Goal: Transaction & Acquisition: Book appointment/travel/reservation

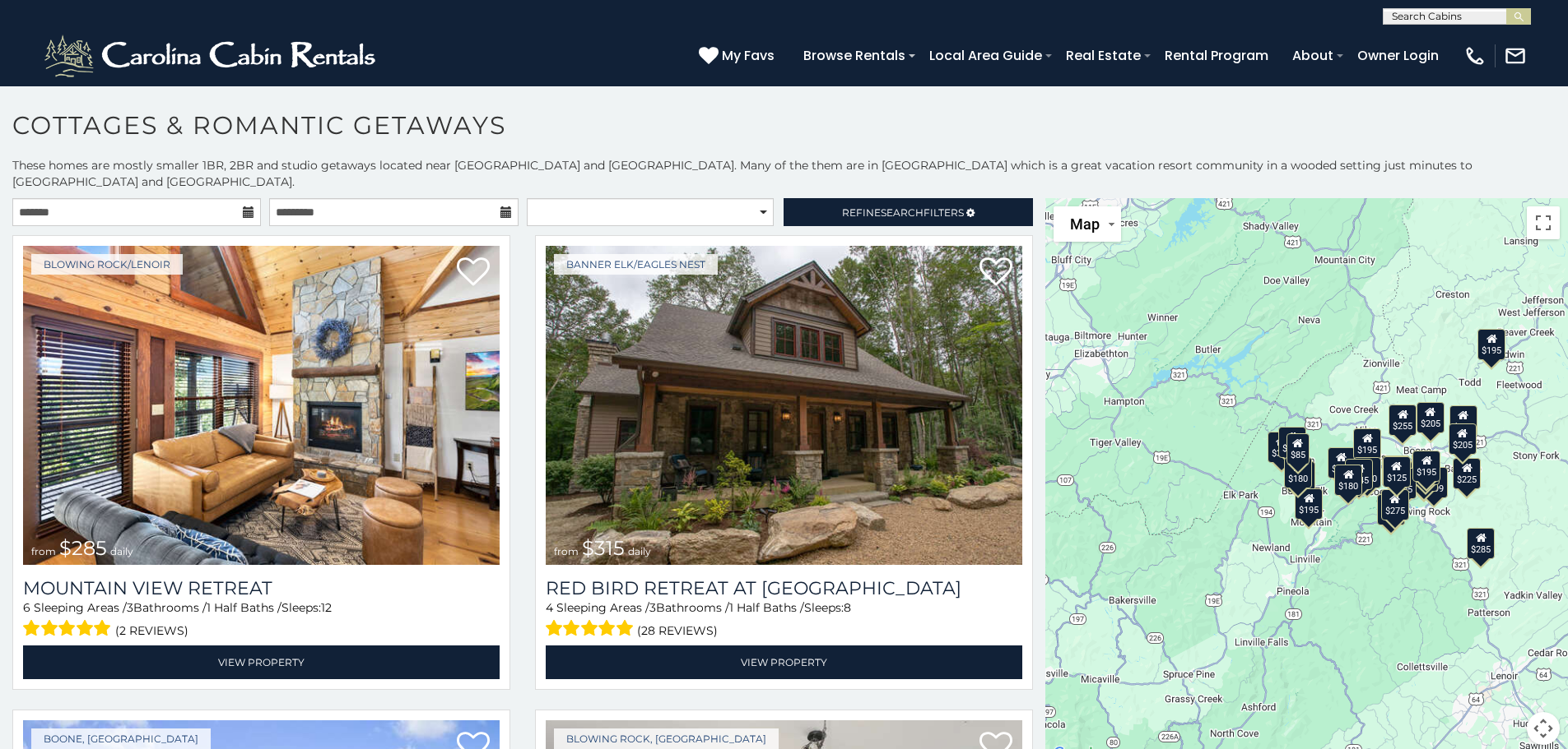
click at [246, 206] on icon at bounding box center [249, 212] width 12 height 12
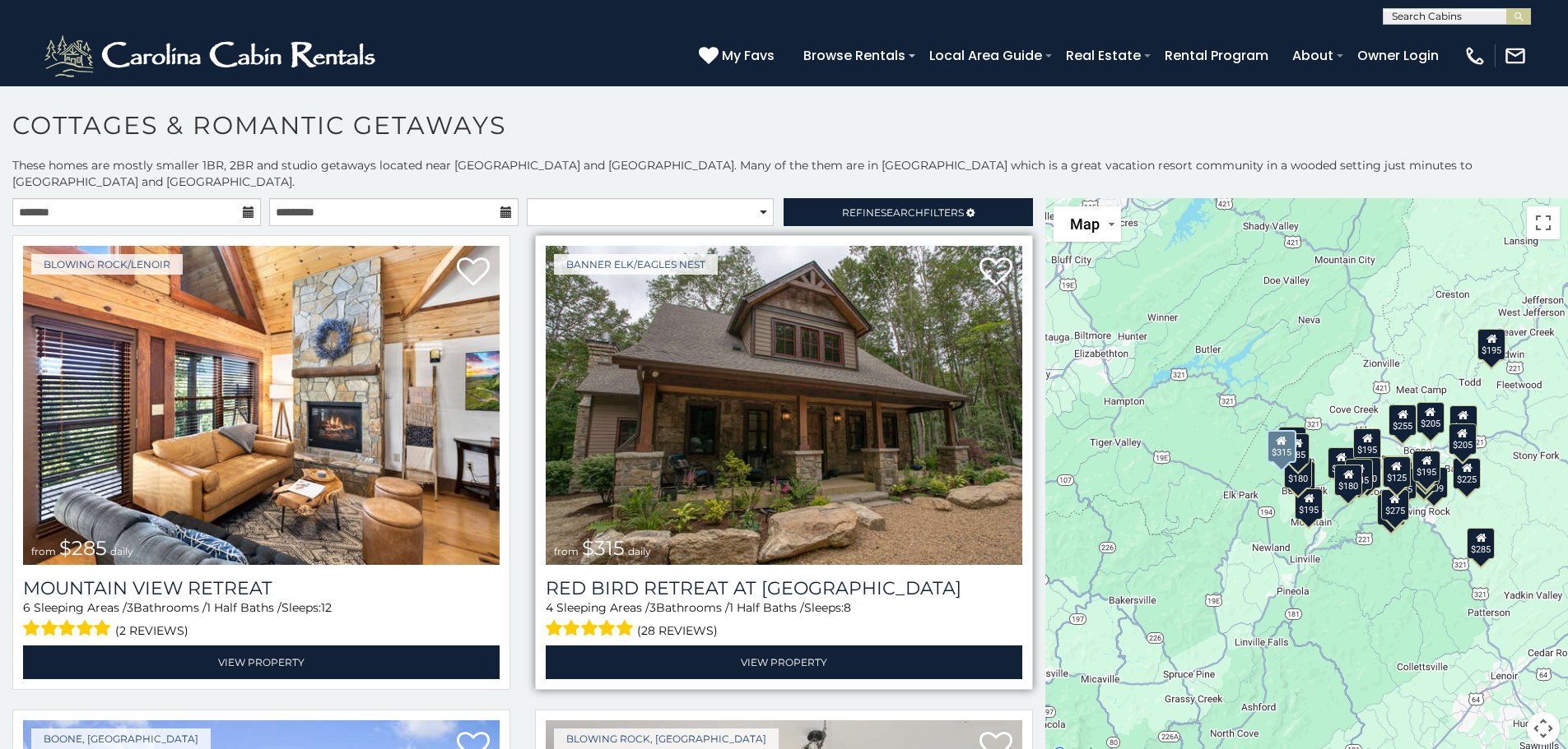
click at [767, 475] on img at bounding box center [783, 406] width 476 height 320
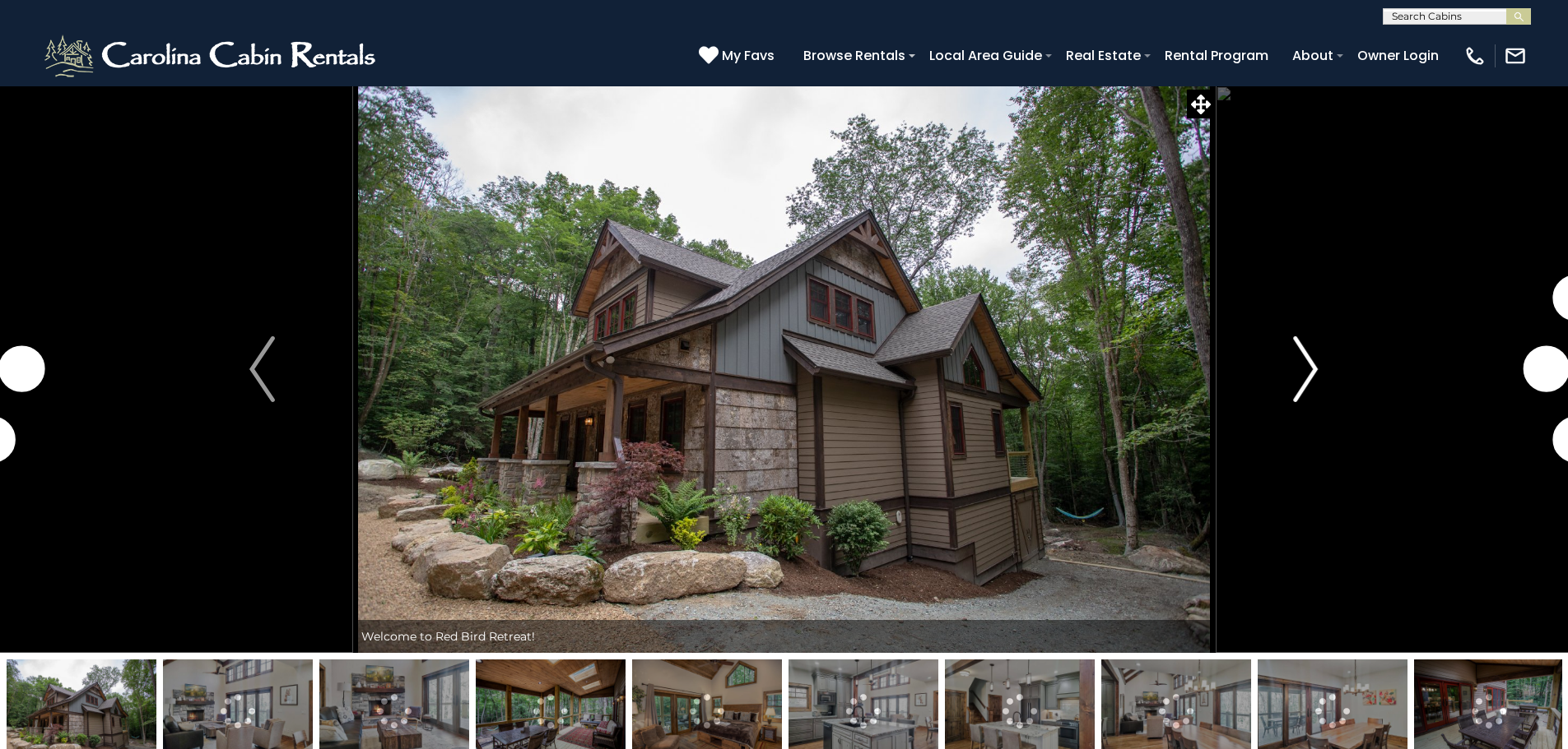
click at [1306, 366] on img "Next" at bounding box center [1305, 369] width 25 height 66
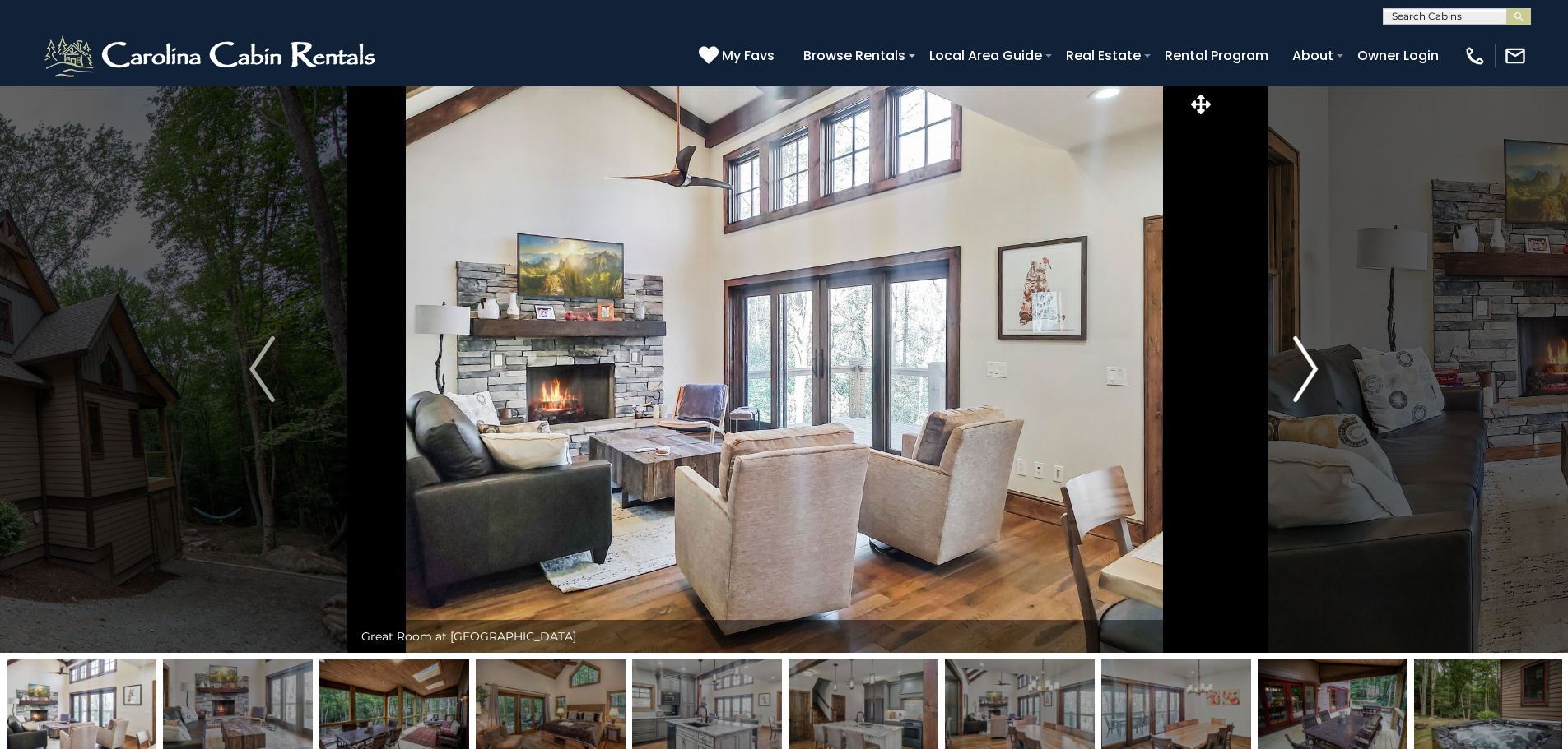
click at [1306, 366] on img "Next" at bounding box center [1305, 369] width 25 height 66
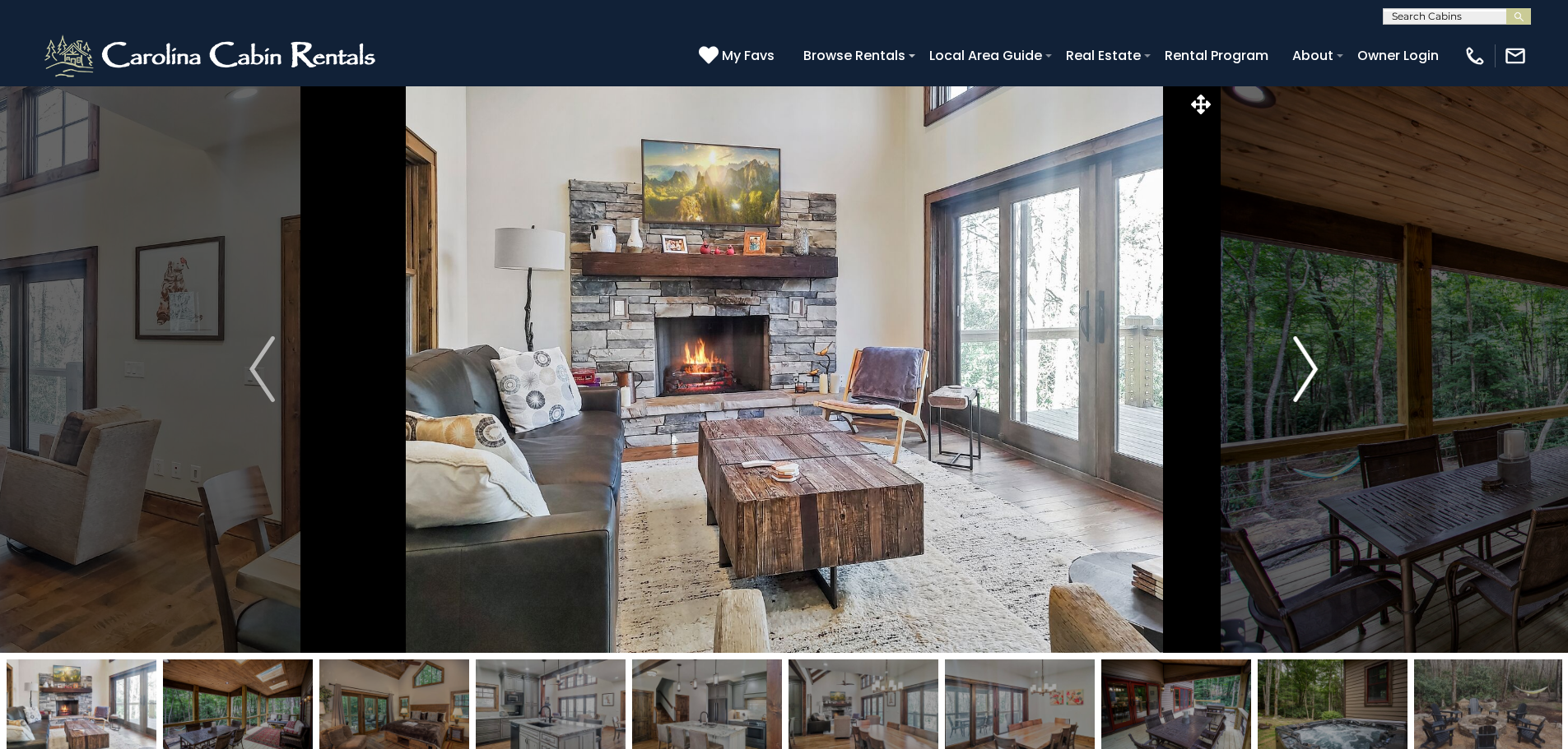
click at [1306, 366] on img "Next" at bounding box center [1305, 369] width 25 height 66
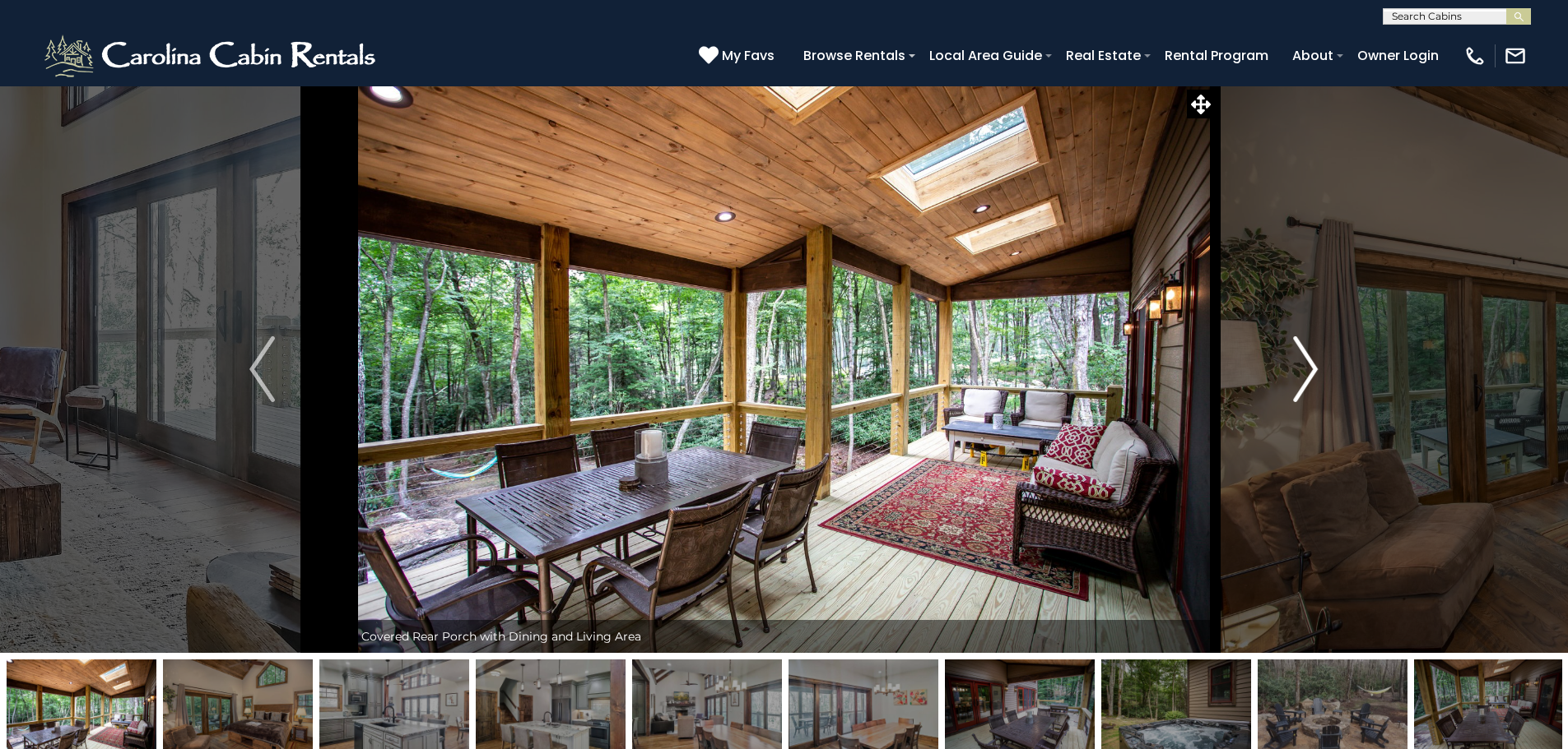
click at [1306, 366] on img "Next" at bounding box center [1305, 369] width 25 height 66
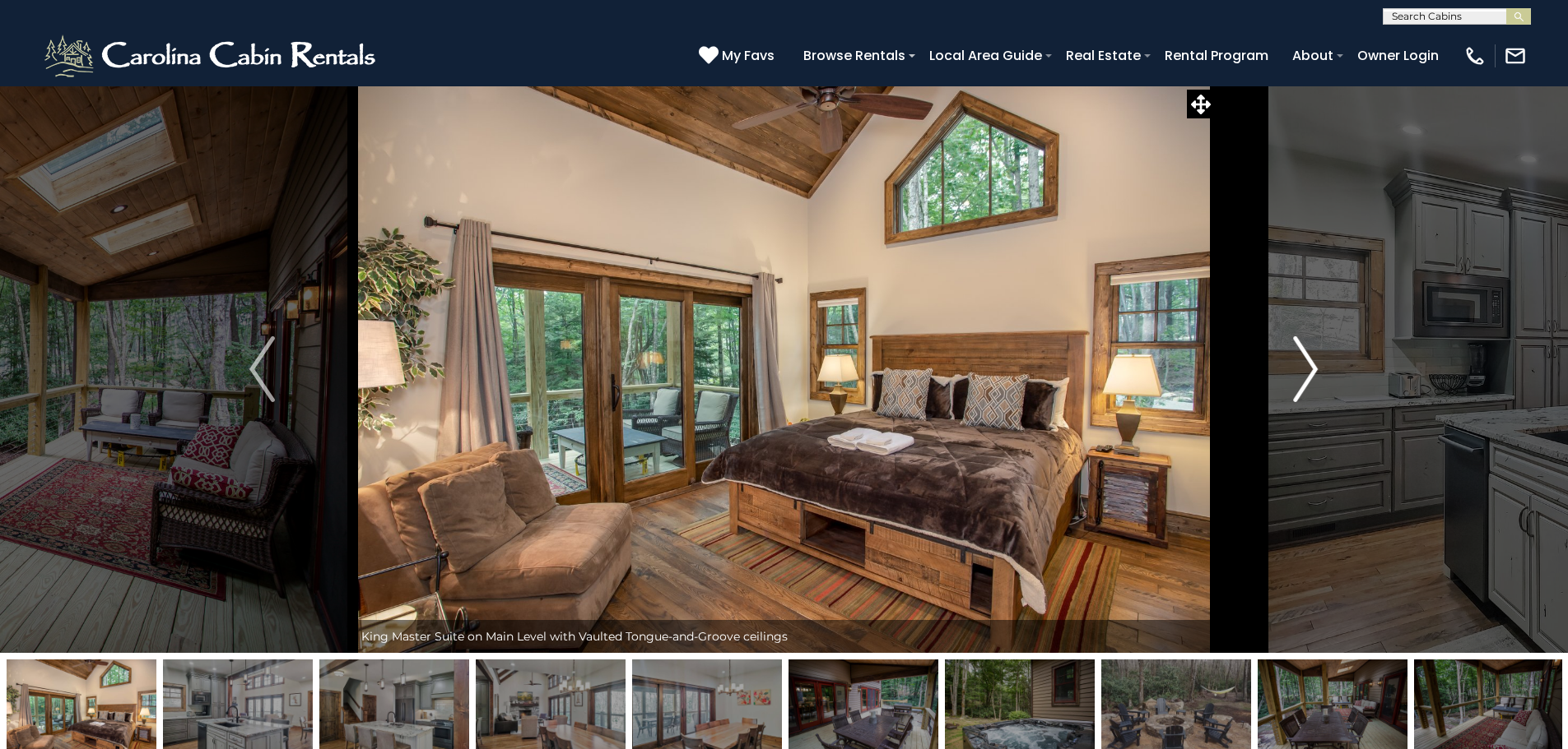
click at [1306, 366] on img "Next" at bounding box center [1305, 369] width 25 height 66
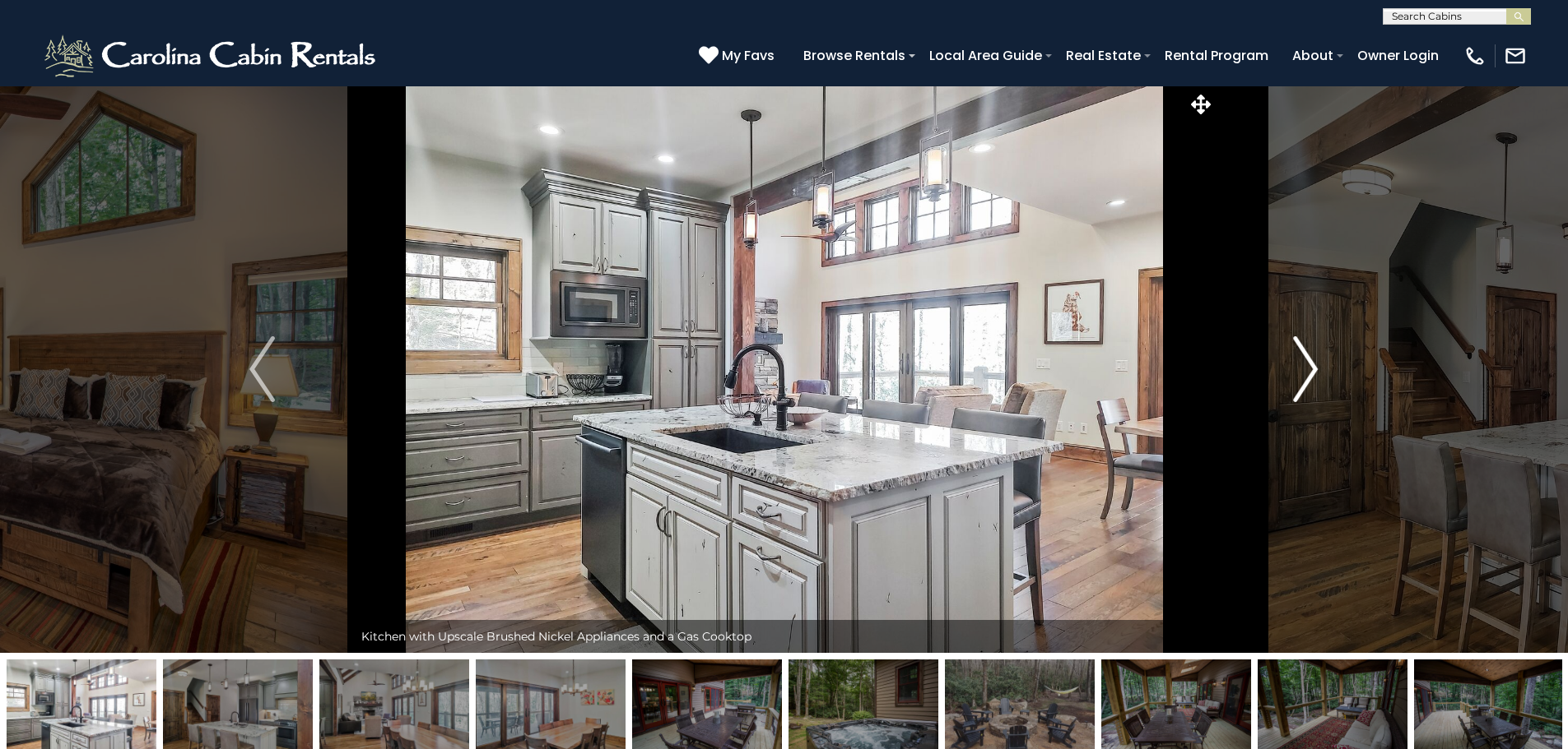
click at [1306, 366] on img "Next" at bounding box center [1305, 369] width 25 height 66
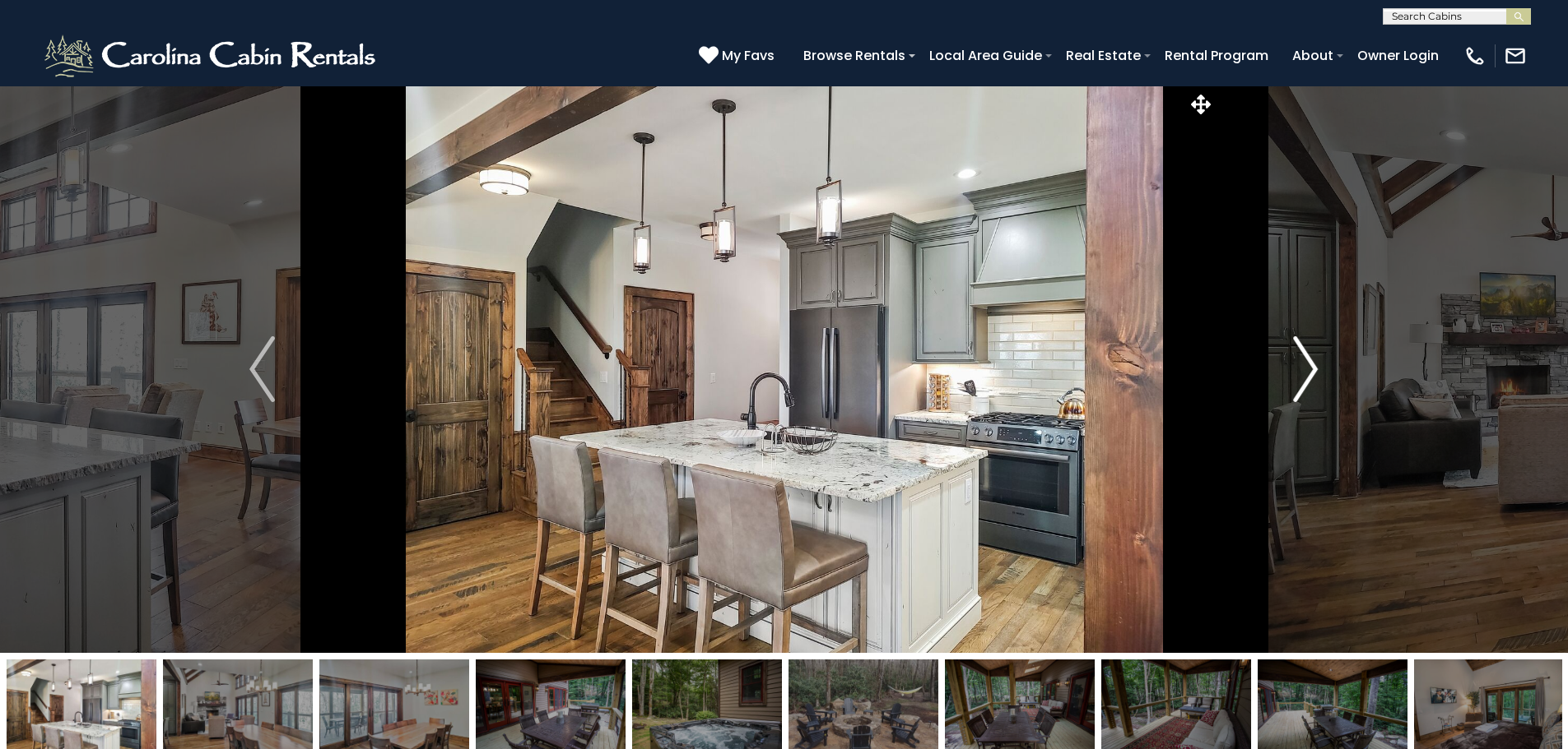
click at [1306, 366] on img "Next" at bounding box center [1305, 369] width 25 height 66
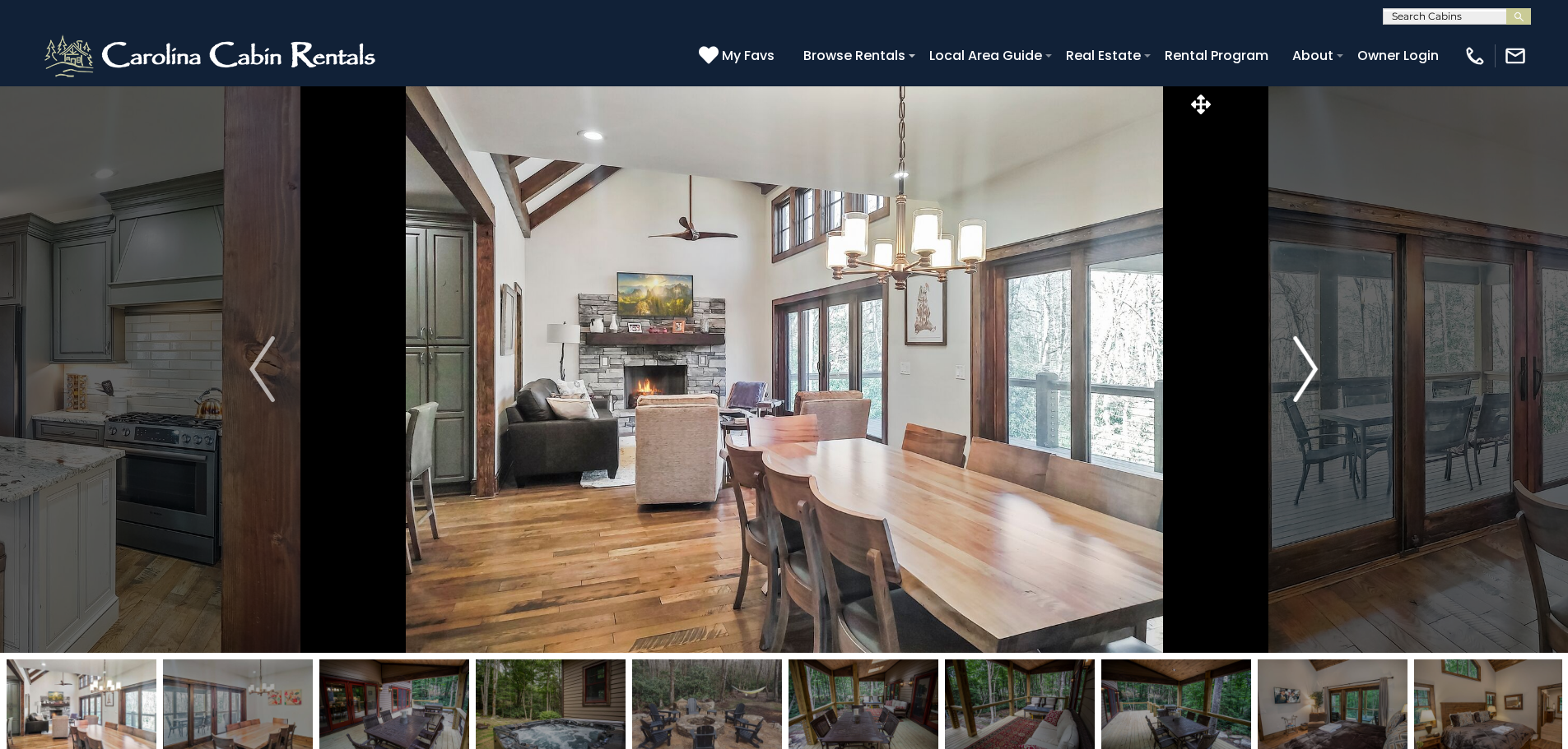
click at [1306, 366] on img "Next" at bounding box center [1305, 369] width 25 height 66
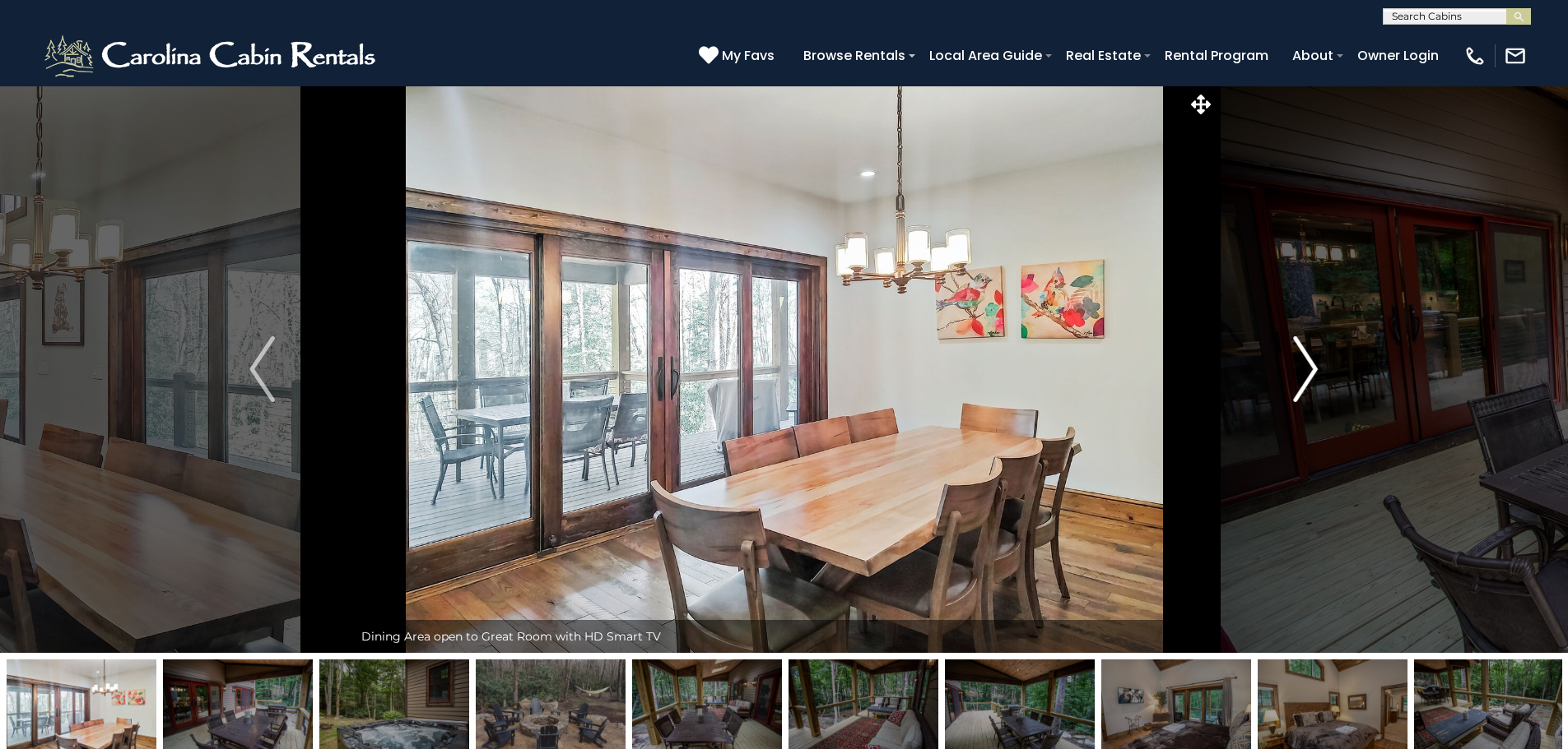
click at [1306, 366] on img "Next" at bounding box center [1305, 369] width 25 height 66
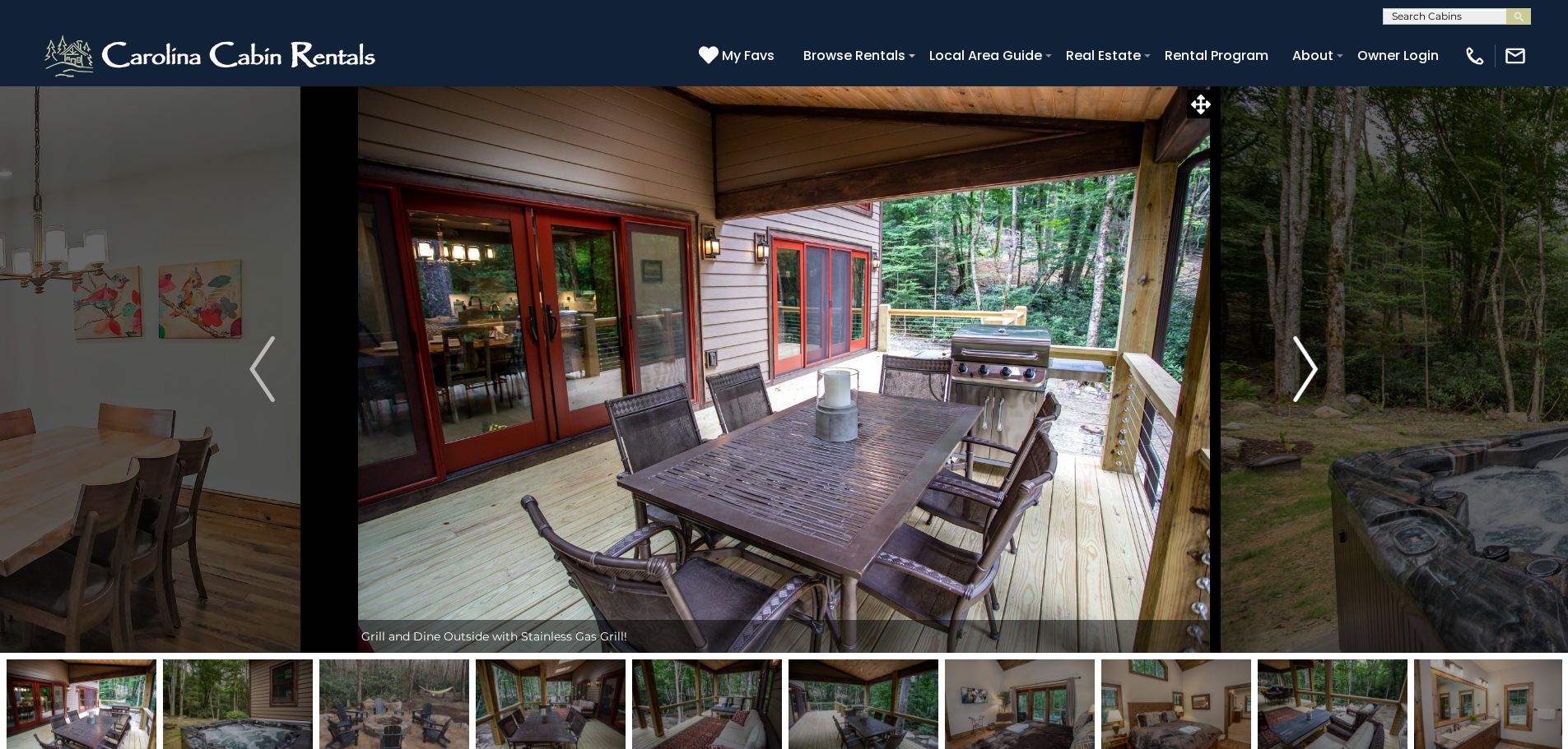
click at [1306, 366] on img "Next" at bounding box center [1305, 369] width 25 height 66
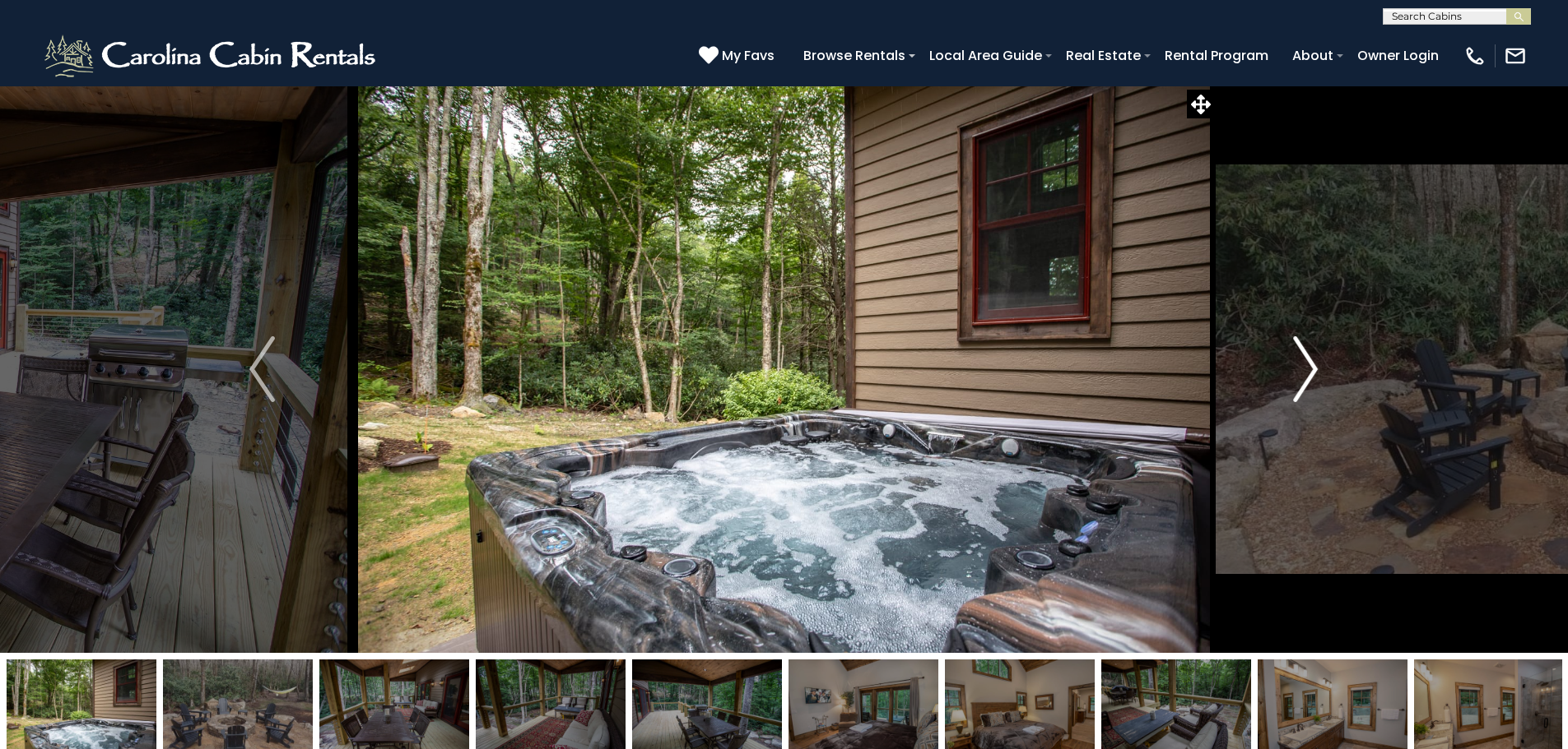
click at [1306, 366] on img "Next" at bounding box center [1305, 369] width 25 height 66
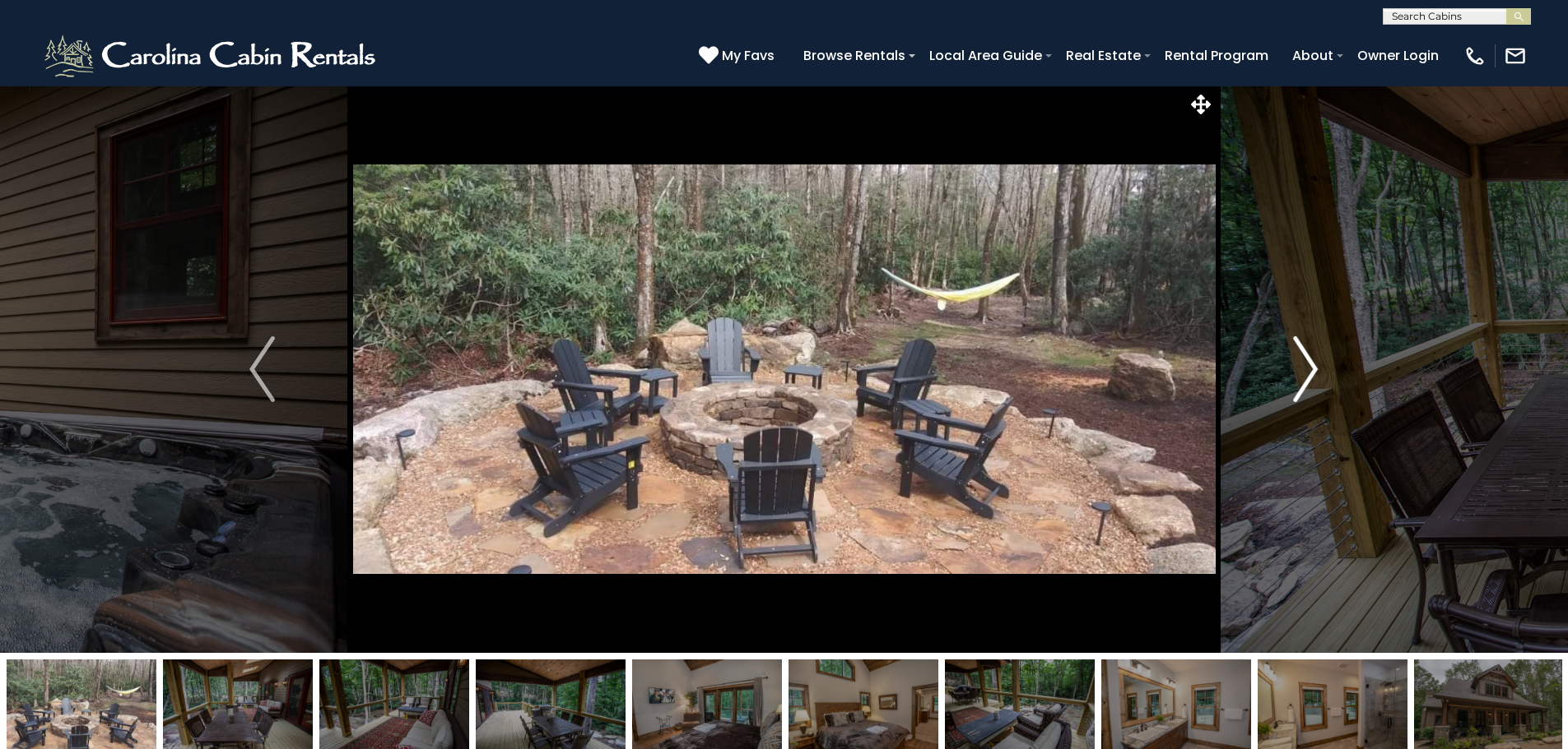
click at [1306, 366] on img "Next" at bounding box center [1305, 369] width 25 height 66
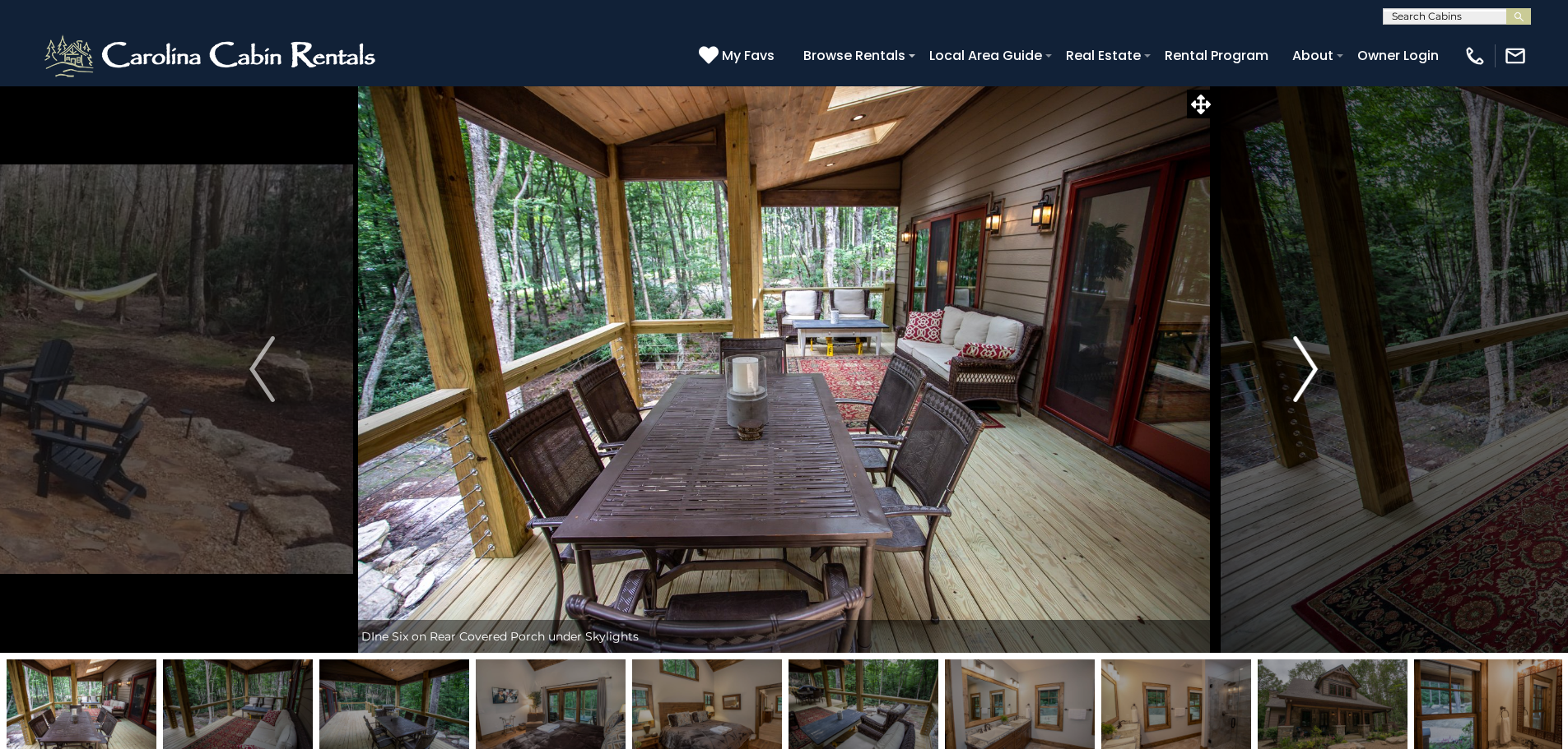
click at [1306, 366] on img "Next" at bounding box center [1305, 369] width 25 height 66
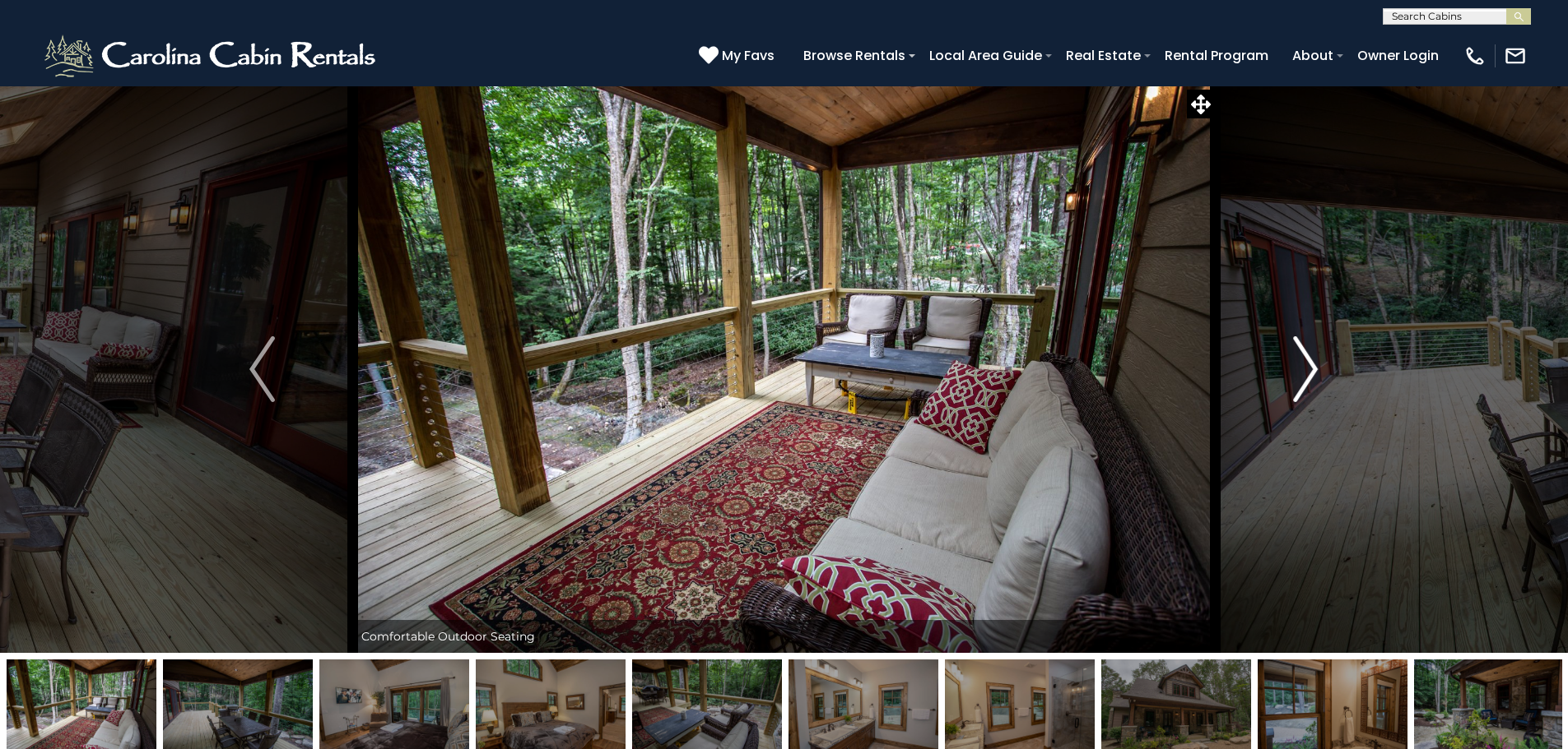
click at [1306, 366] on img "Next" at bounding box center [1305, 369] width 25 height 66
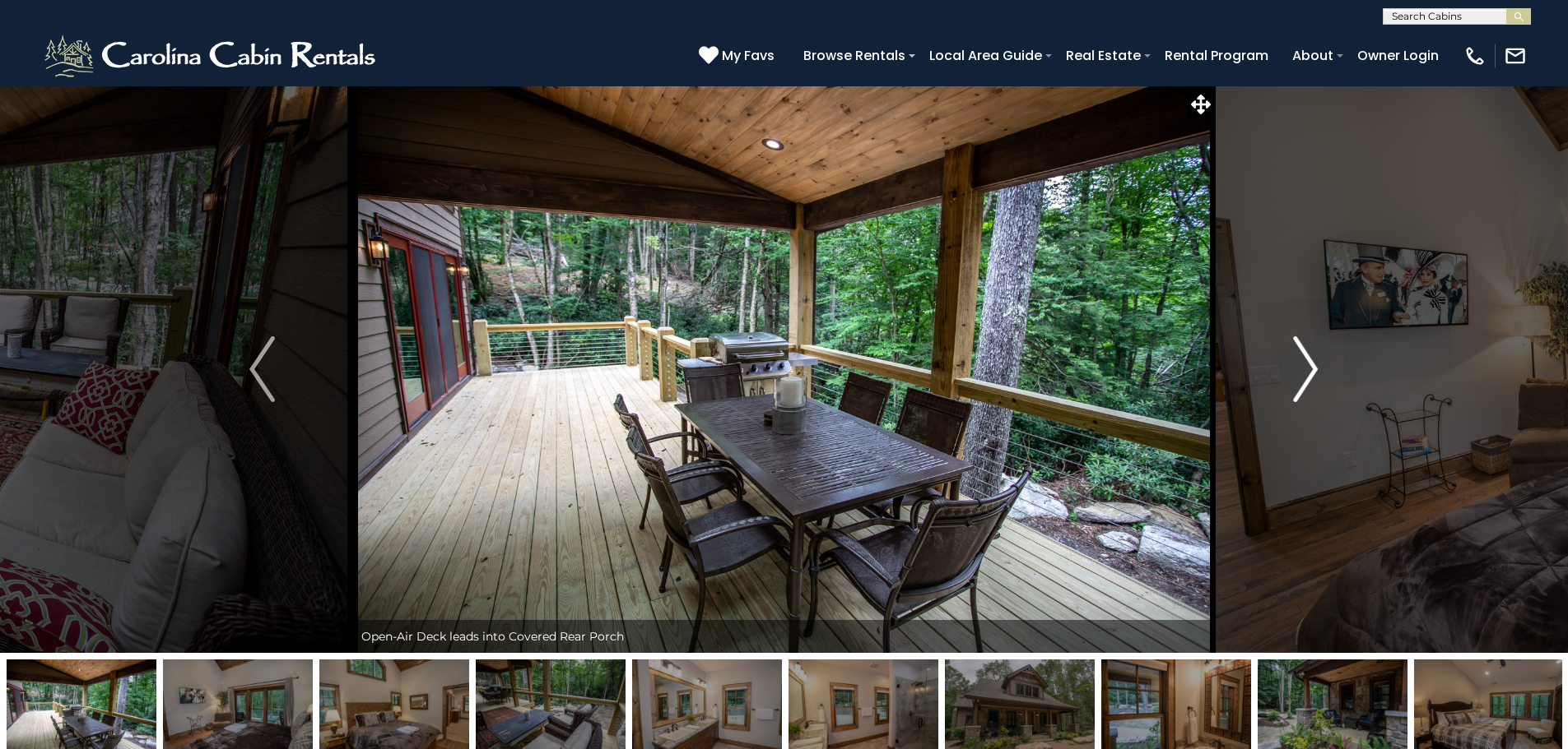
click at [1306, 366] on img "Next" at bounding box center [1305, 369] width 25 height 66
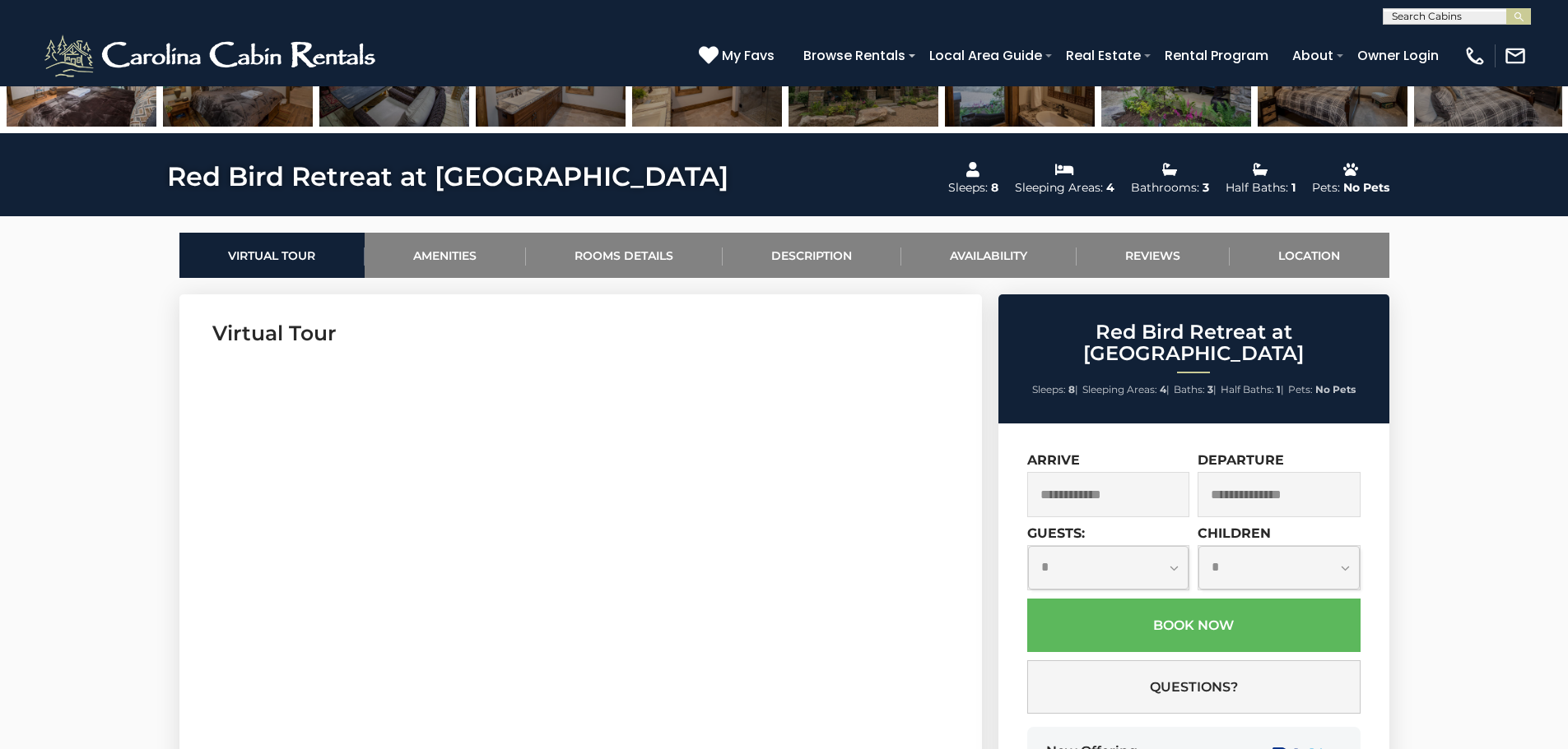
scroll to position [658, 0]
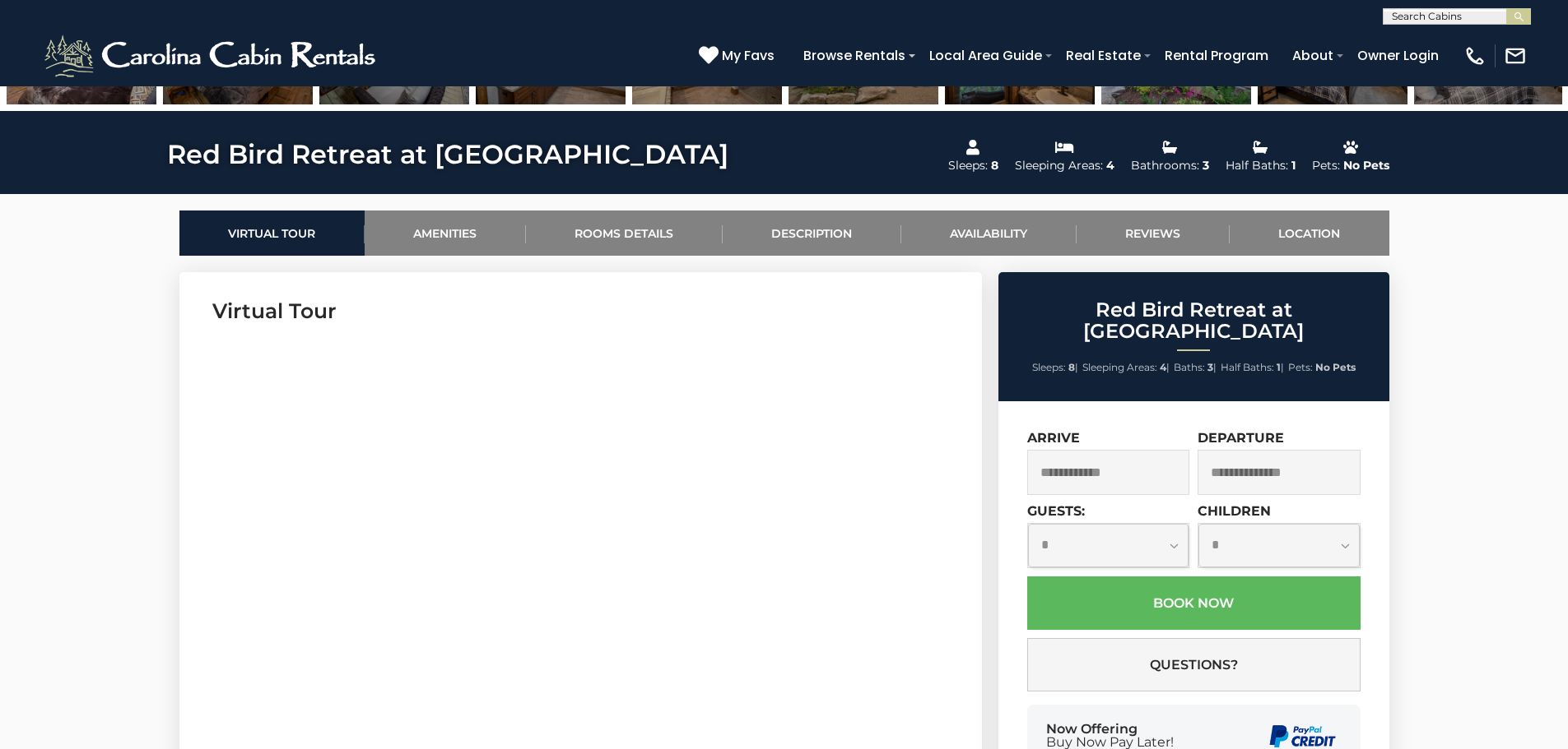
click at [1124, 458] on input "text" at bounding box center [1108, 473] width 163 height 46
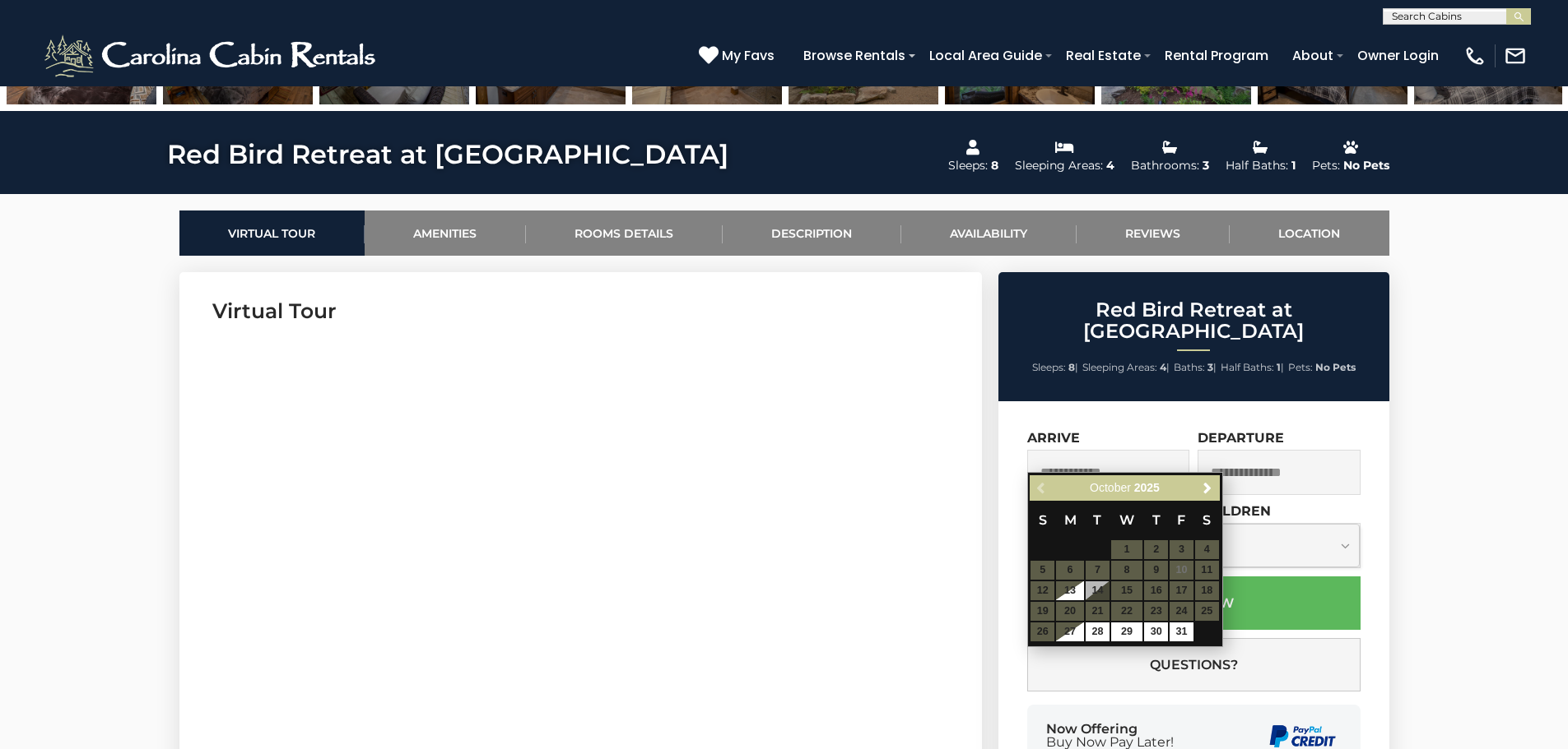
click at [1000, 413] on div "**********" at bounding box center [1193, 615] width 391 height 429
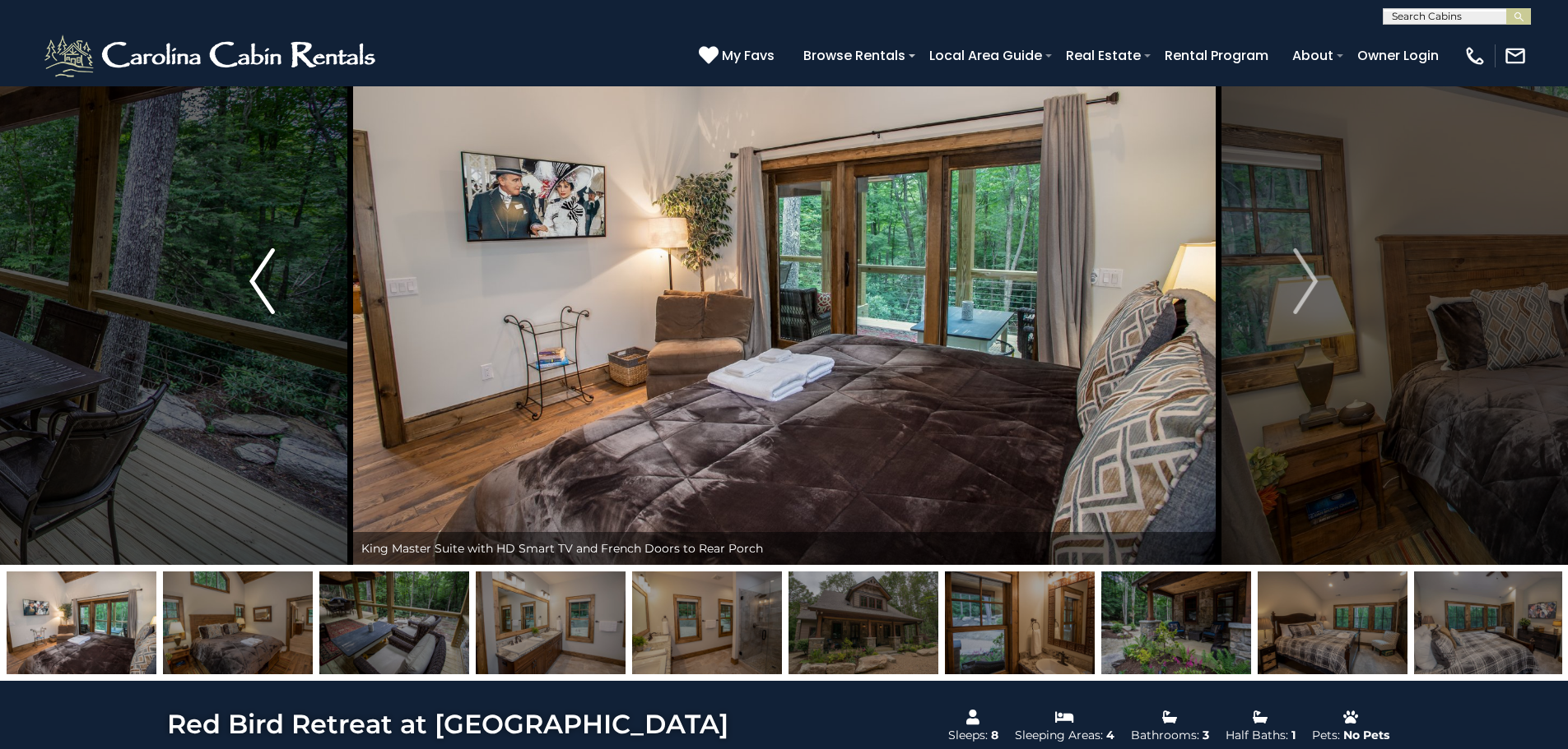
scroll to position [0, 0]
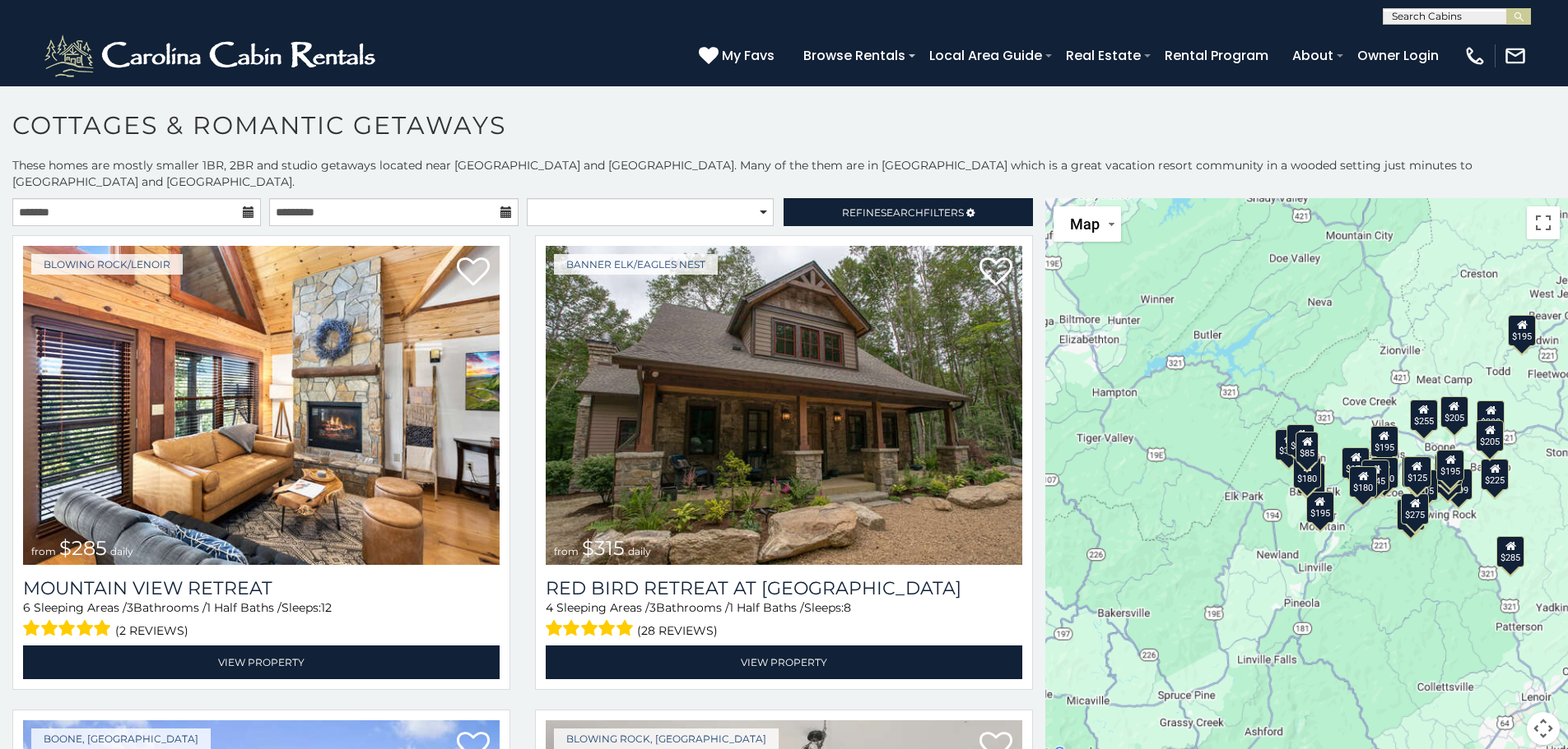
click at [243, 206] on icon at bounding box center [249, 212] width 12 height 12
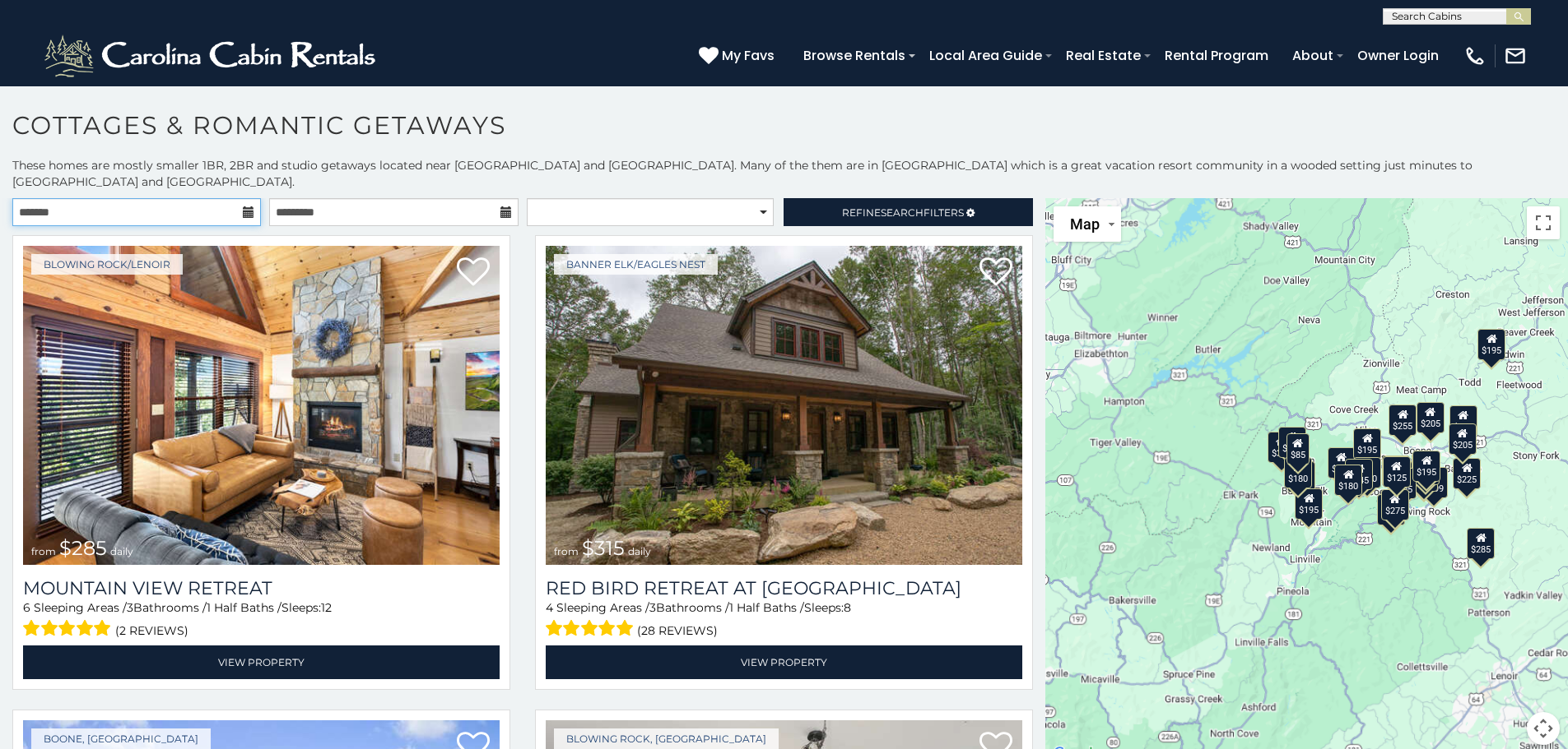
click at [228, 198] on input "text" at bounding box center [137, 211] width 249 height 28
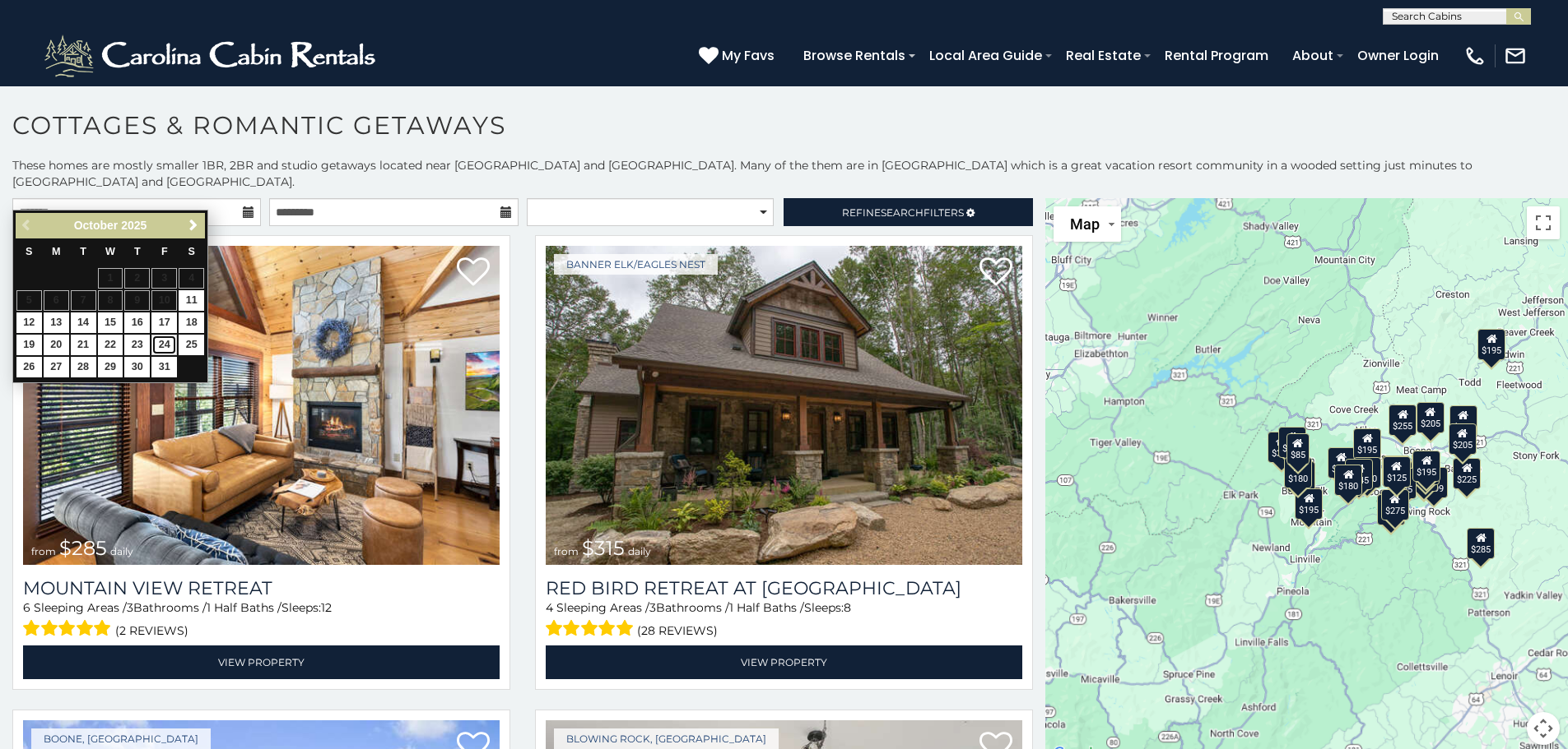
click at [162, 343] on link "24" at bounding box center [164, 345] width 25 height 20
type input "**********"
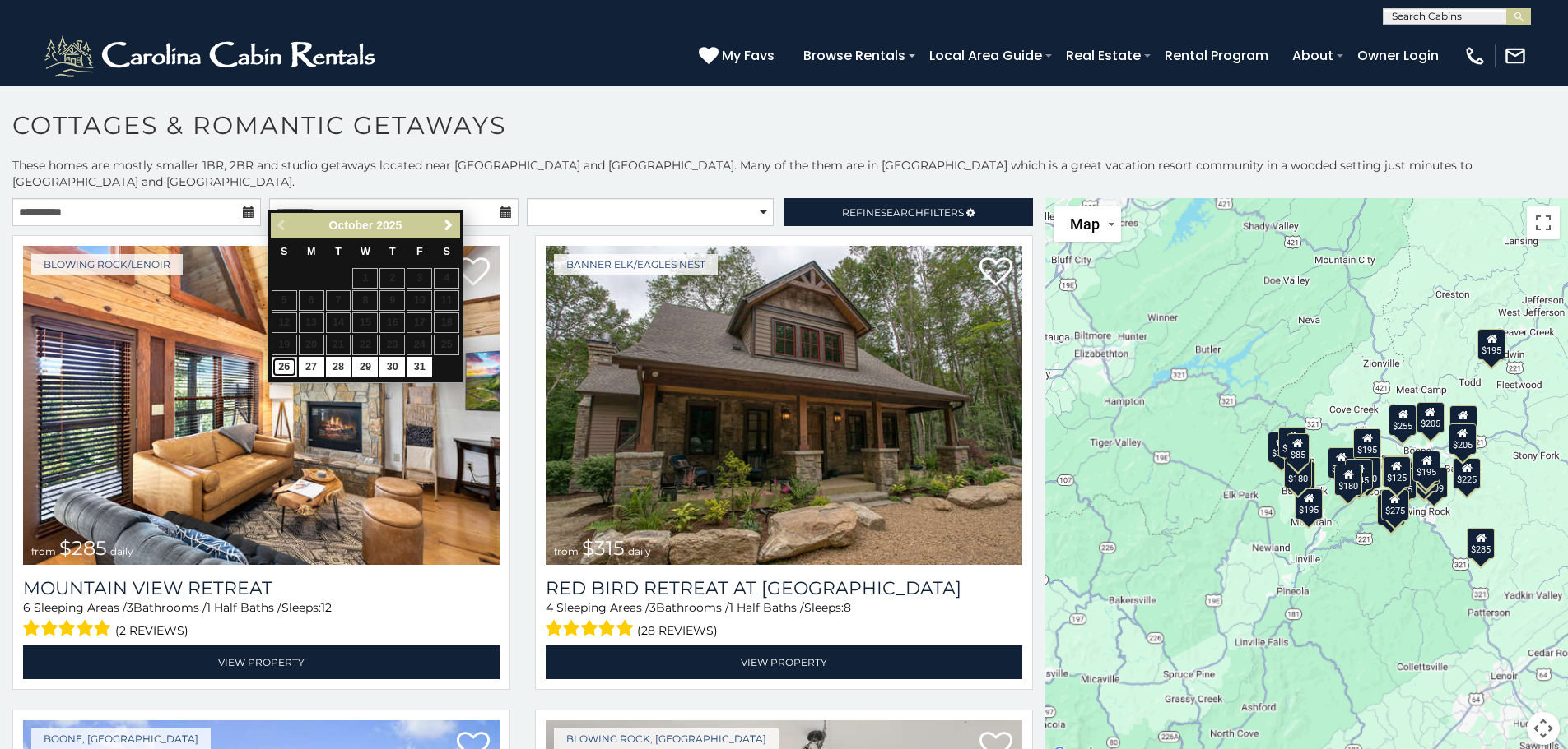
click at [286, 362] on link "26" at bounding box center [284, 367] width 25 height 20
type input "**********"
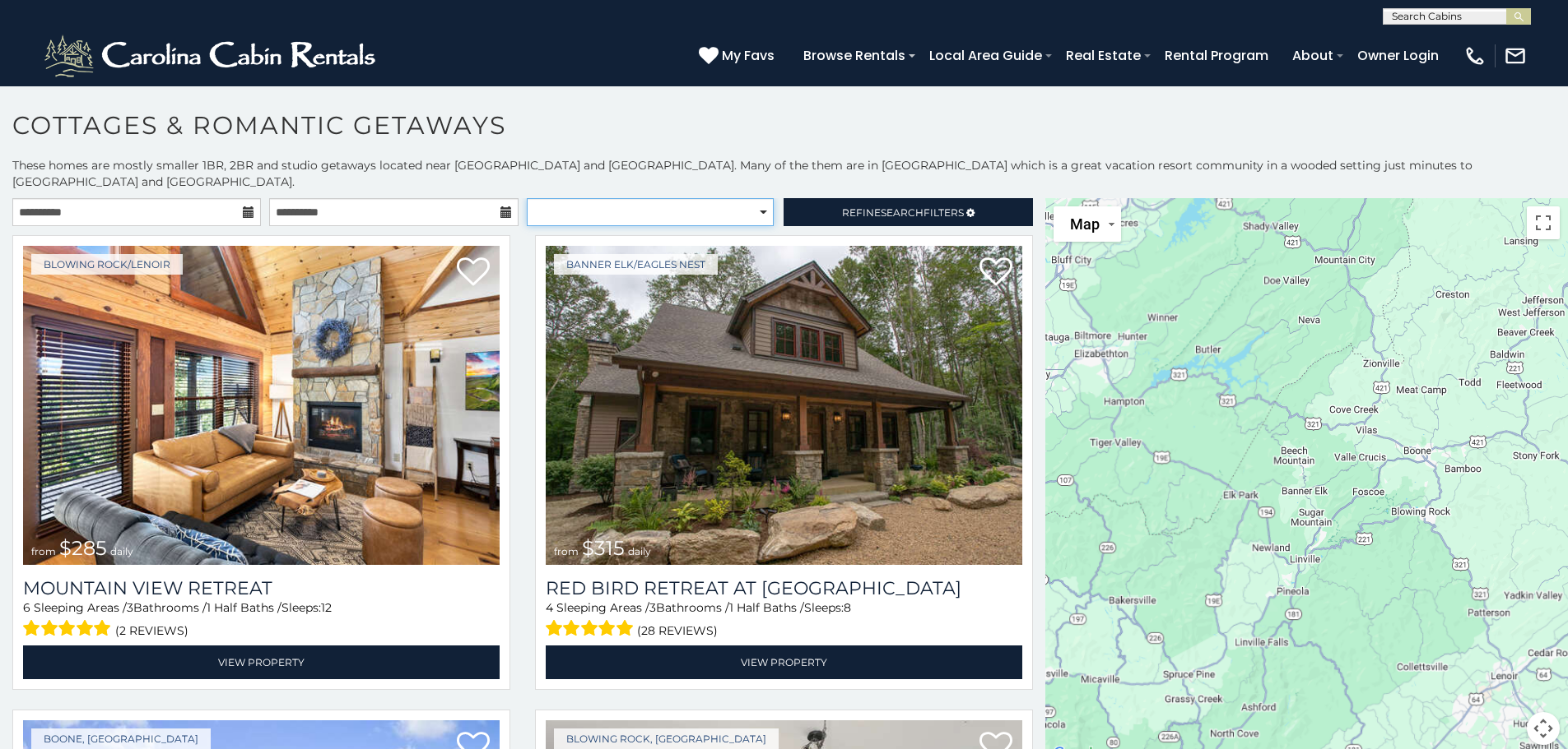
click at [655, 201] on select "**********" at bounding box center [650, 211] width 247 height 28
click at [651, 198] on select "**********" at bounding box center [650, 211] width 247 height 28
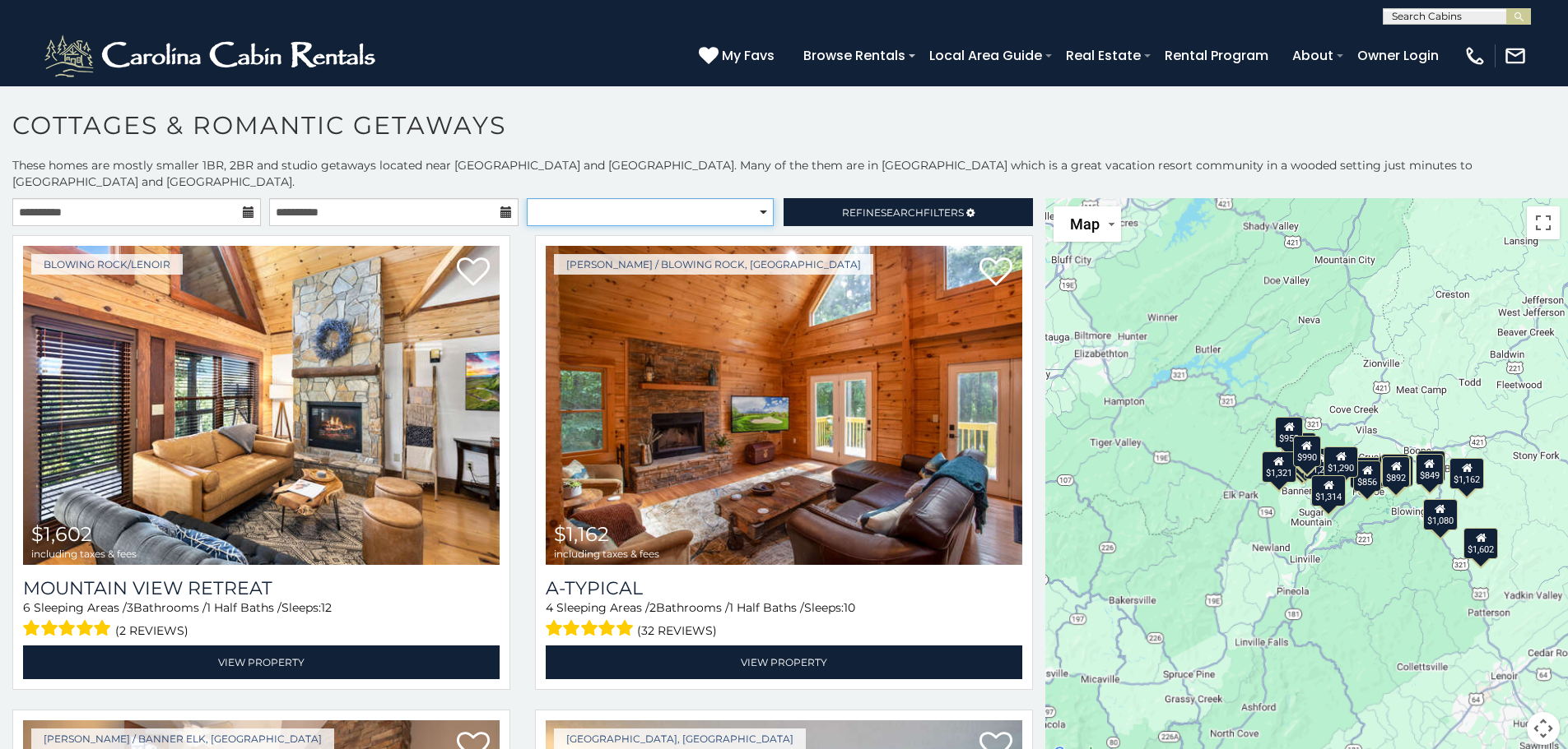
click at [681, 198] on select "**********" at bounding box center [650, 211] width 247 height 28
click at [527, 198] on select "**********" at bounding box center [650, 211] width 247 height 28
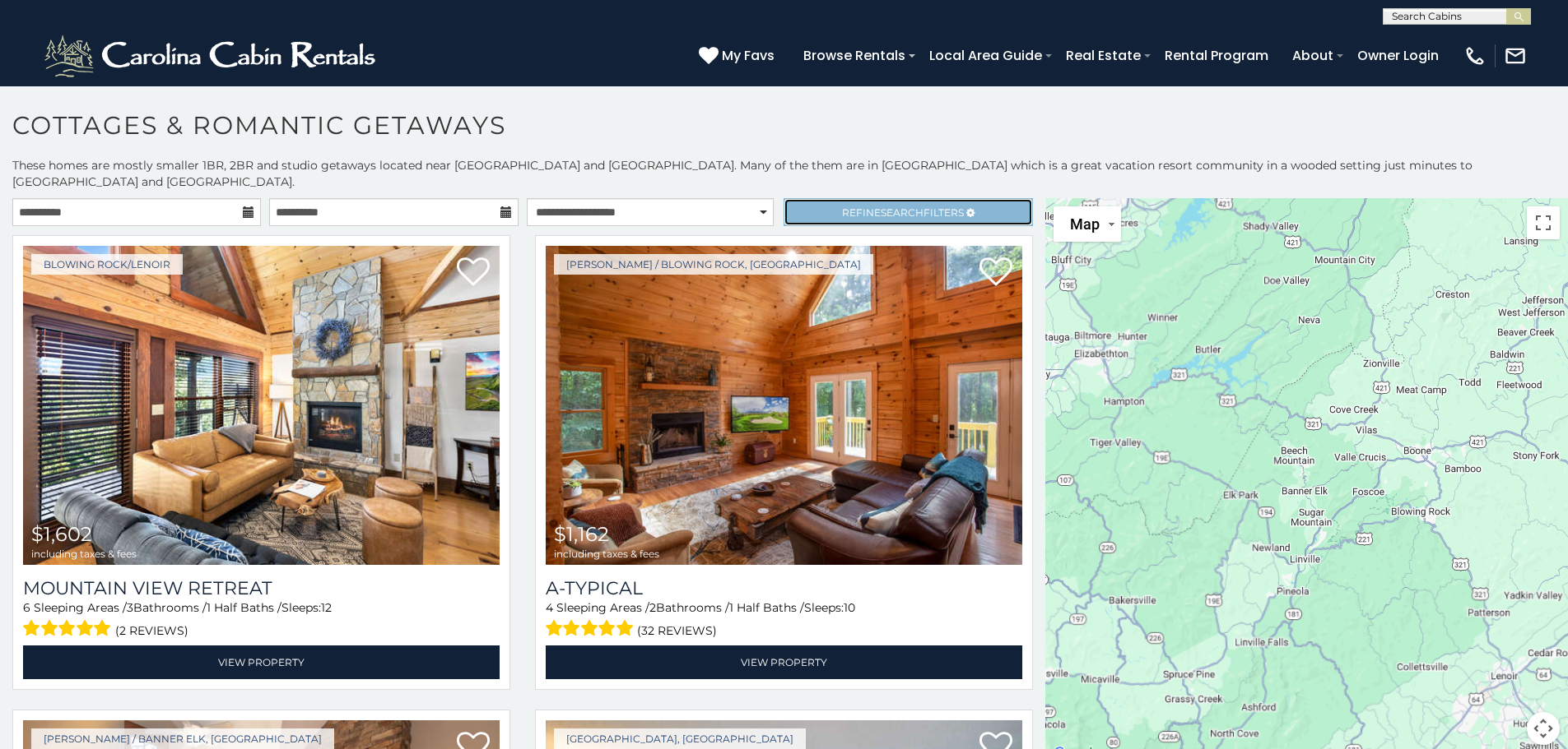
click at [856, 206] on span "Refine Search Filters" at bounding box center [902, 212] width 122 height 13
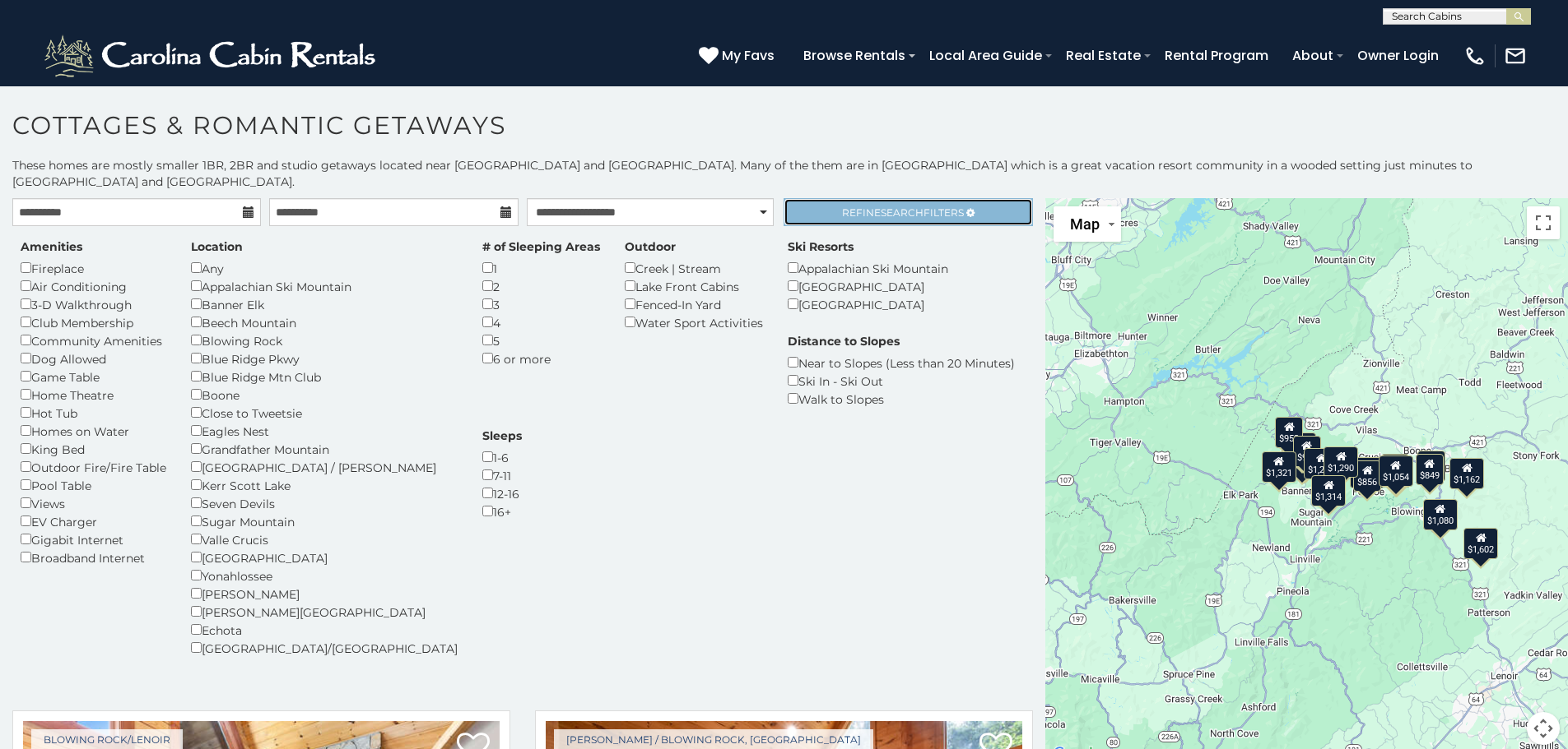
click at [856, 206] on span "Refine Search Filters" at bounding box center [902, 212] width 122 height 13
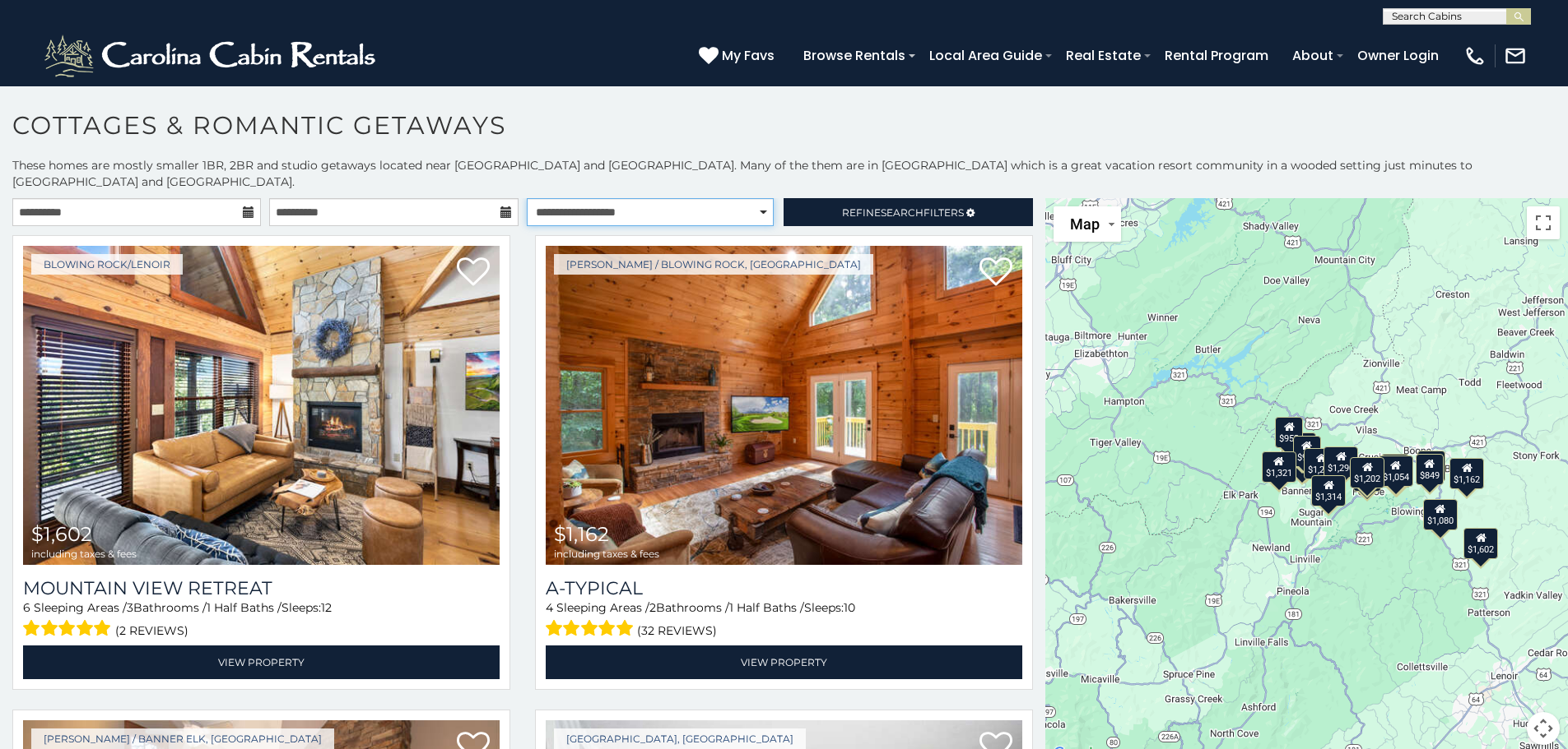
click at [650, 198] on select "**********" at bounding box center [650, 211] width 247 height 28
click at [527, 198] on select "**********" at bounding box center [650, 211] width 247 height 28
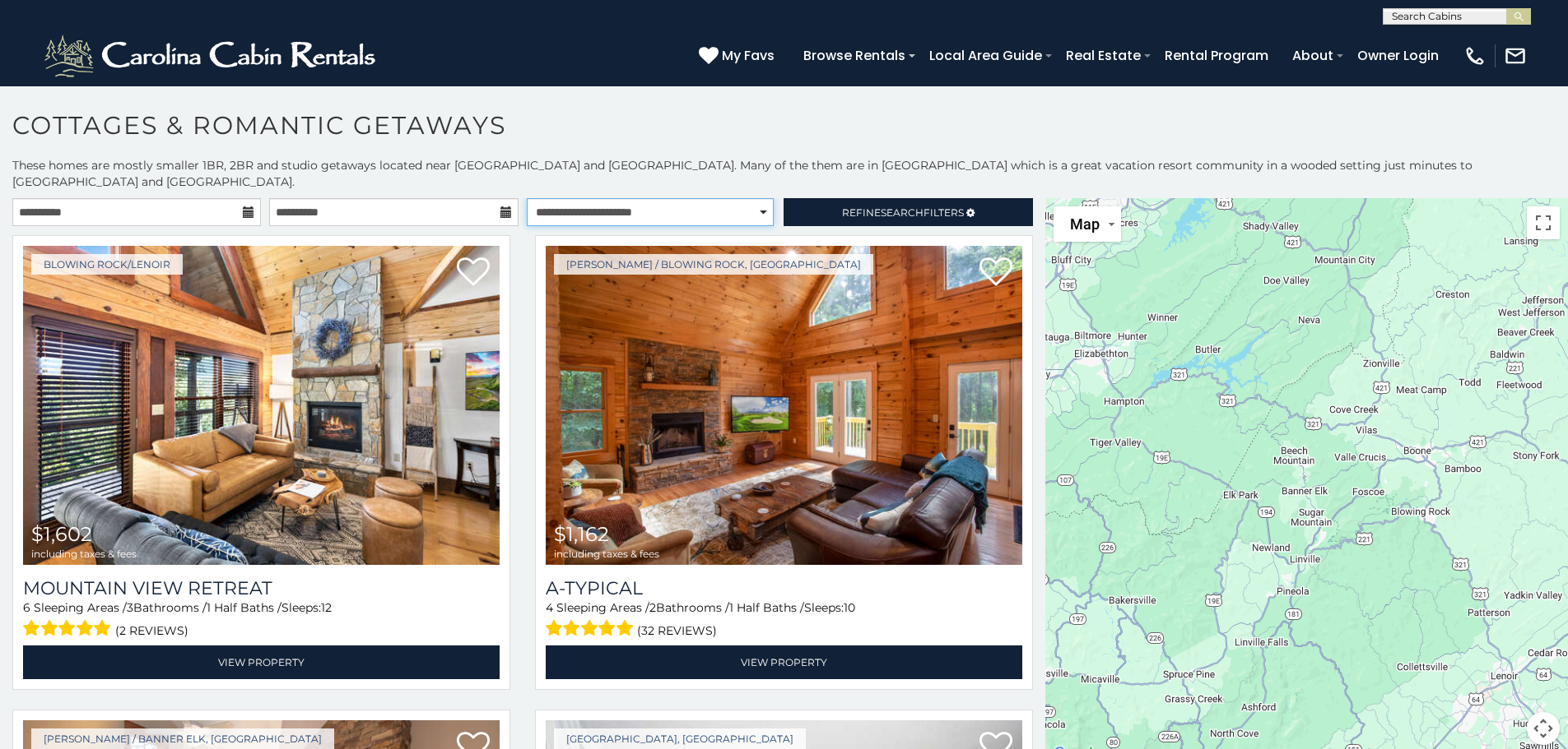
click at [656, 198] on select "**********" at bounding box center [650, 211] width 247 height 28
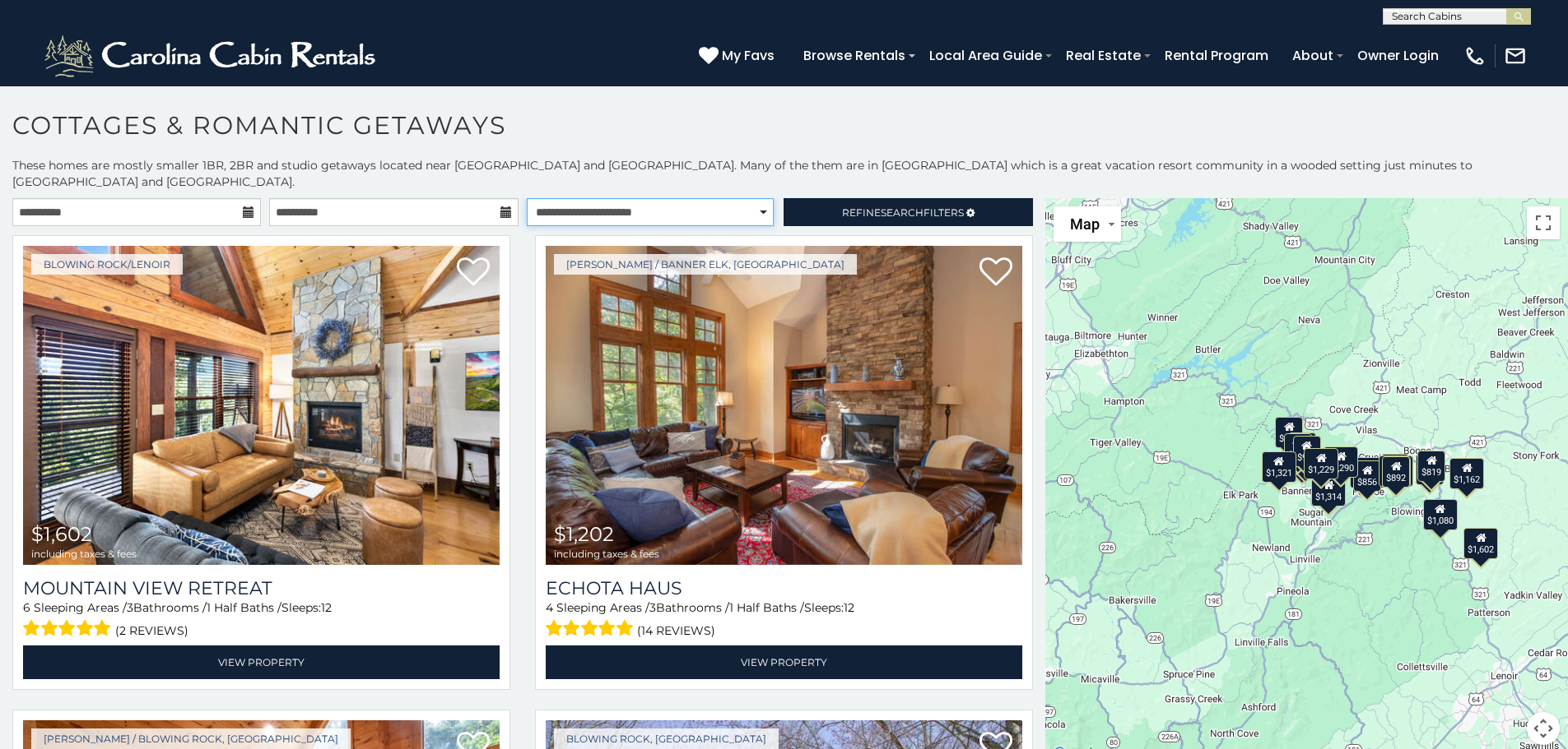
select select "**********"
click at [527, 198] on select "**********" at bounding box center [650, 211] width 247 height 28
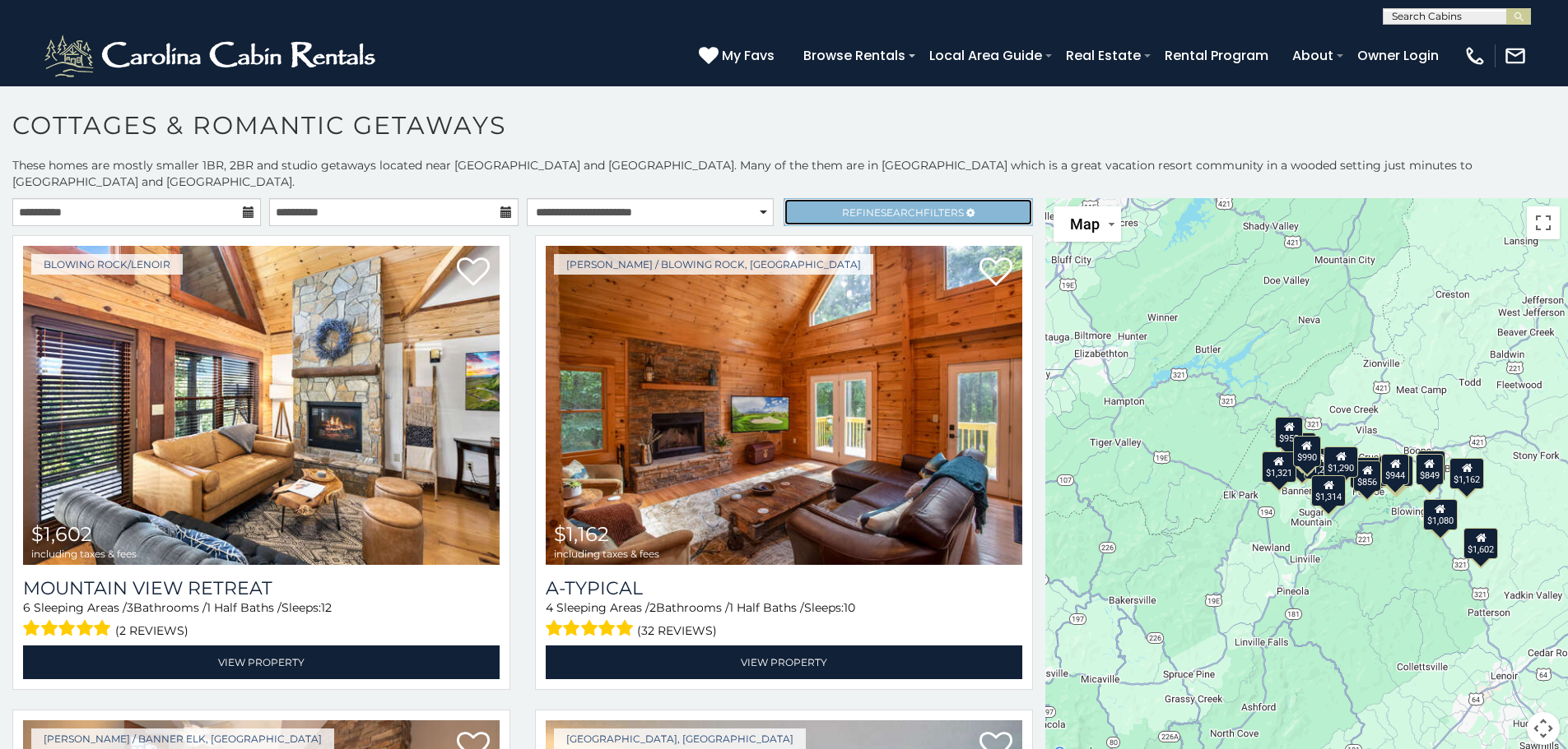
click at [820, 199] on link "Refine Search Filters" at bounding box center [907, 211] width 249 height 28
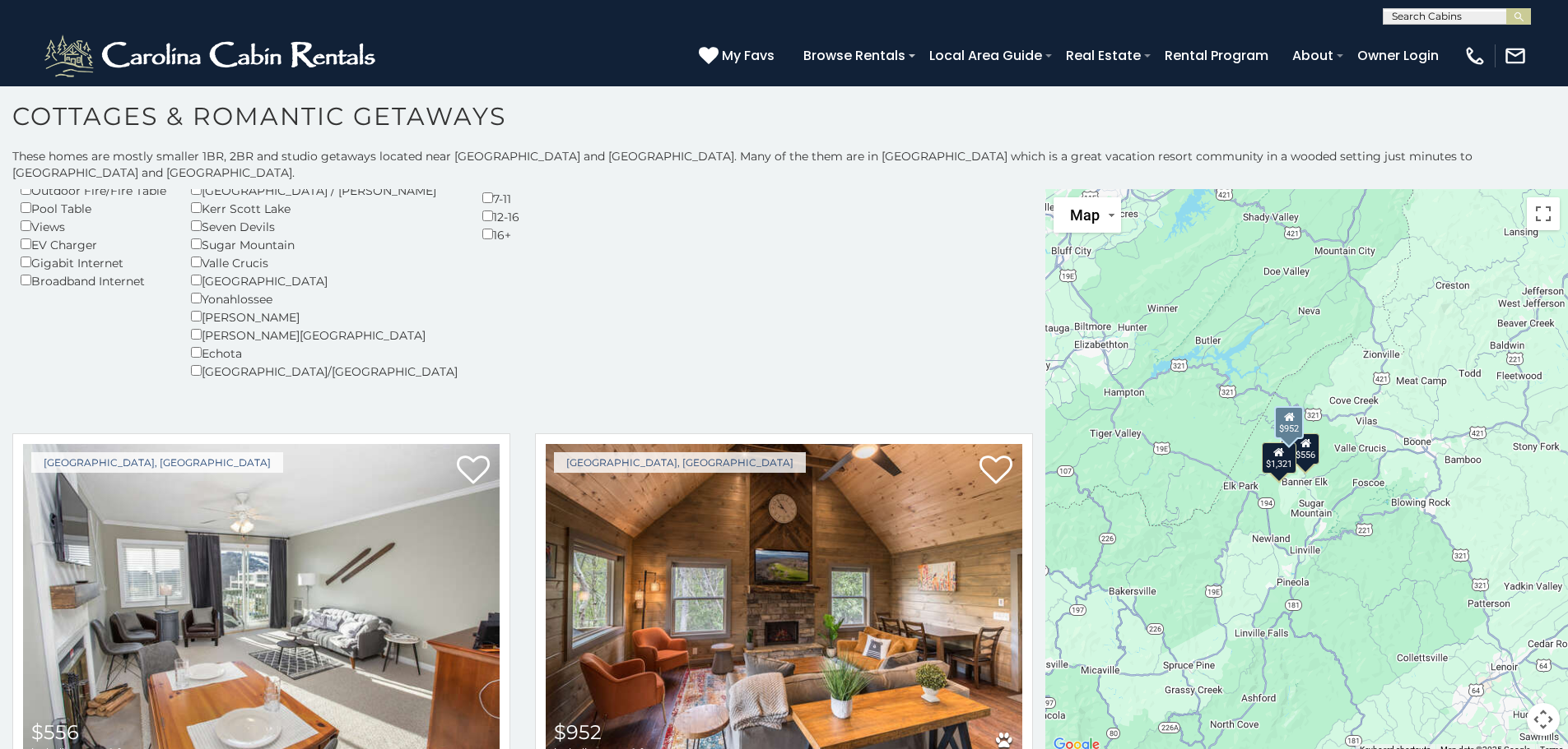
scroll to position [67, 0]
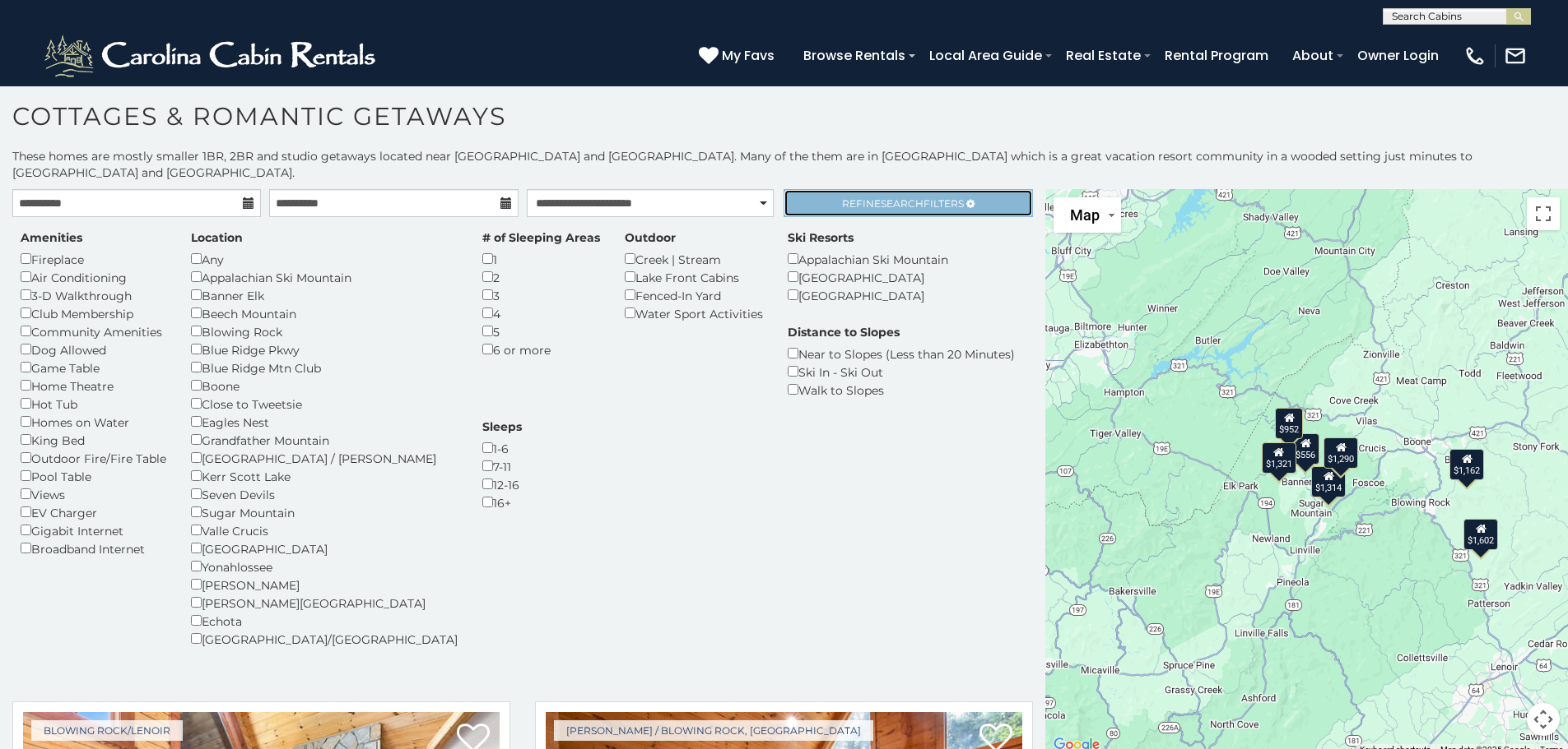
click at [932, 198] on span "Refine Search Filters" at bounding box center [902, 204] width 122 height 13
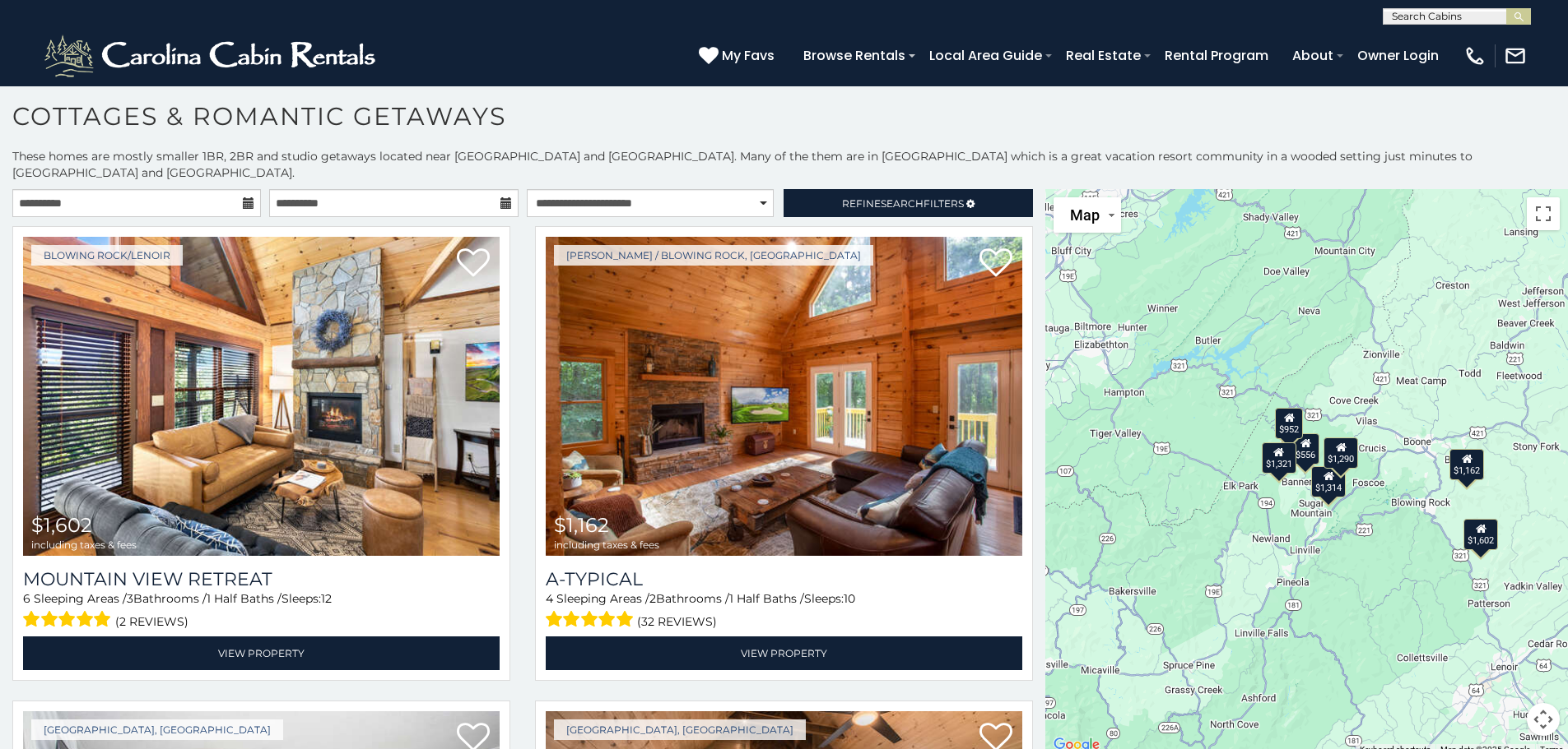
click at [1308, 435] on div "$556" at bounding box center [1306, 448] width 28 height 31
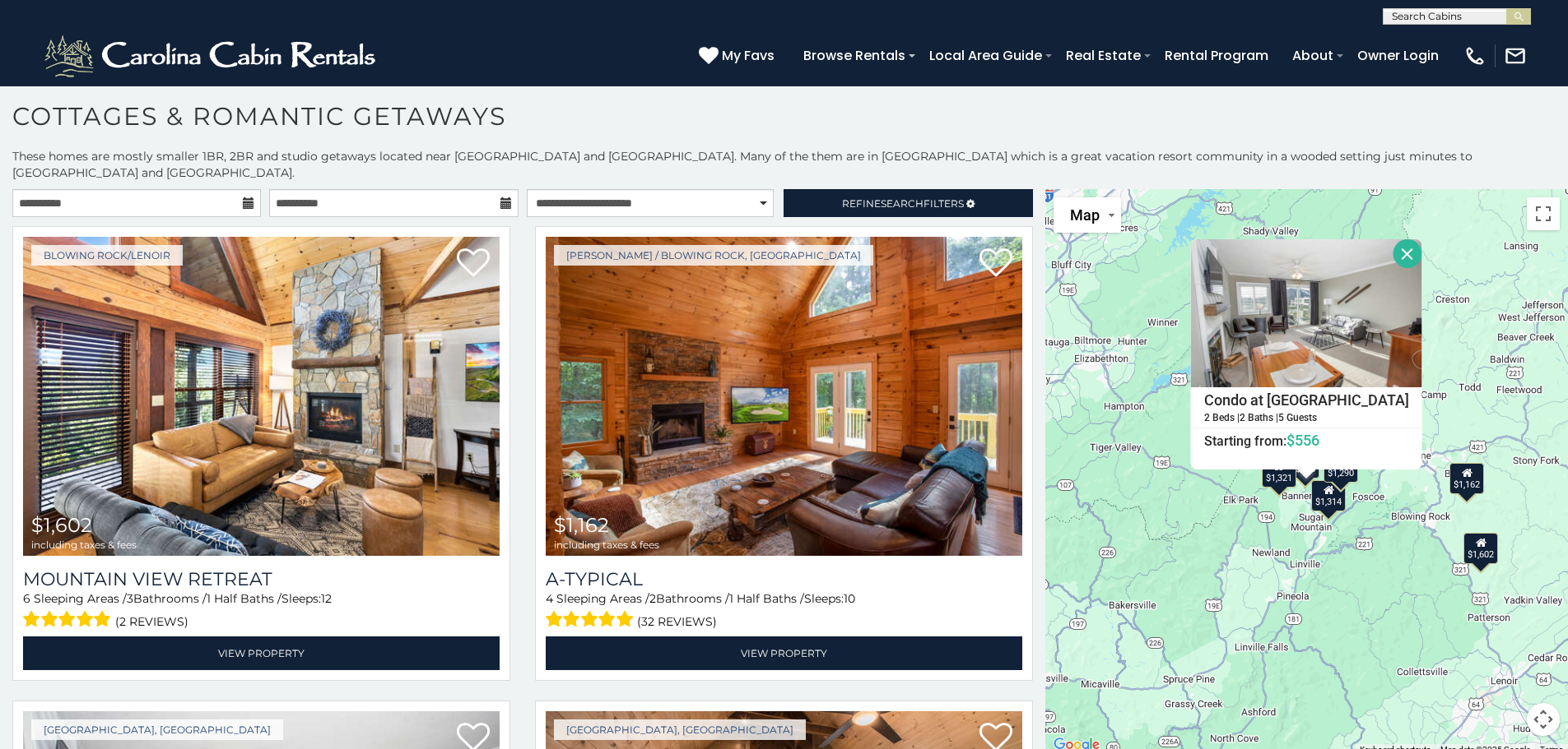
click at [1393, 239] on button "Close" at bounding box center [1407, 254] width 29 height 29
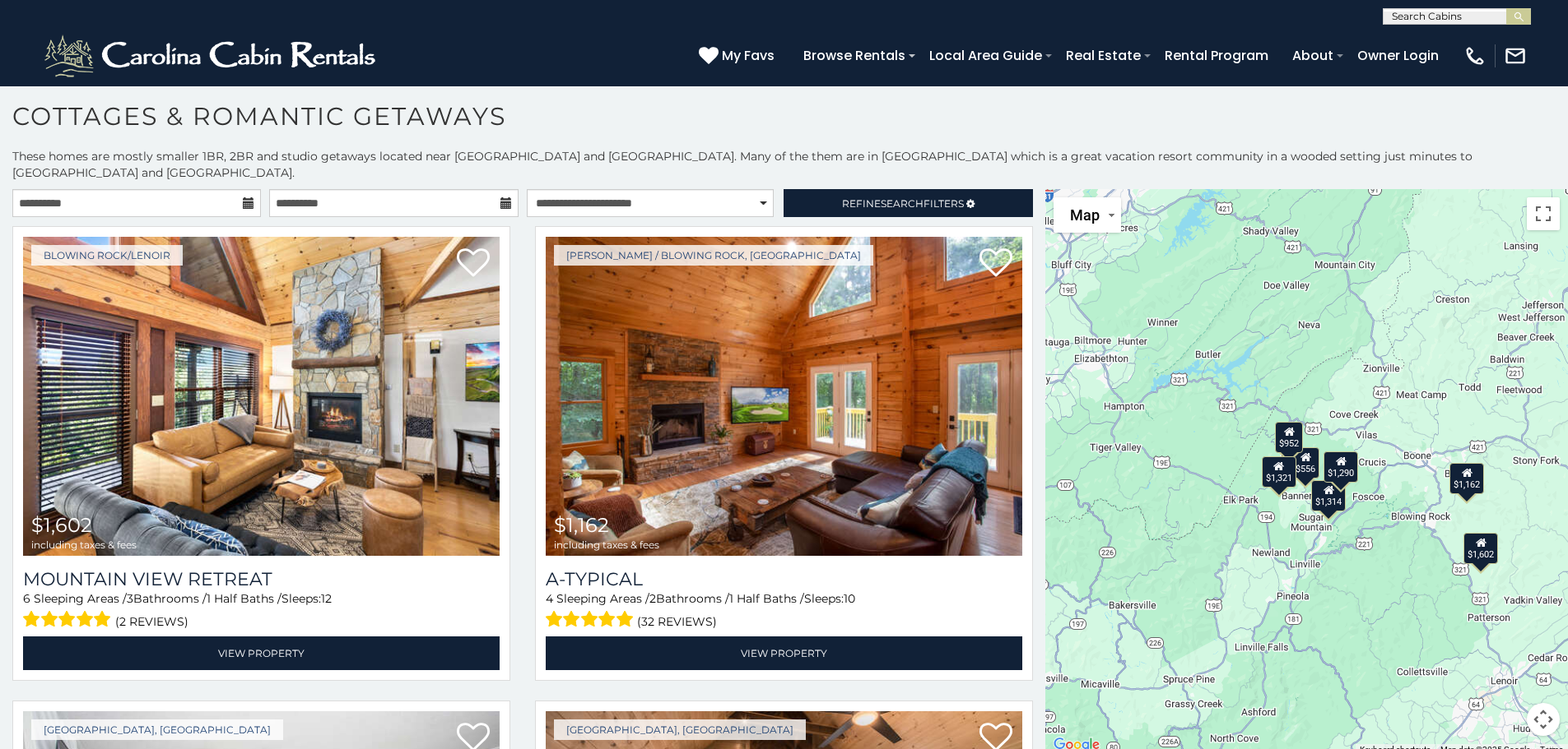
click at [1293, 426] on div "$952" at bounding box center [1289, 436] width 28 height 31
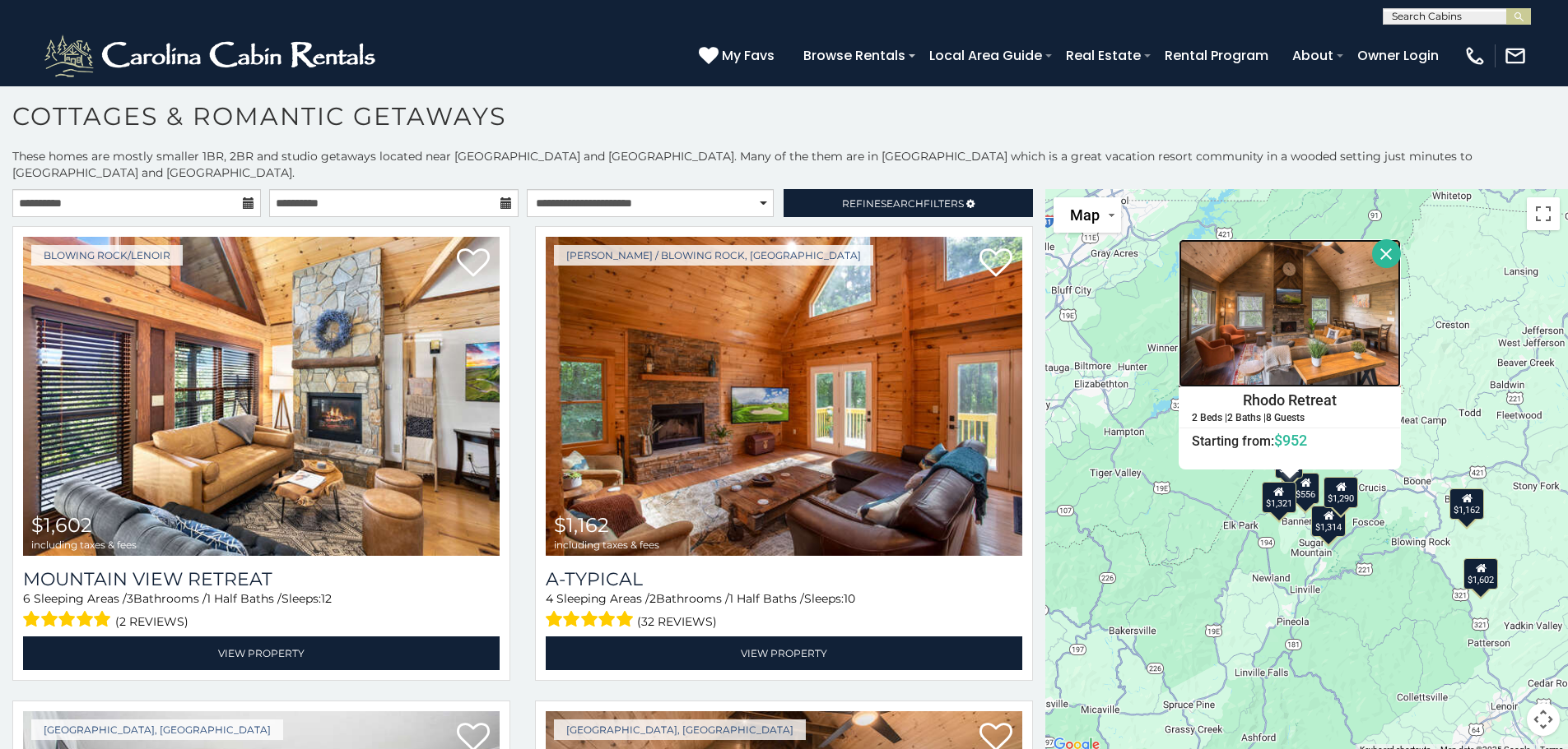
click at [1313, 309] on img at bounding box center [1289, 313] width 222 height 148
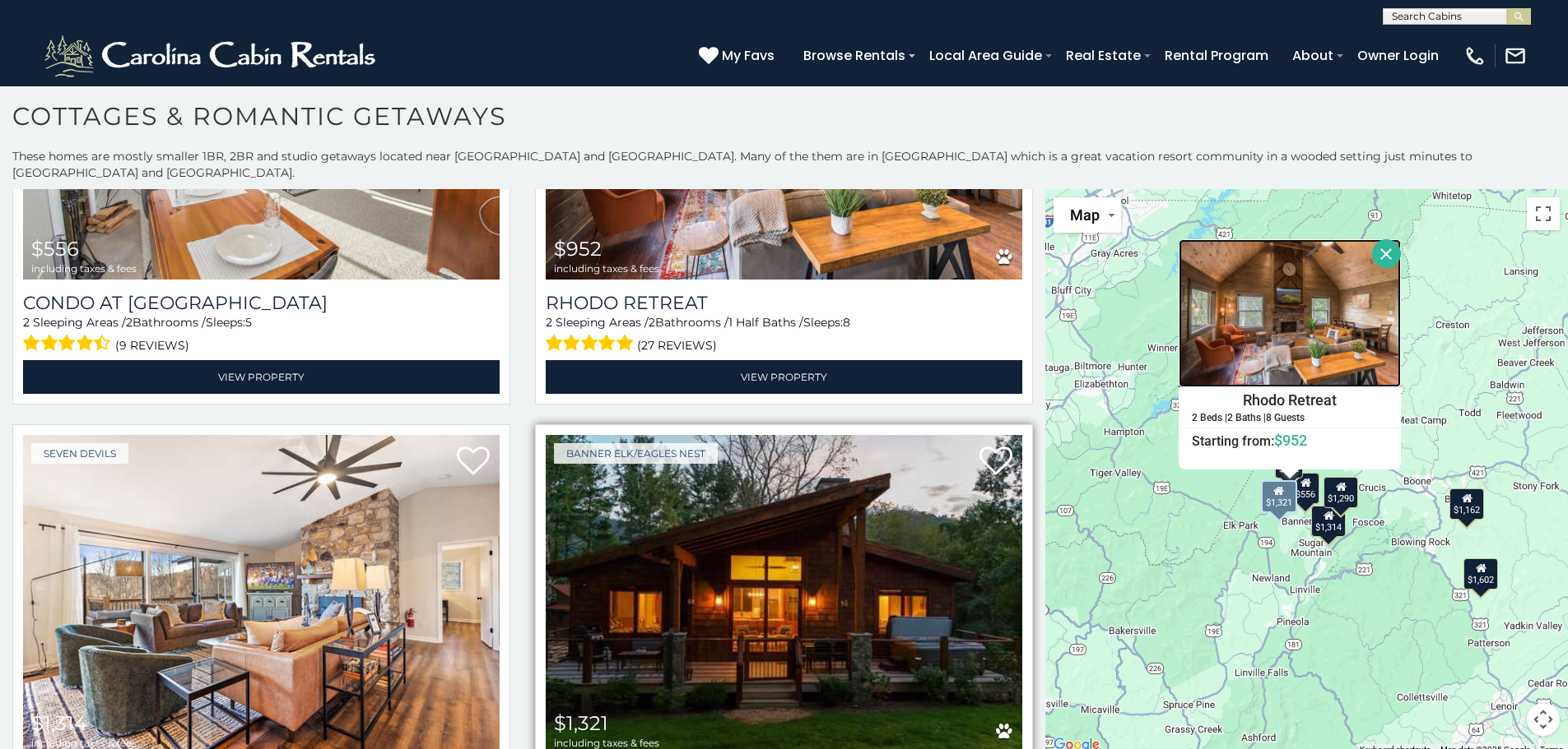
scroll to position [823, 0]
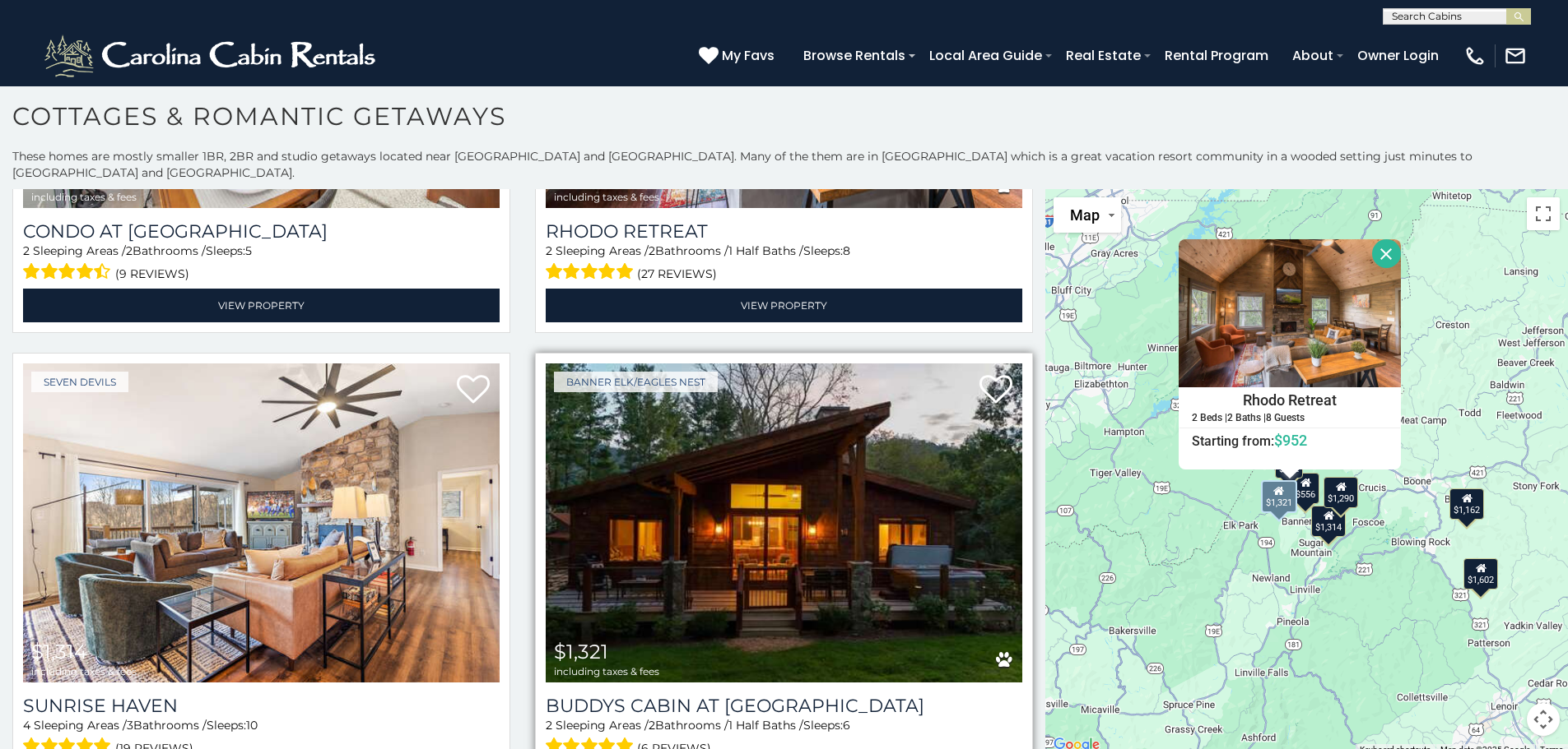
click at [813, 505] on img at bounding box center [783, 523] width 476 height 320
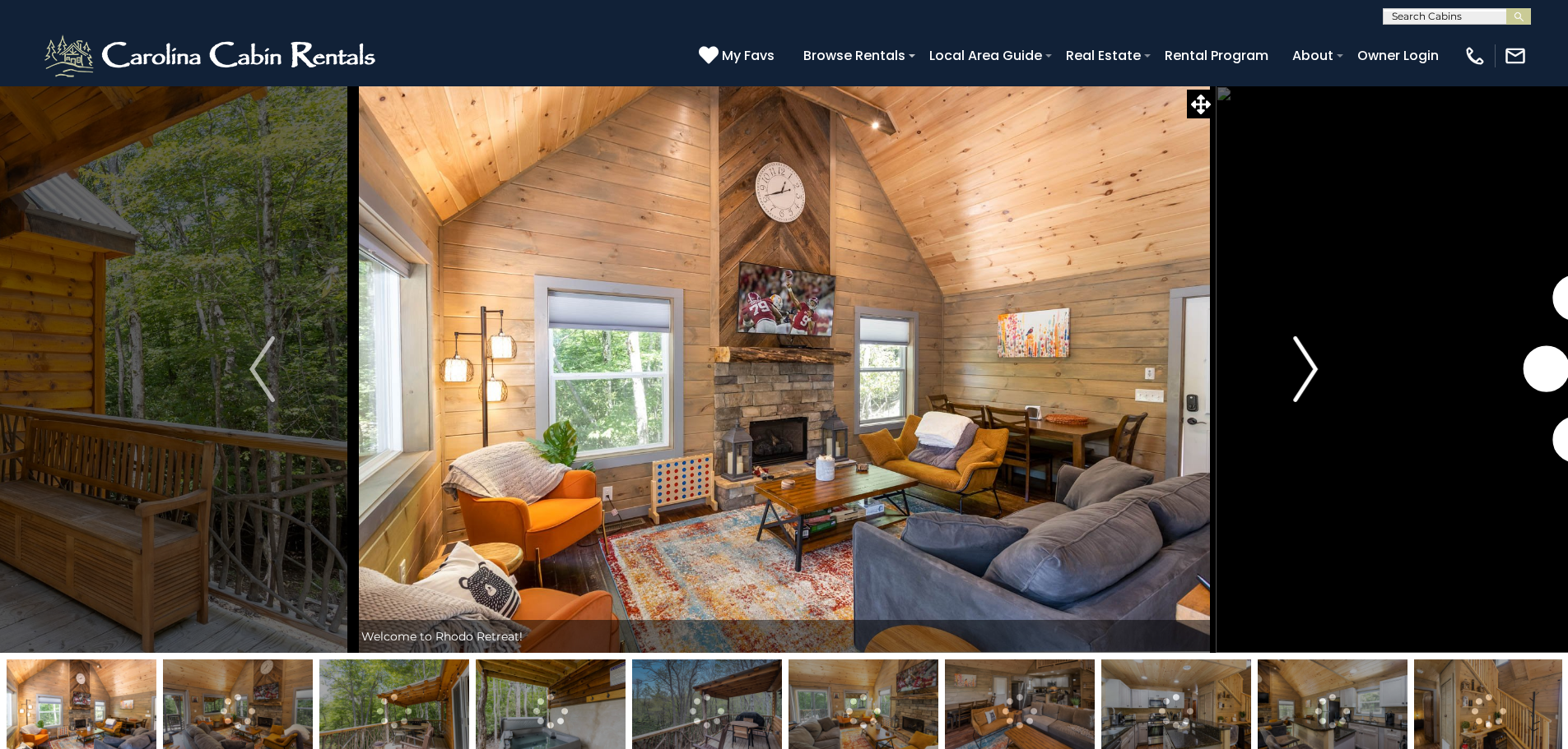
click at [1303, 369] on img "Next" at bounding box center [1305, 369] width 25 height 66
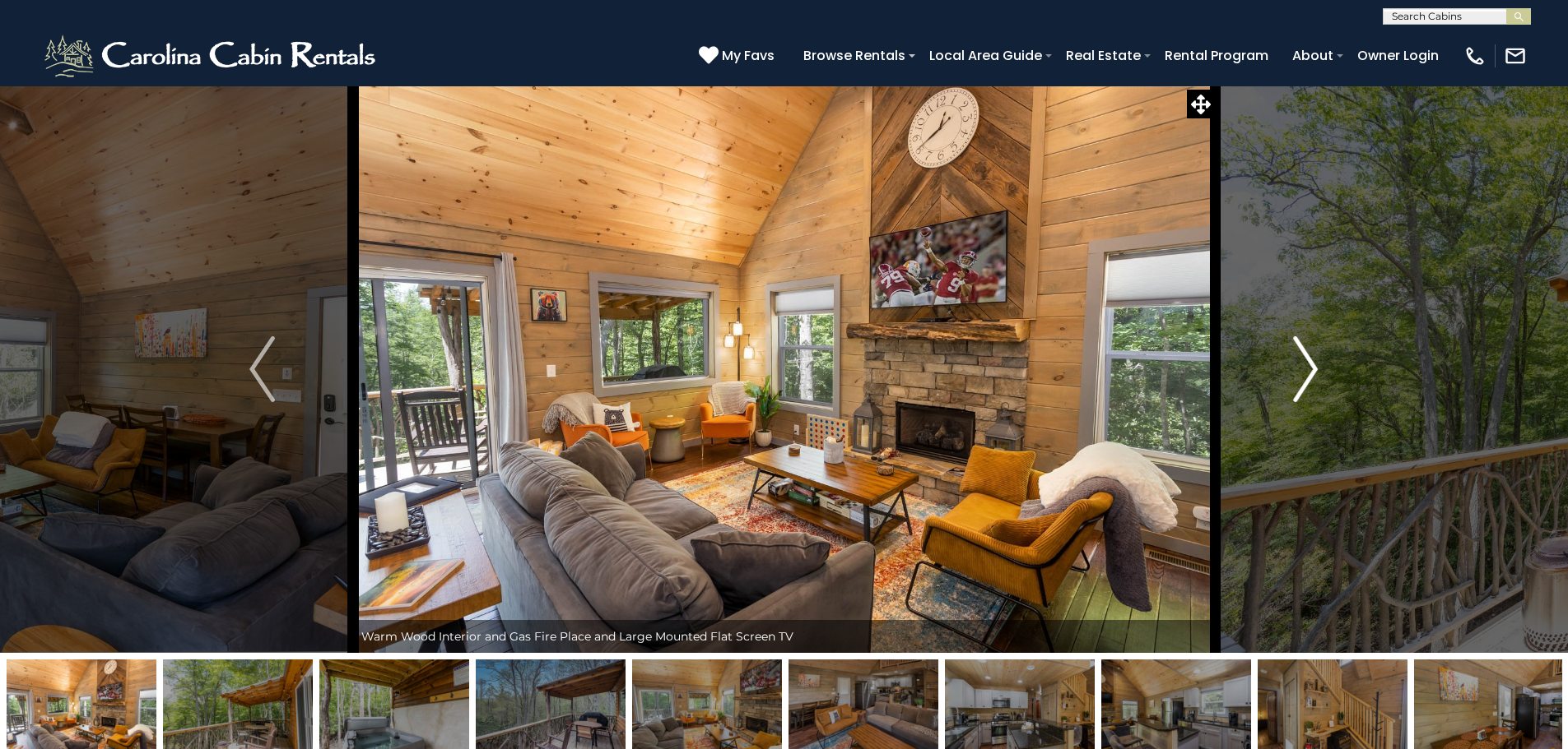
click at [1303, 369] on img "Next" at bounding box center [1305, 369] width 25 height 66
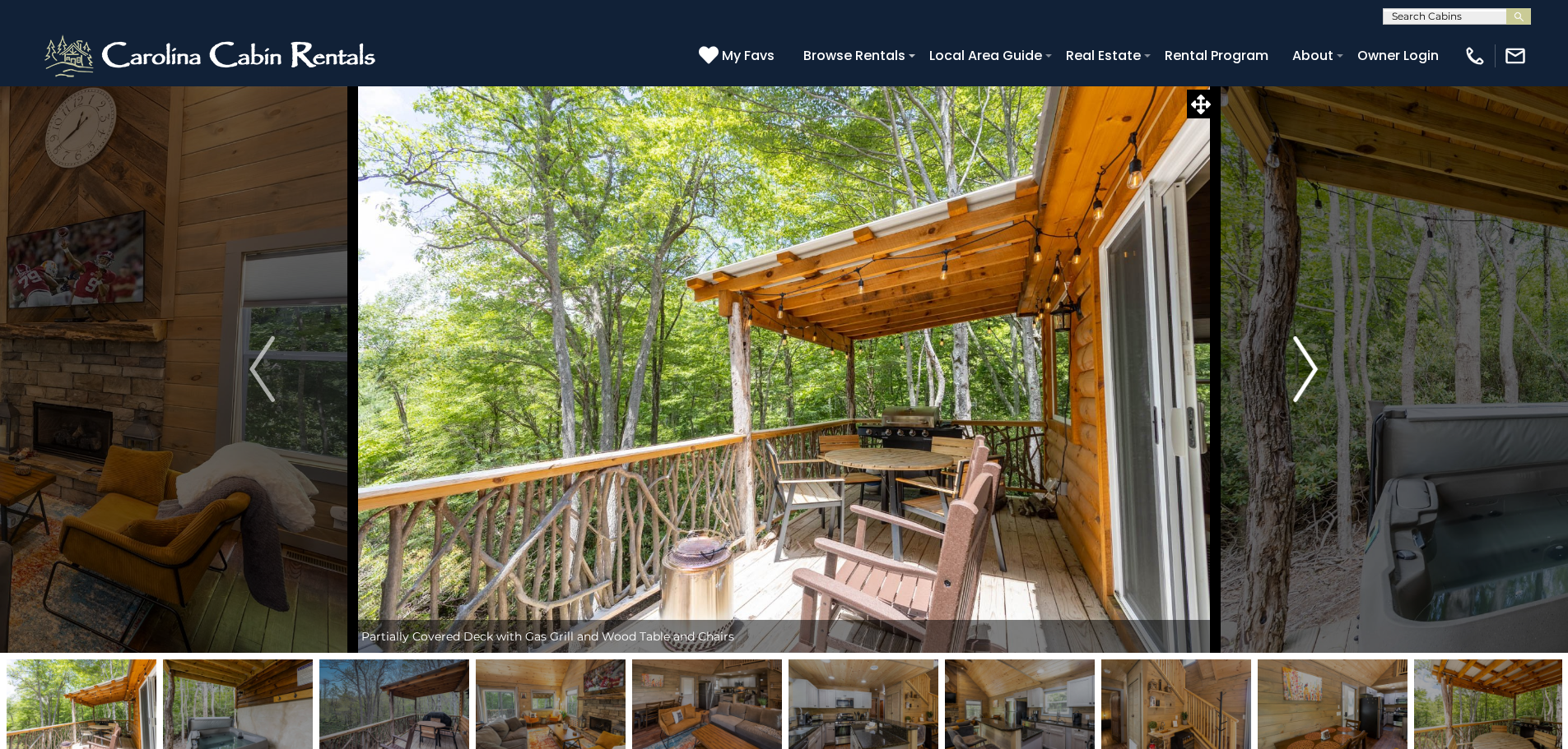
click at [1303, 369] on img "Next" at bounding box center [1305, 369] width 25 height 66
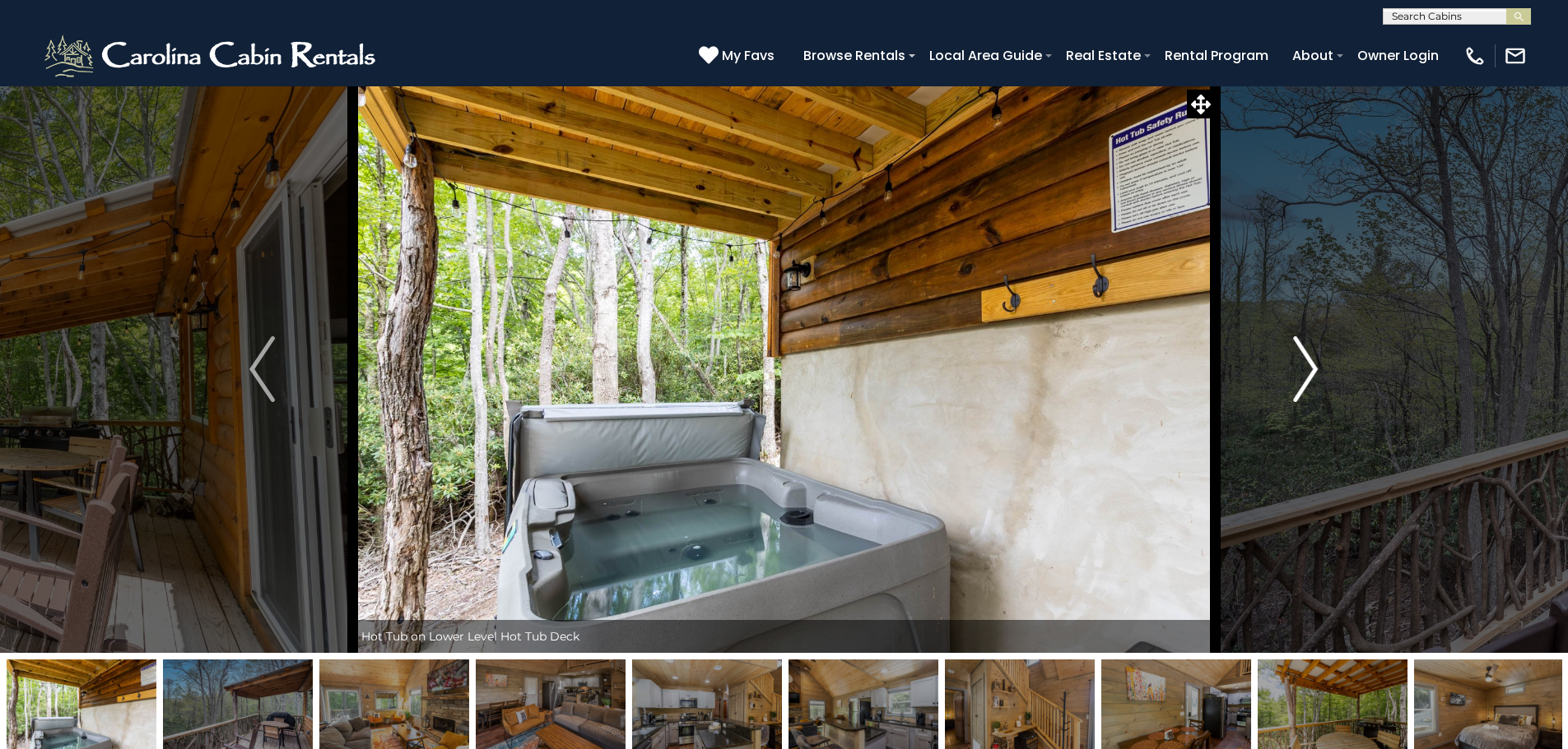
click at [1303, 369] on img "Next" at bounding box center [1305, 369] width 25 height 66
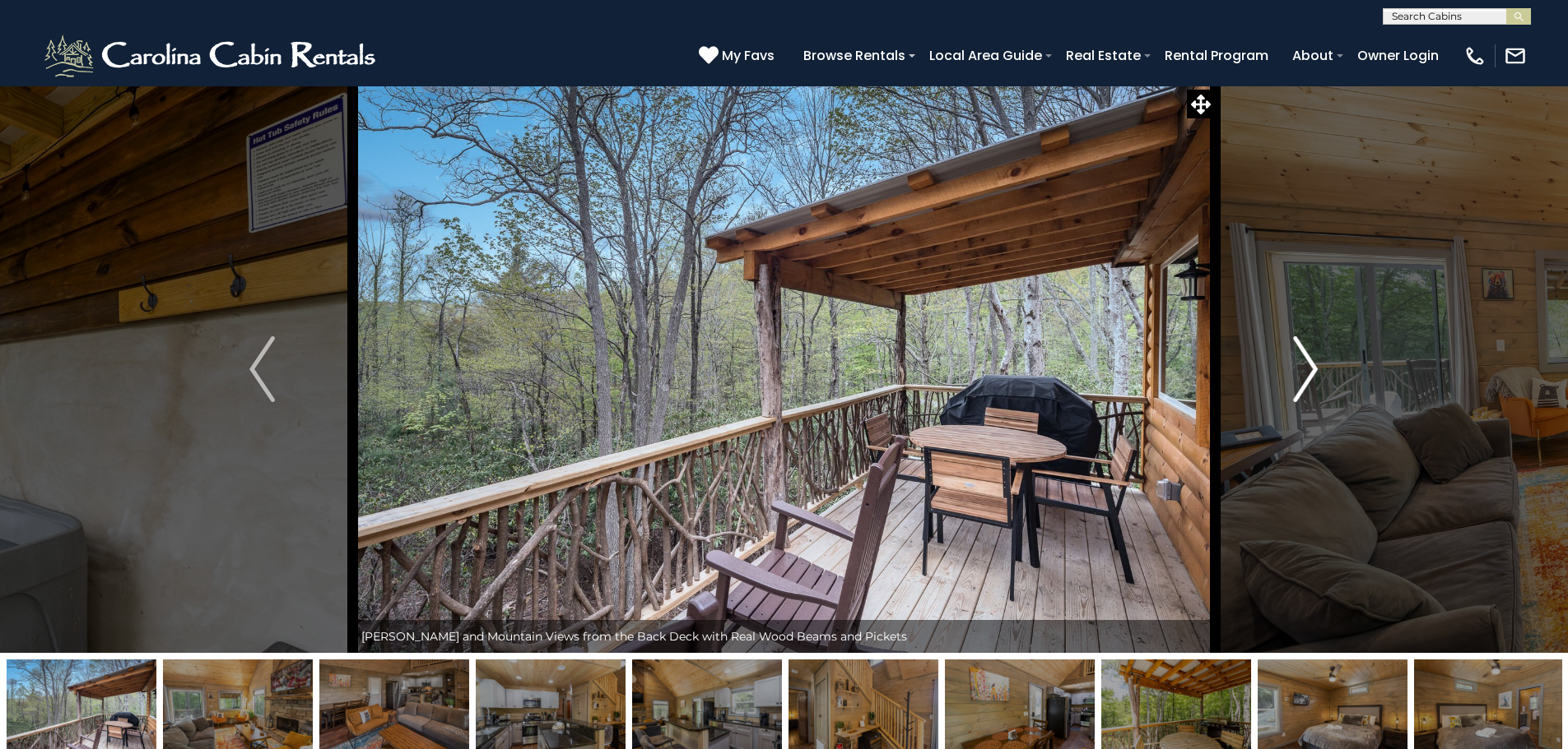
click at [1303, 369] on img "Next" at bounding box center [1305, 369] width 25 height 66
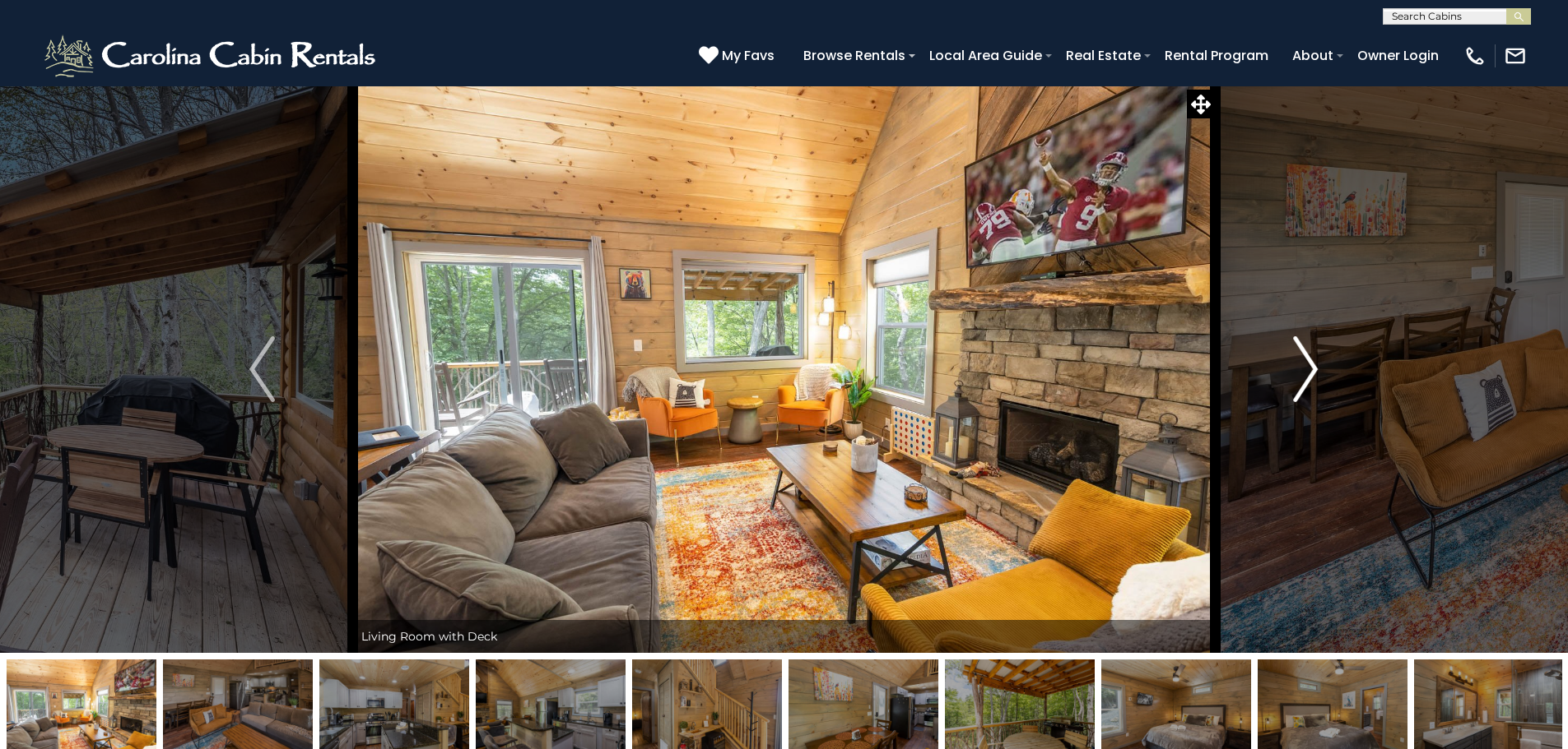
click at [1303, 369] on img "Next" at bounding box center [1305, 369] width 25 height 66
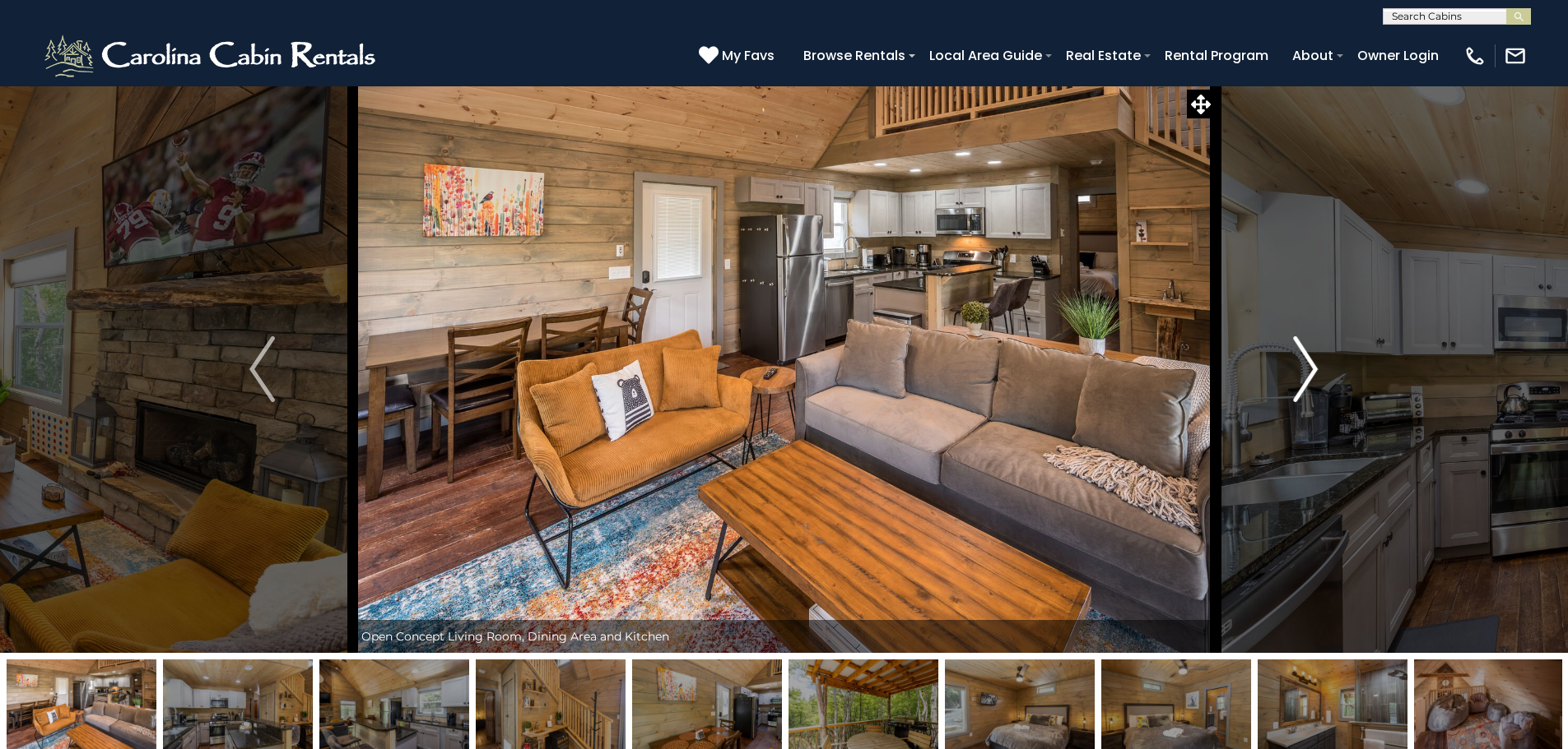
click at [1303, 369] on img "Next" at bounding box center [1305, 369] width 25 height 66
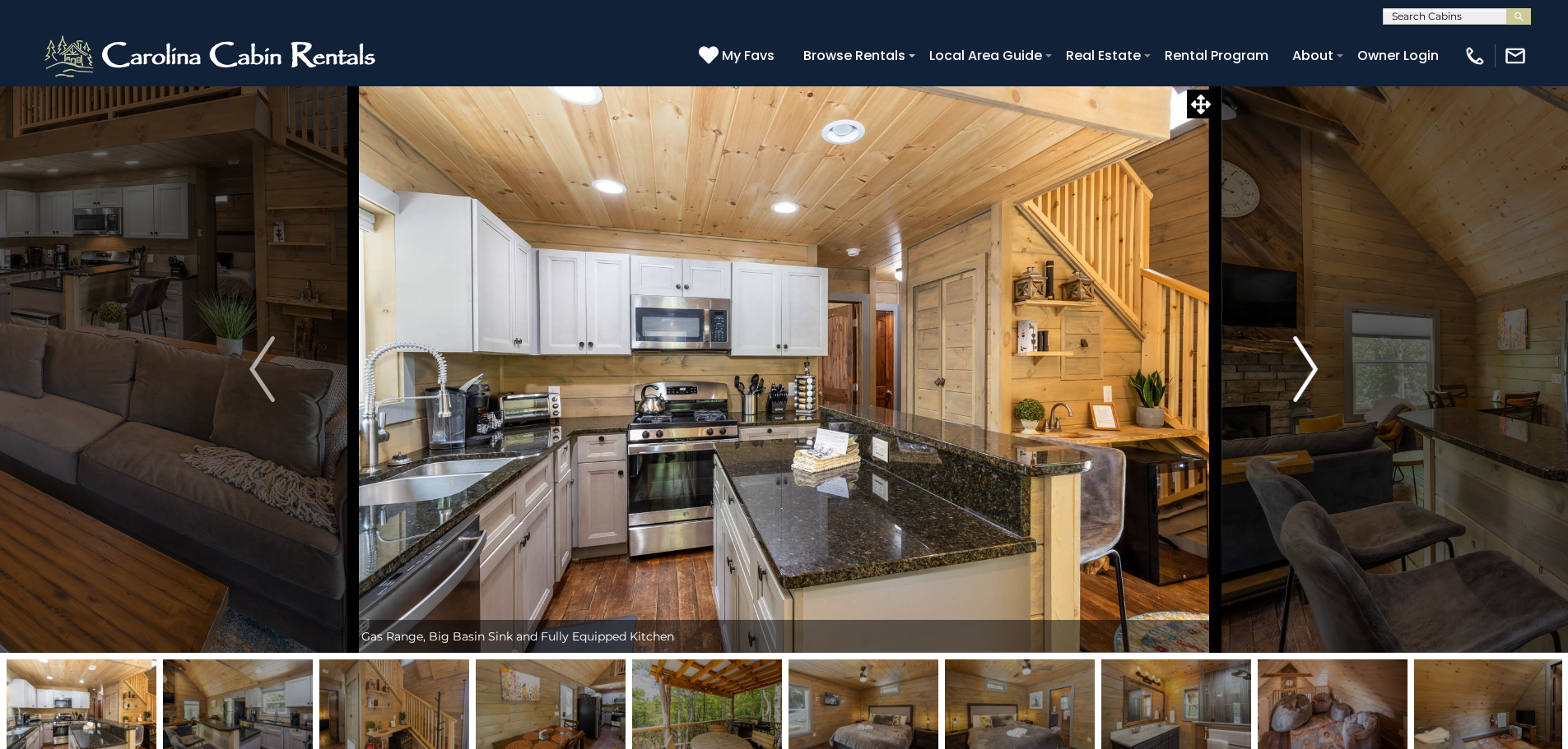
click at [1303, 369] on img "Next" at bounding box center [1305, 369] width 25 height 66
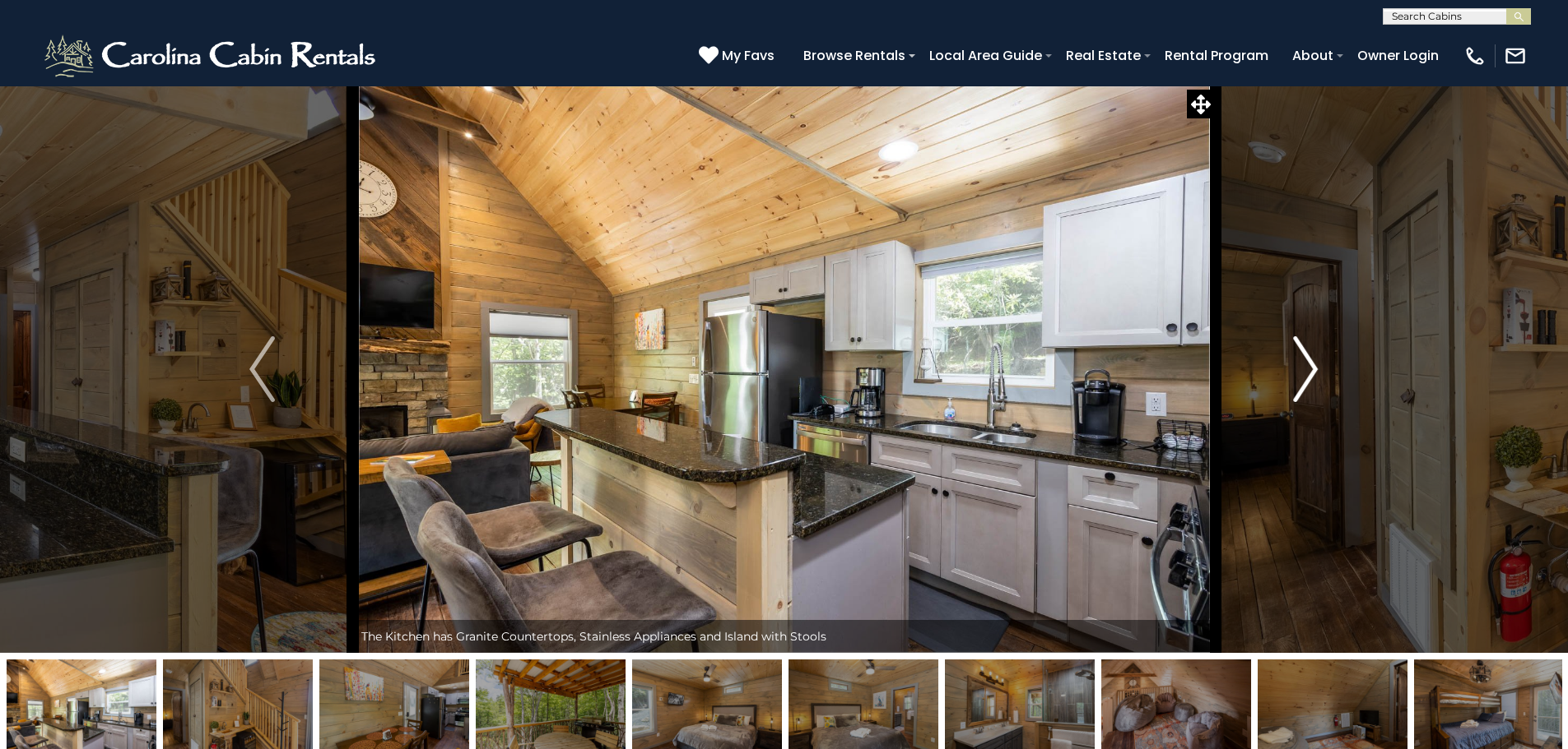
click at [1303, 369] on img "Next" at bounding box center [1305, 369] width 25 height 66
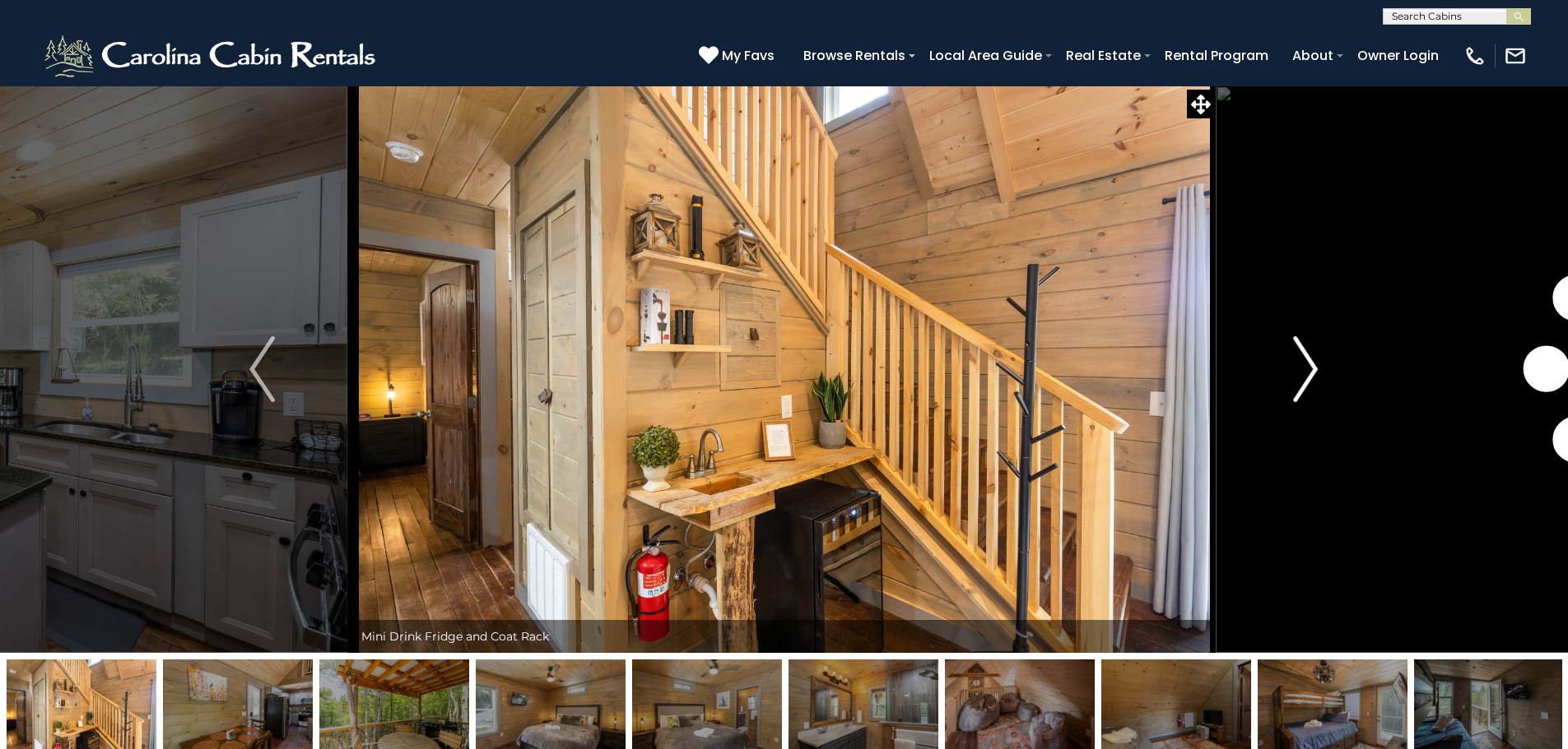
click at [1303, 369] on img "Next" at bounding box center [1305, 369] width 25 height 66
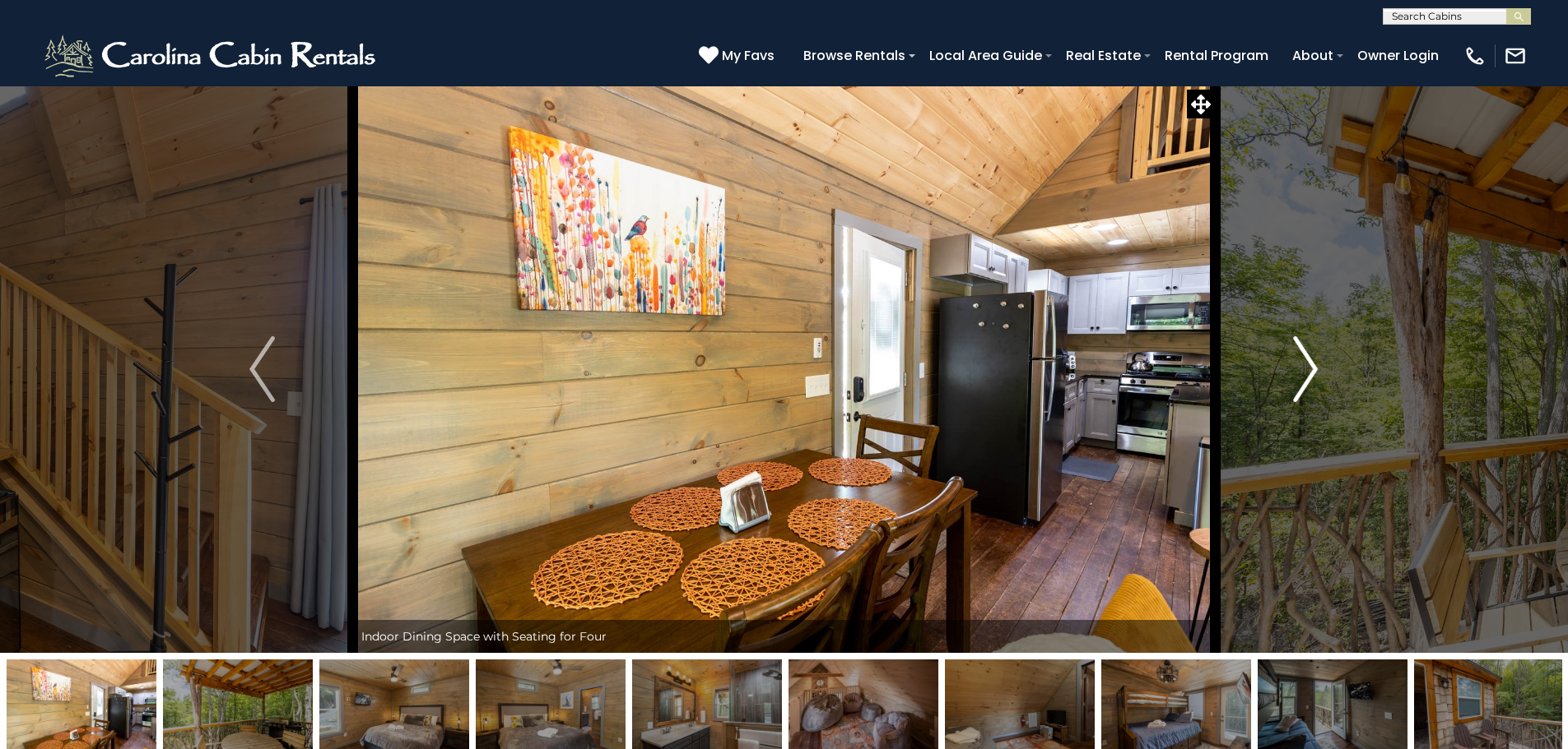
click at [1303, 369] on img "Next" at bounding box center [1305, 369] width 25 height 66
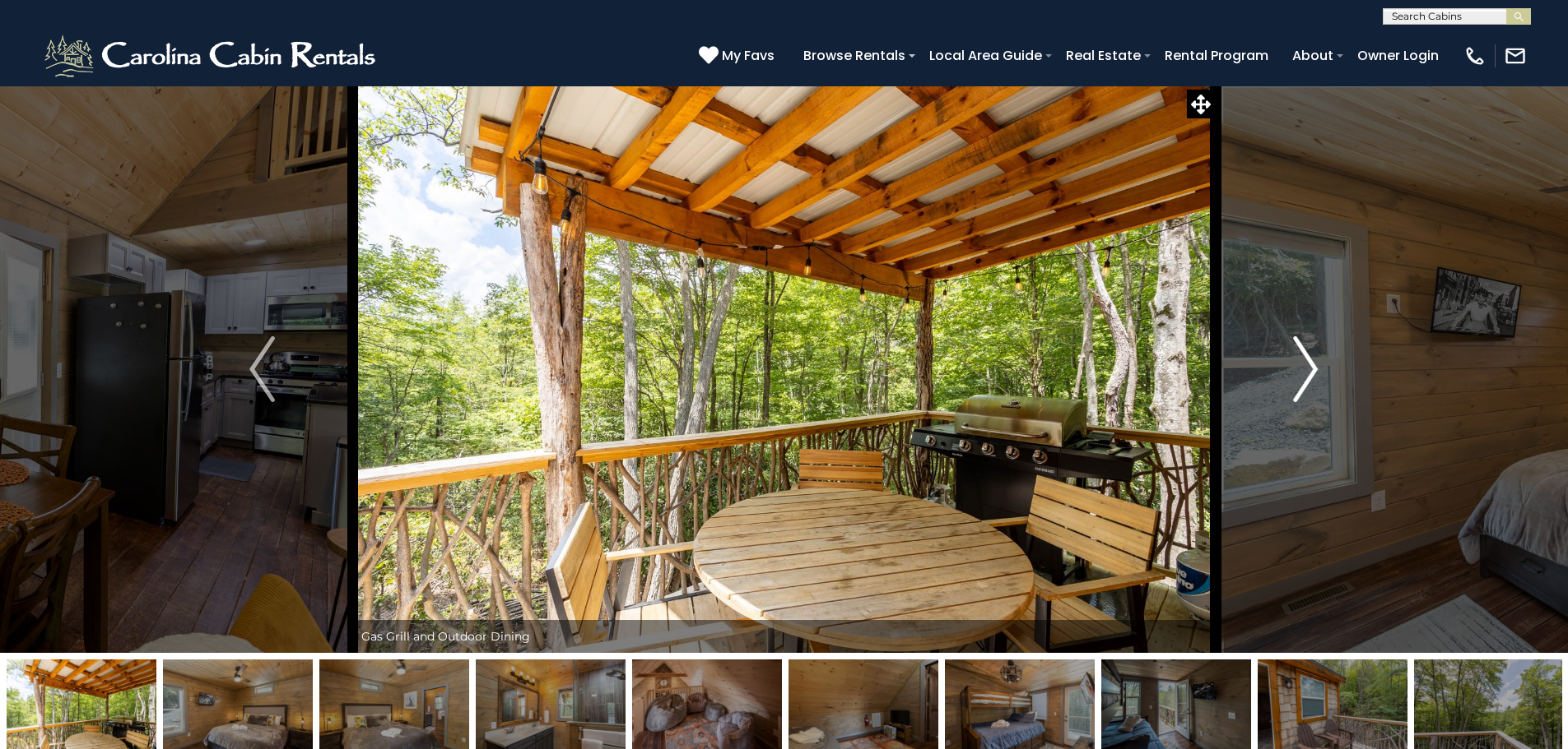
click at [1303, 369] on img "Next" at bounding box center [1305, 369] width 25 height 66
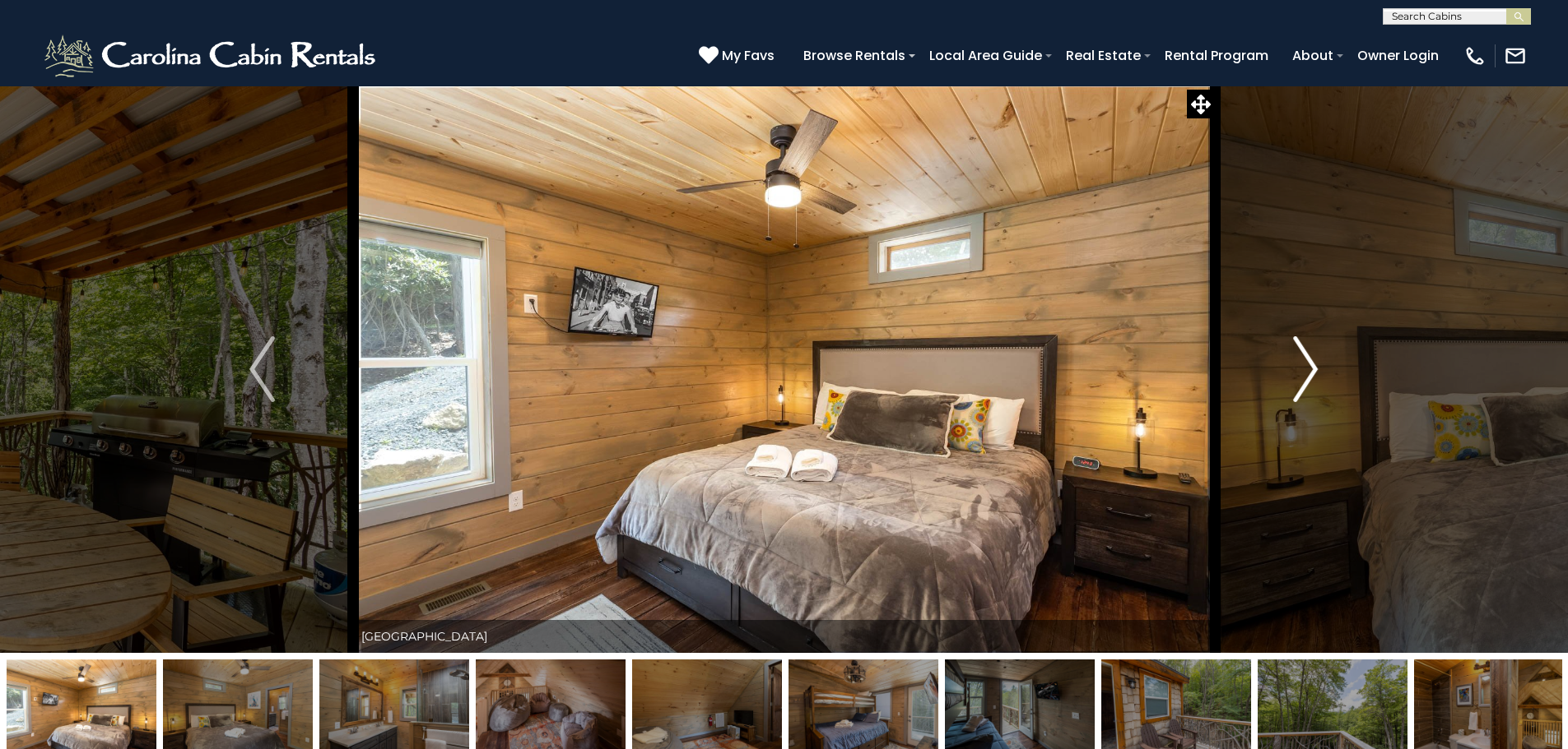
click at [1303, 369] on img "Next" at bounding box center [1305, 369] width 25 height 66
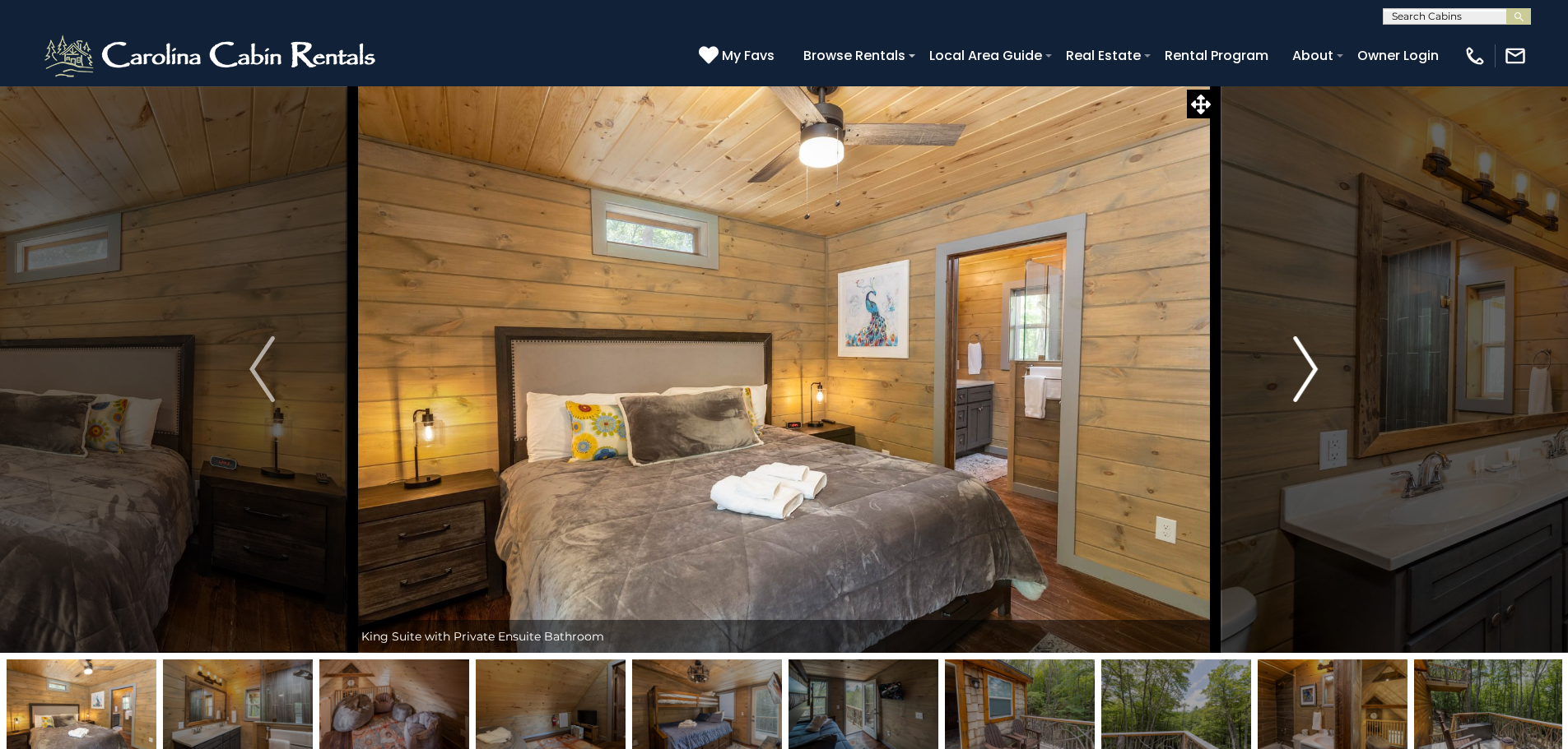
click at [1303, 369] on img "Next" at bounding box center [1305, 369] width 25 height 66
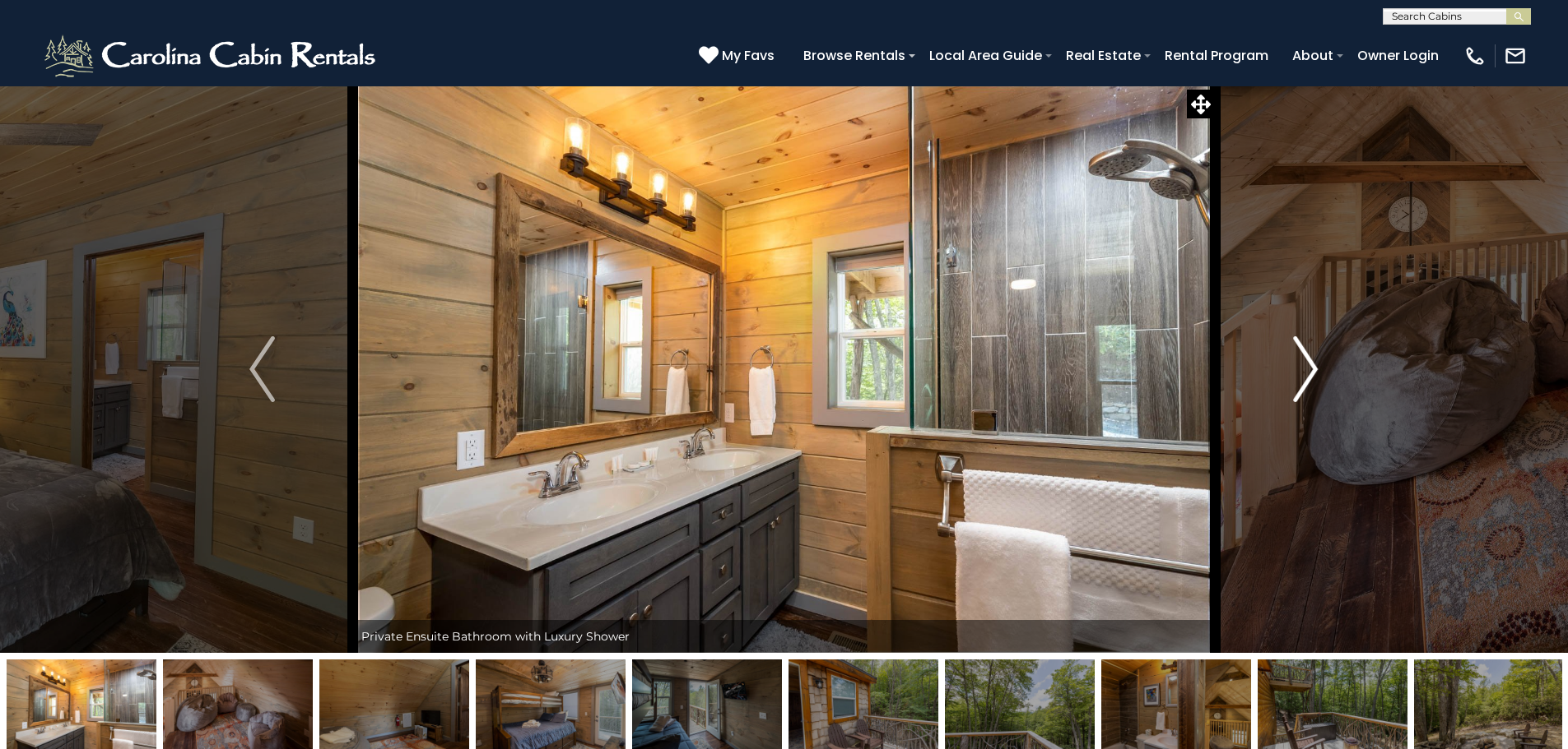
click at [1303, 369] on img "Next" at bounding box center [1305, 369] width 25 height 66
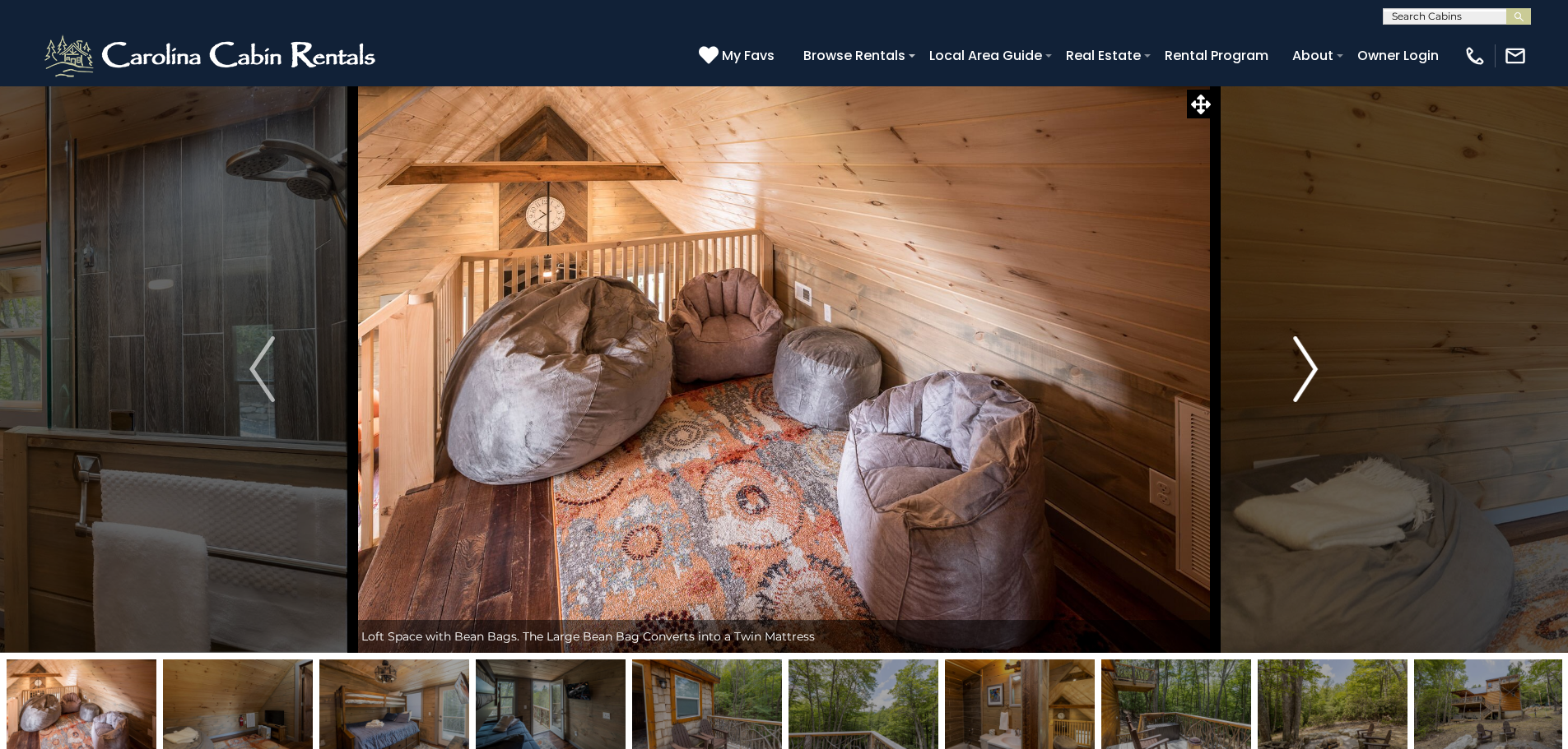
click at [1303, 369] on img "Next" at bounding box center [1305, 369] width 25 height 66
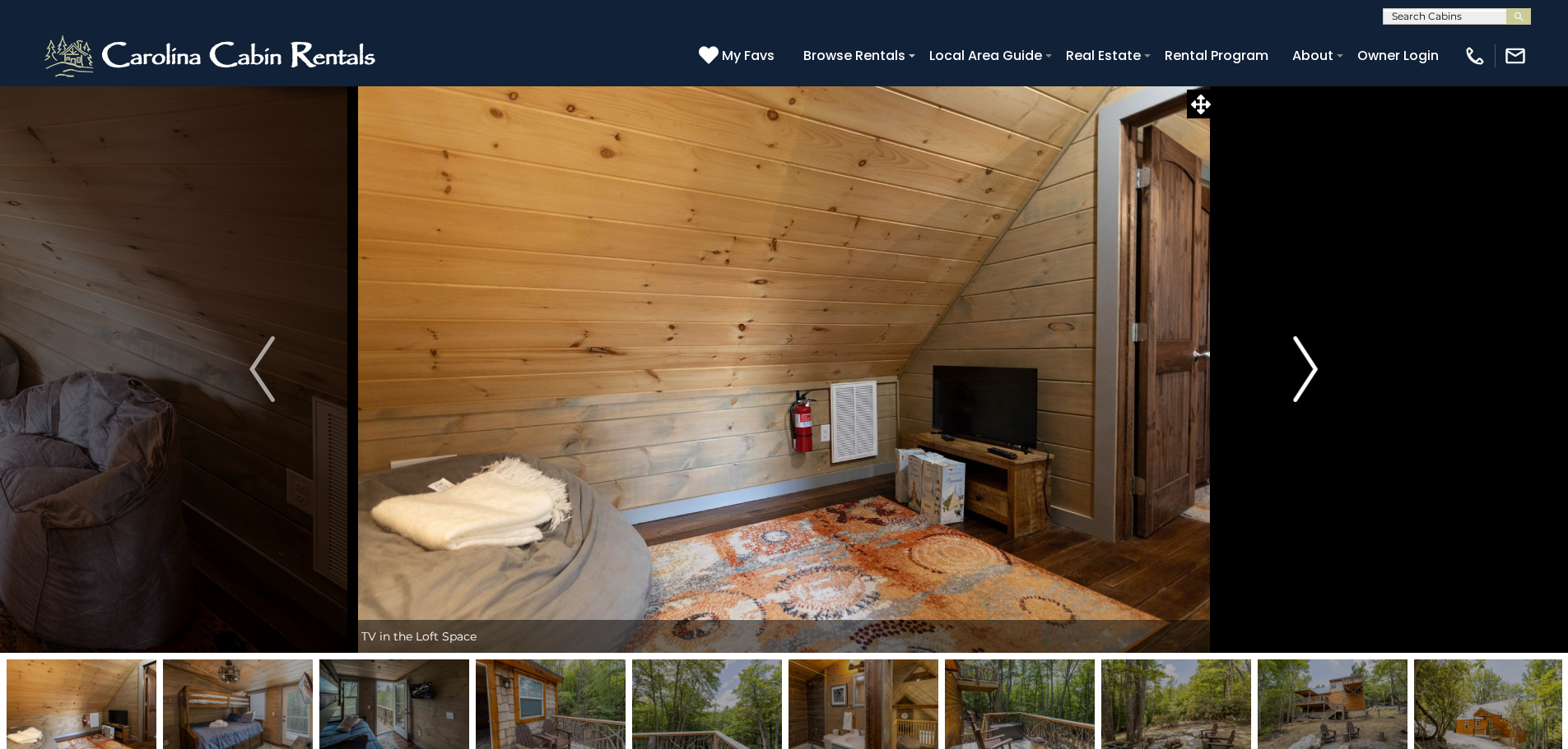
click at [1303, 369] on img "Next" at bounding box center [1305, 369] width 25 height 66
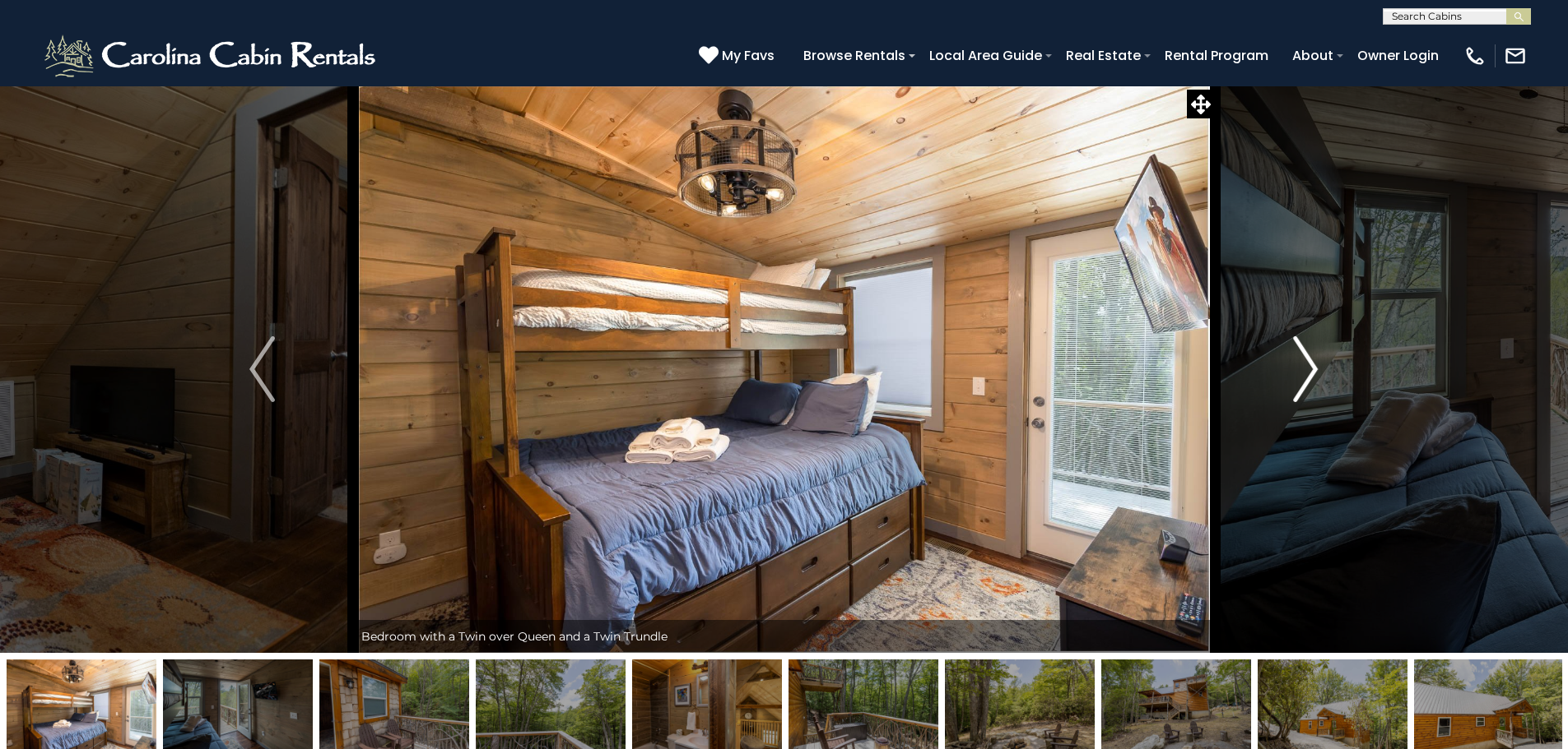
click at [1303, 369] on img "Next" at bounding box center [1305, 369] width 25 height 66
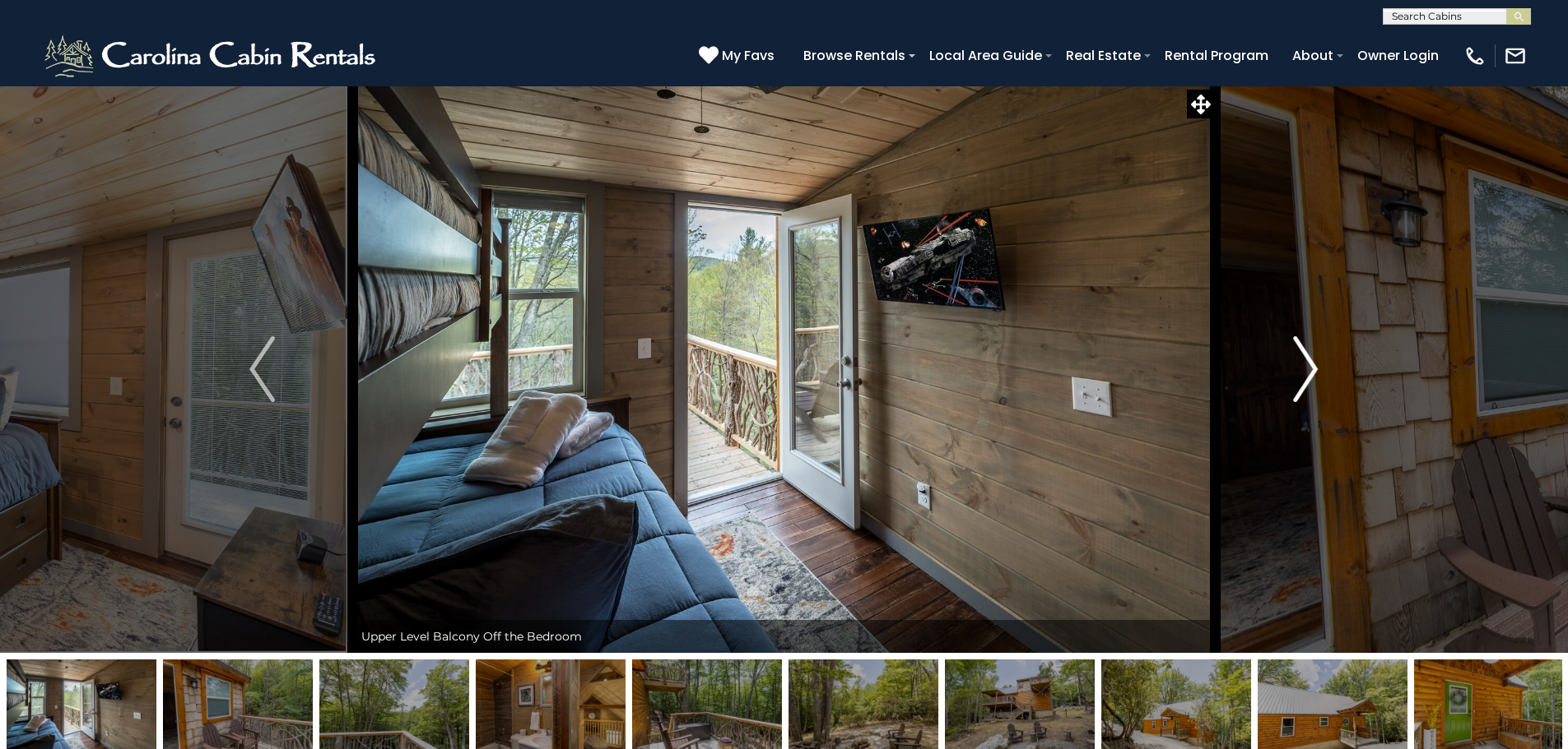
click at [1303, 369] on img "Next" at bounding box center [1305, 369] width 25 height 66
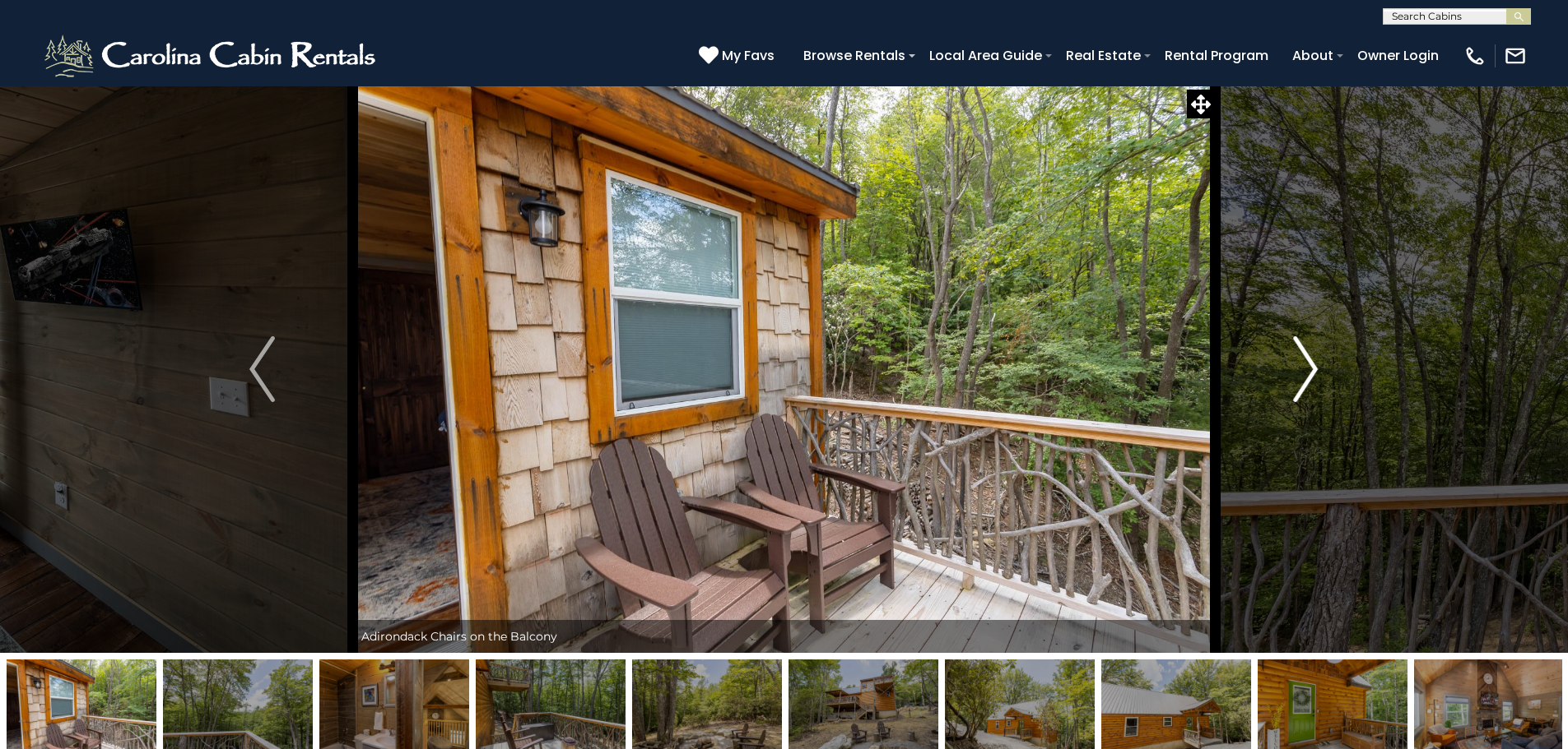
click at [1303, 369] on img "Next" at bounding box center [1305, 369] width 25 height 66
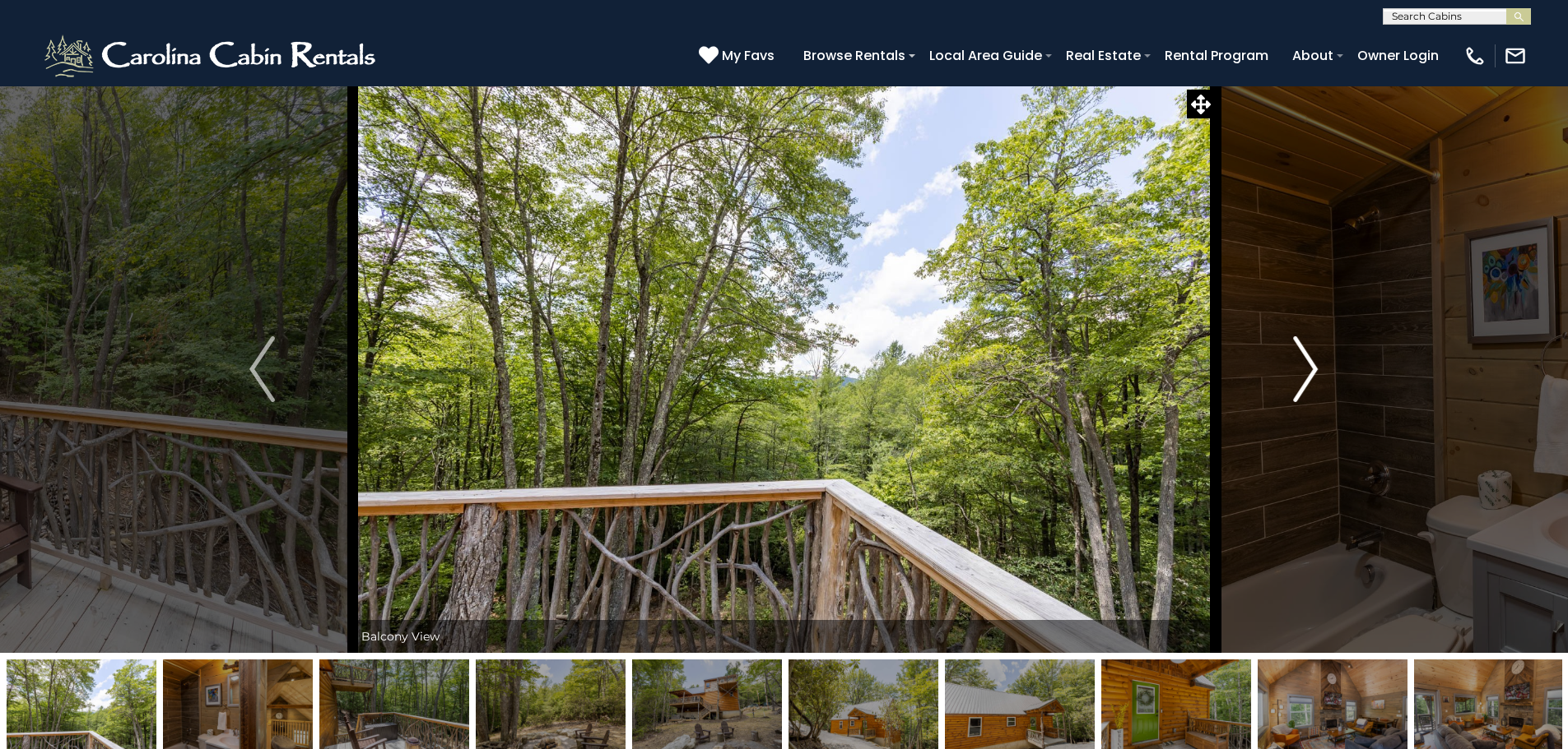
click at [1303, 369] on img "Next" at bounding box center [1305, 369] width 25 height 66
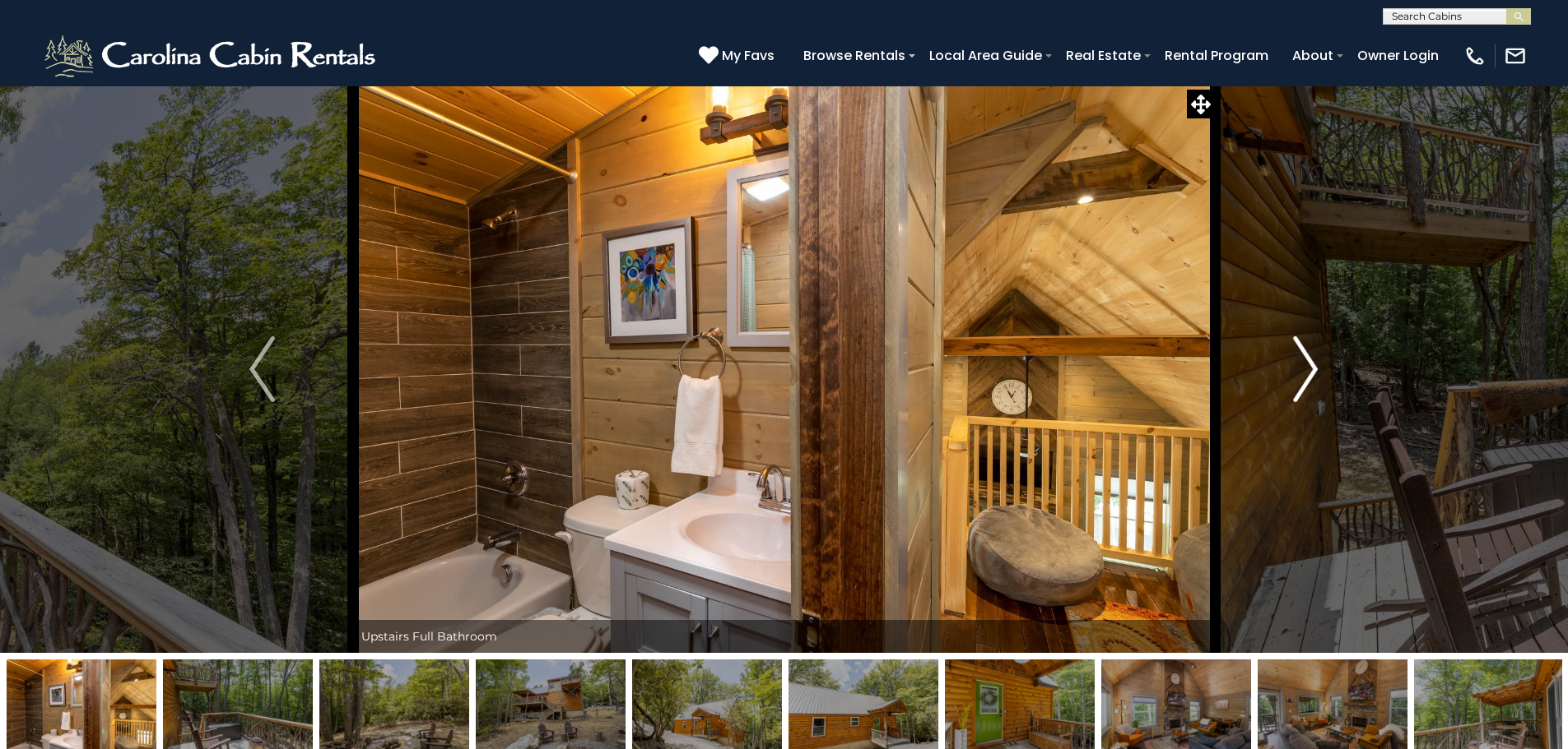
click at [1303, 369] on img "Next" at bounding box center [1305, 369] width 25 height 66
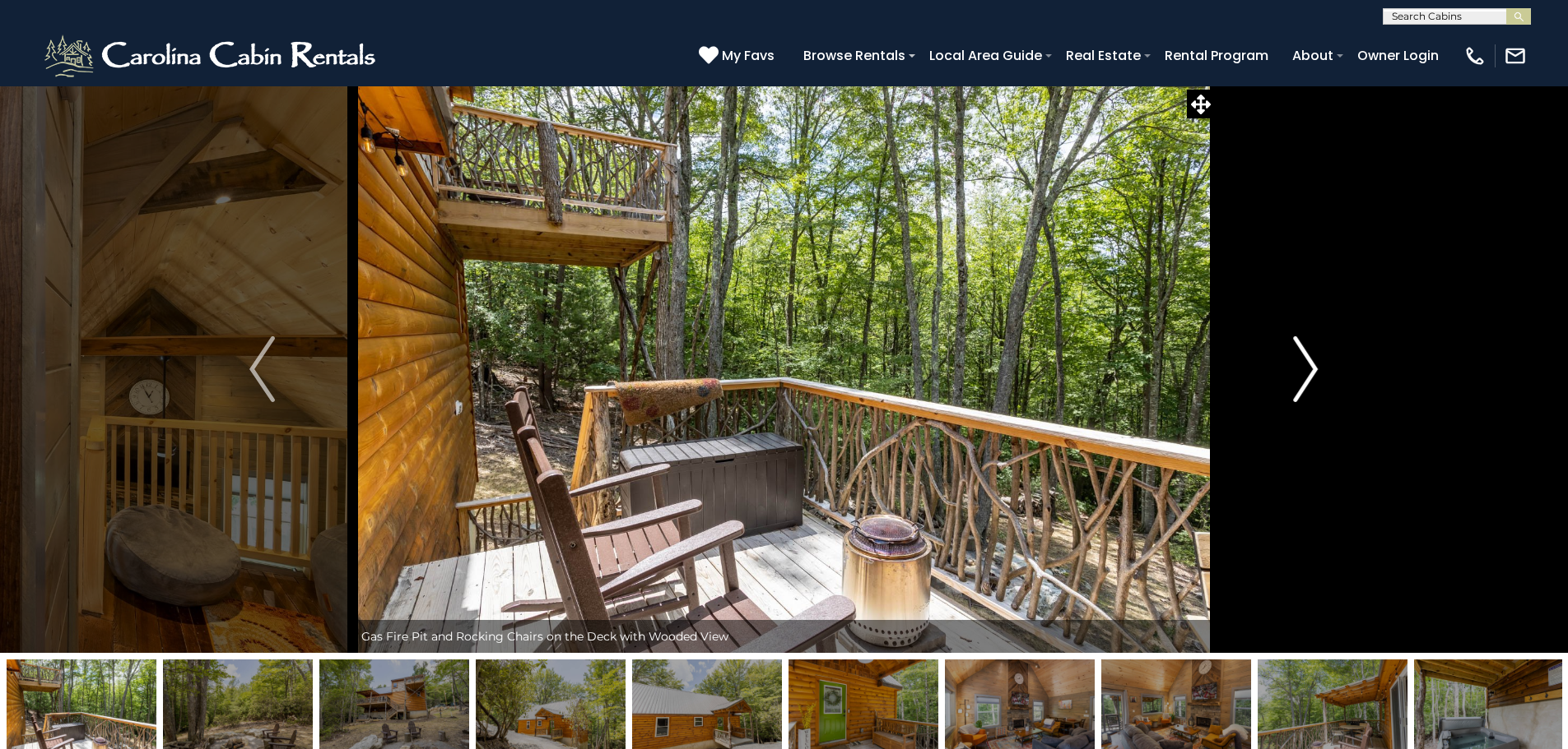
click at [1303, 369] on img "Next" at bounding box center [1305, 369] width 25 height 66
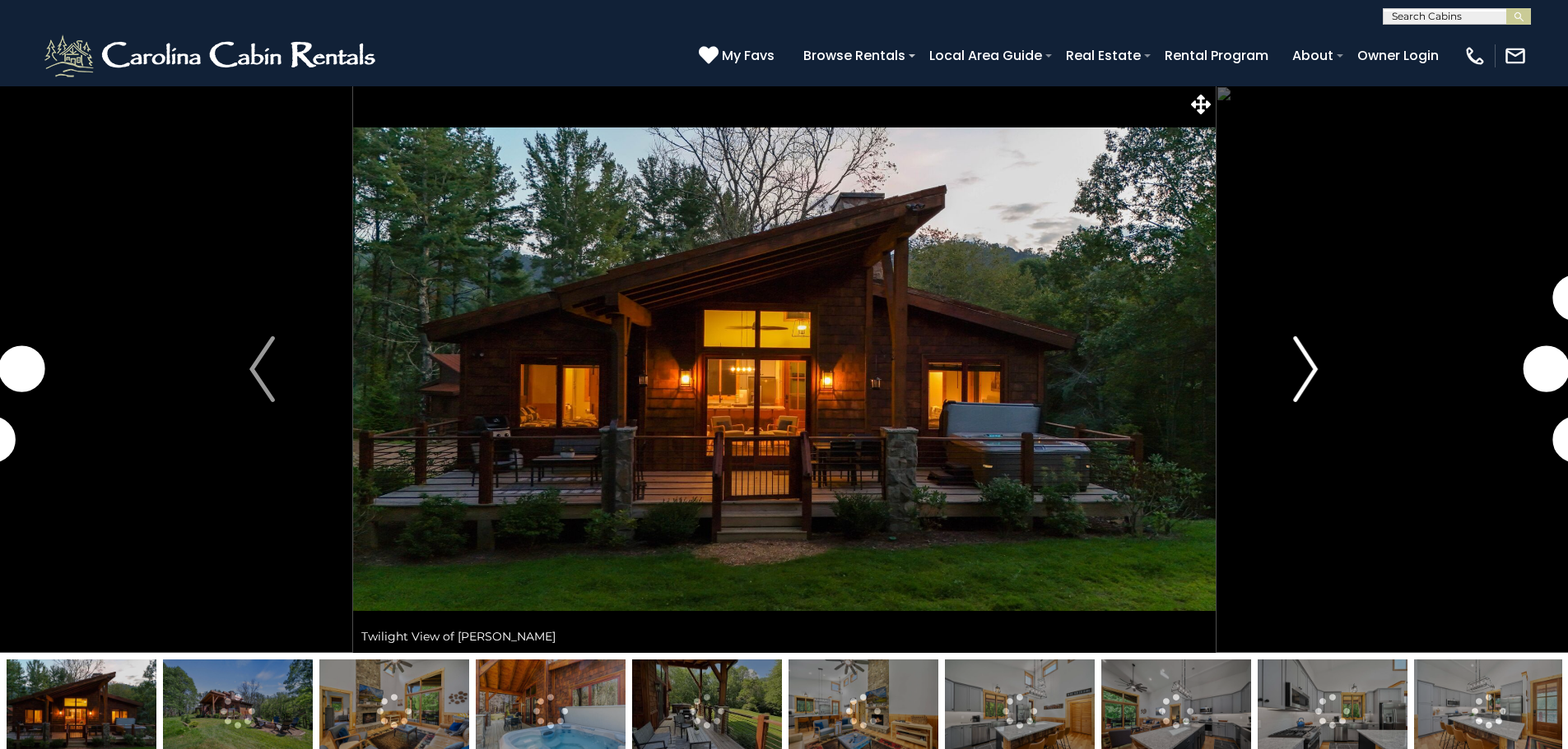
click at [1297, 369] on img "Next" at bounding box center [1305, 369] width 25 height 66
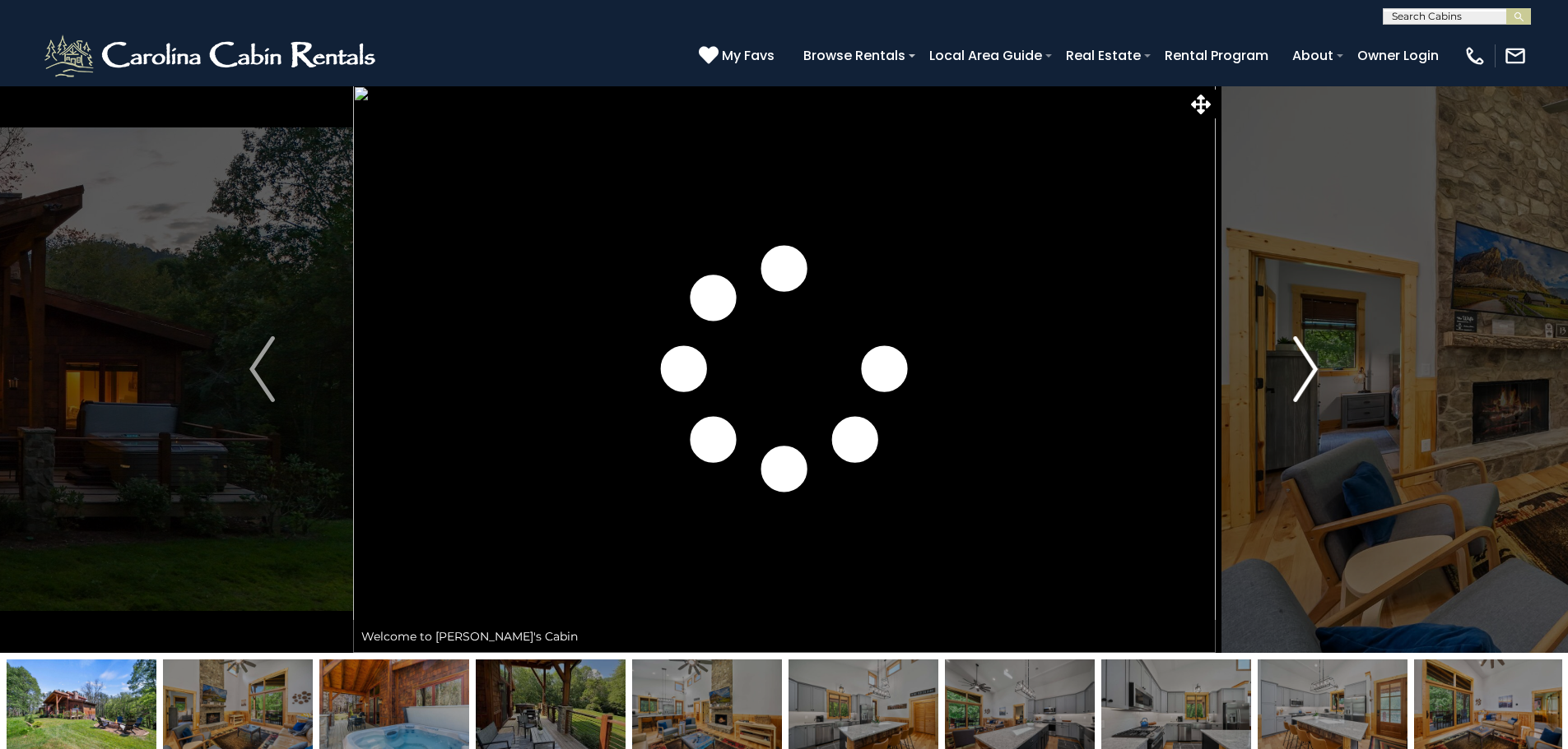
click at [1297, 369] on img "Next" at bounding box center [1305, 369] width 25 height 66
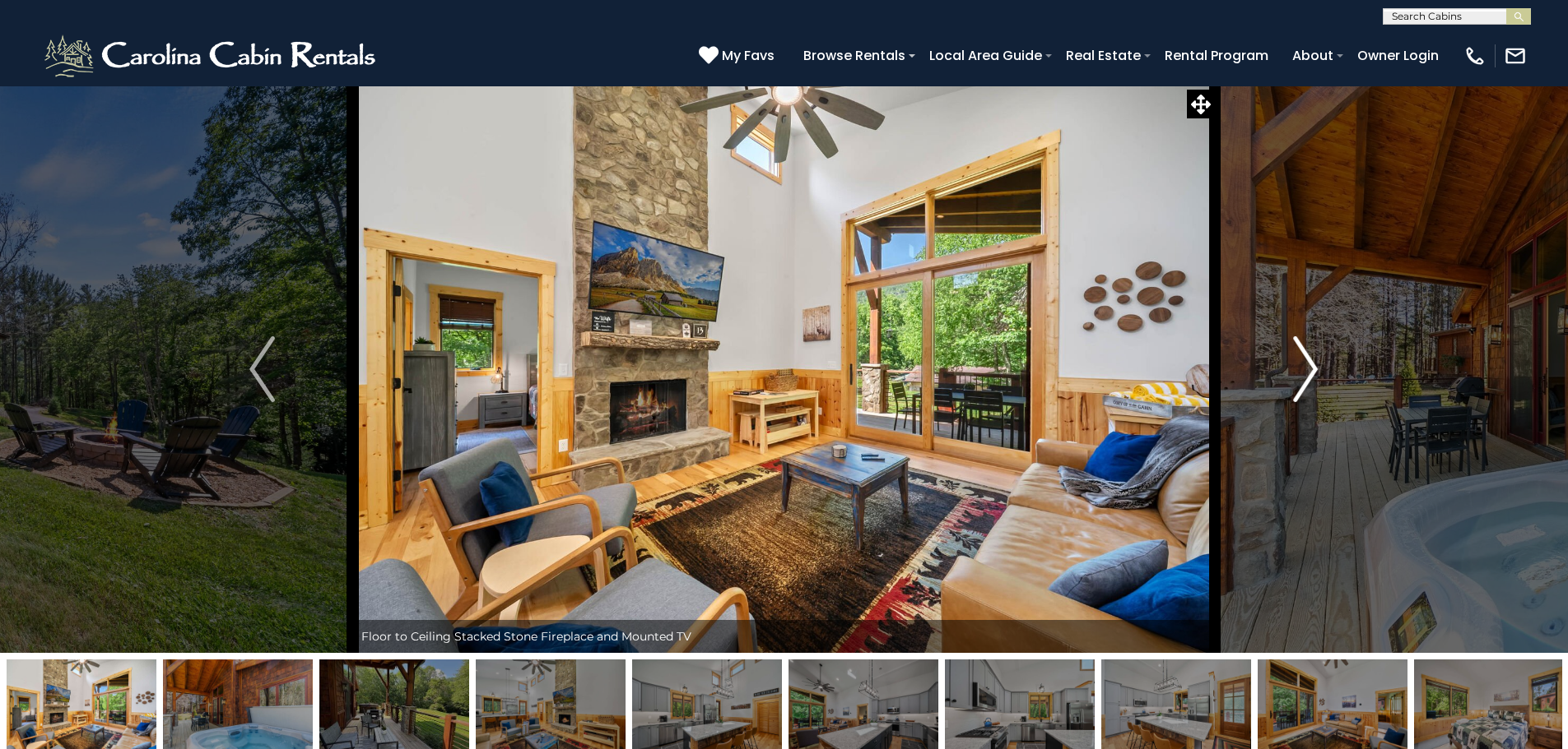
click at [1297, 369] on img "Next" at bounding box center [1305, 369] width 25 height 66
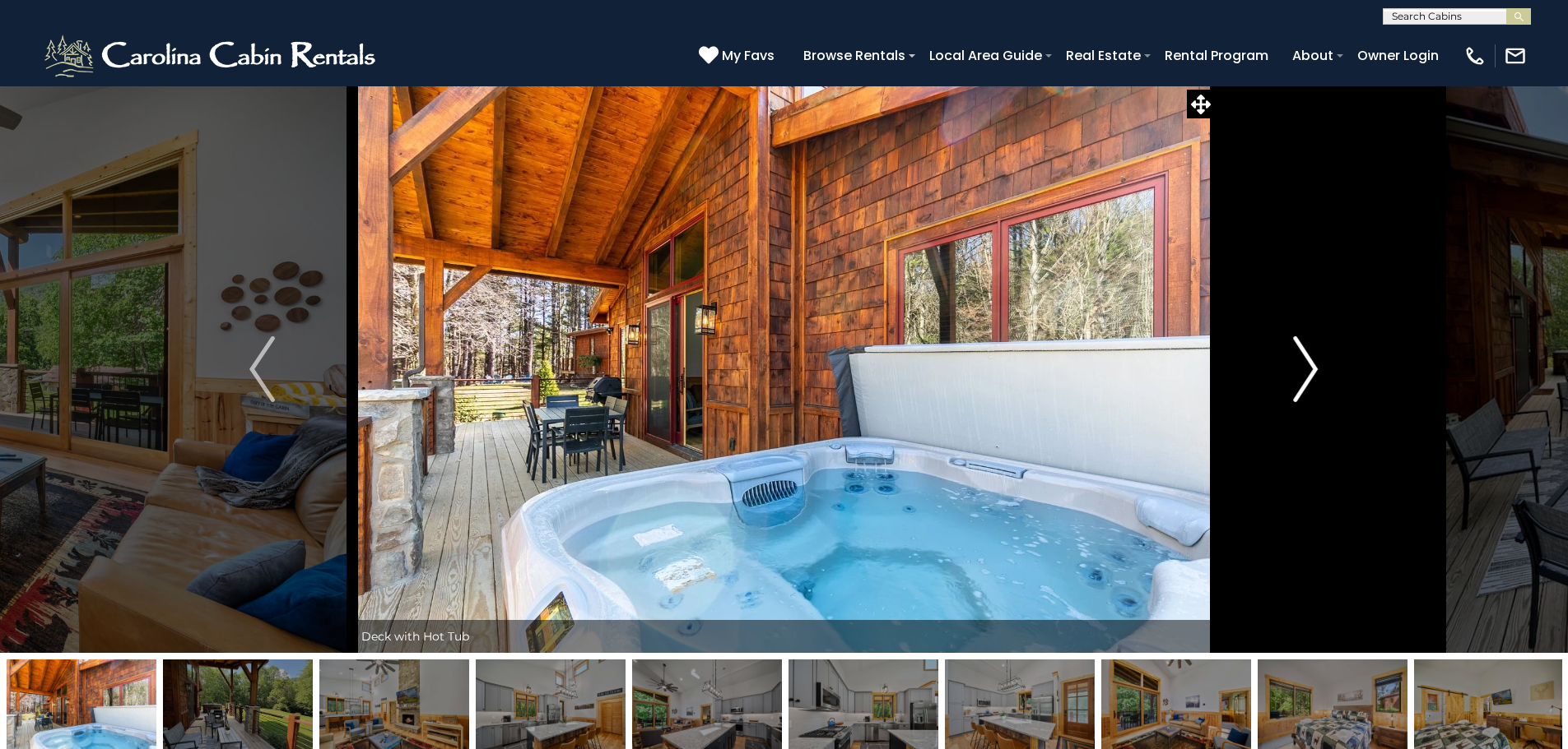
click at [1297, 369] on img "Next" at bounding box center [1305, 369] width 25 height 66
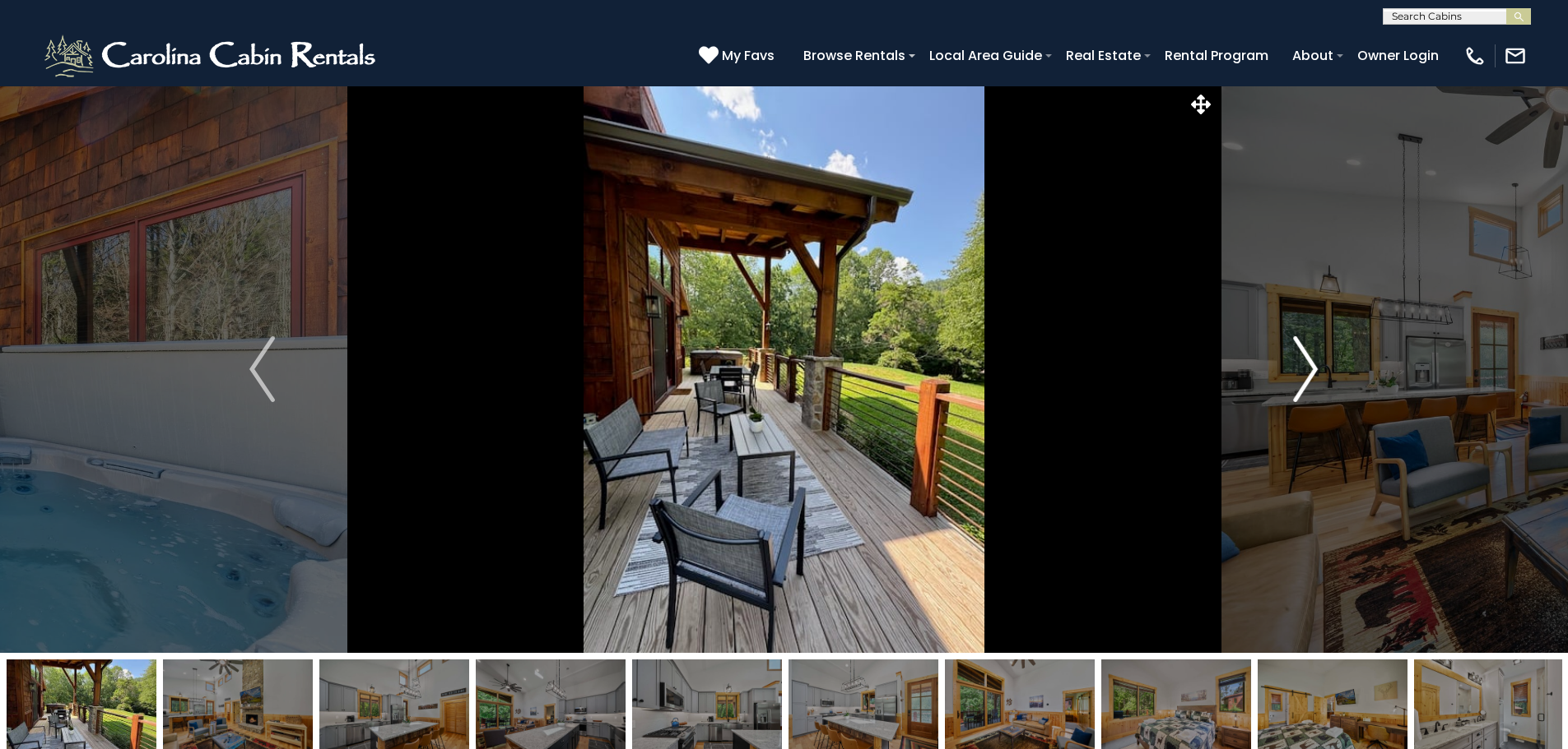
click at [1297, 369] on img "Next" at bounding box center [1305, 369] width 25 height 66
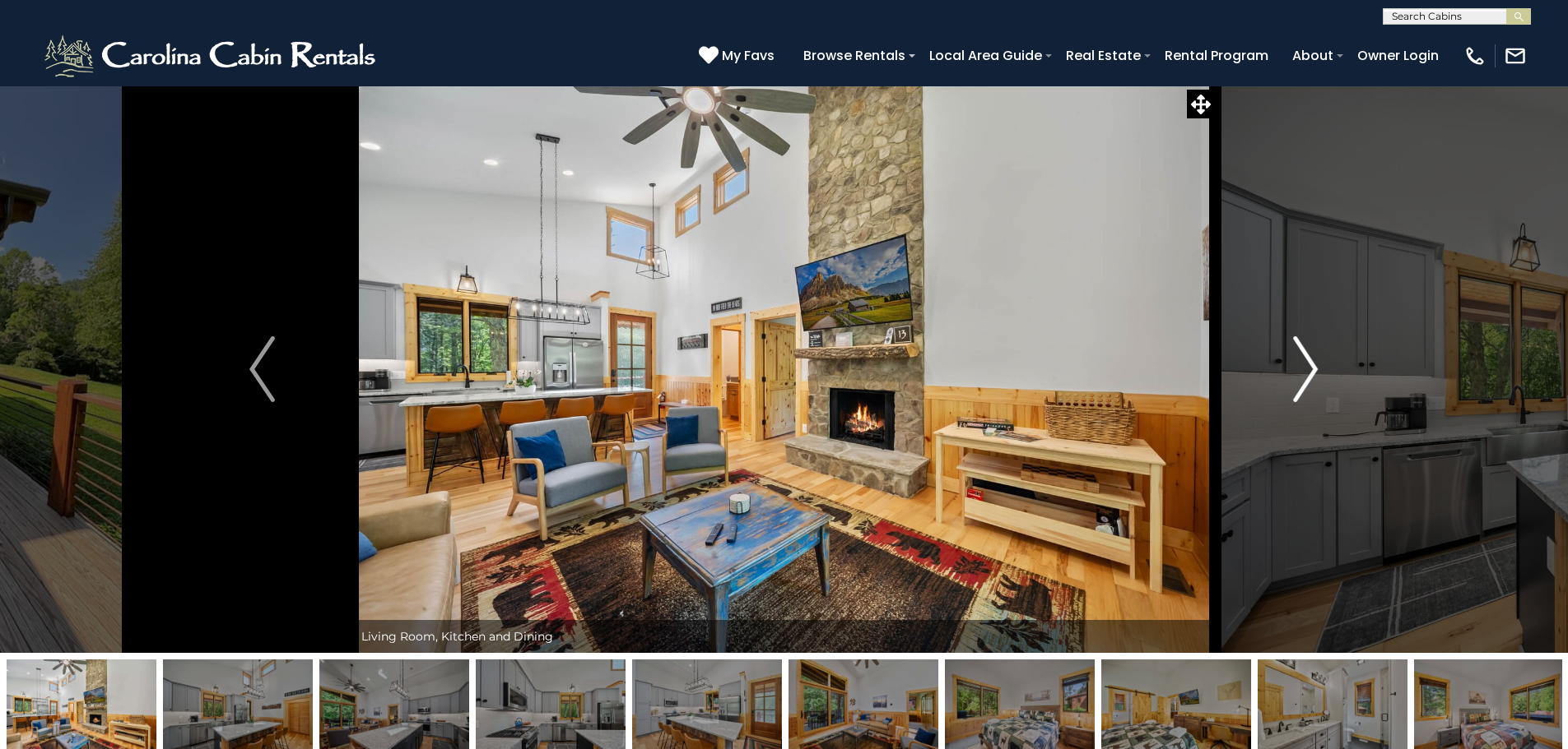
click at [1297, 369] on img "Next" at bounding box center [1305, 369] width 25 height 66
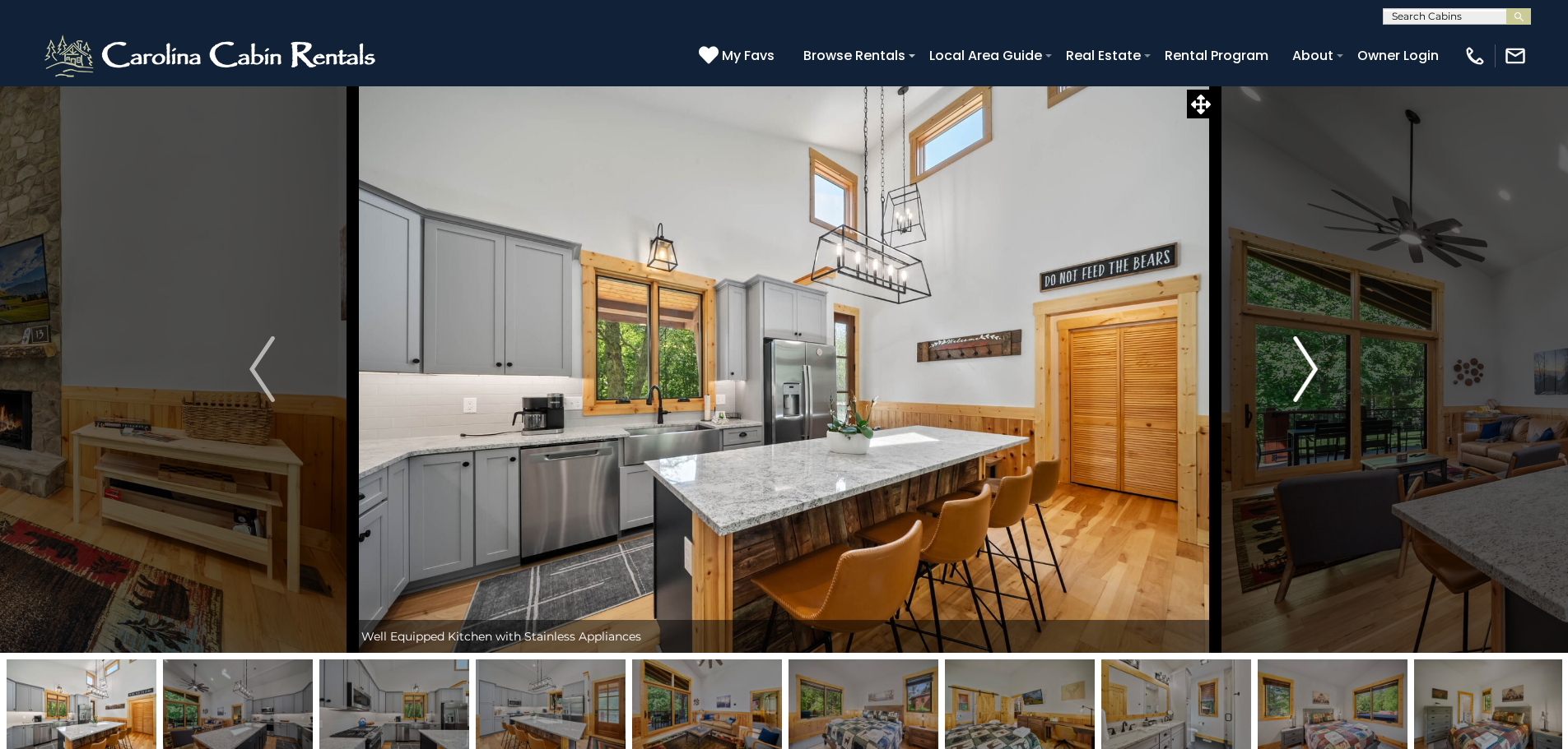
click at [1297, 369] on img "Next" at bounding box center [1305, 369] width 25 height 66
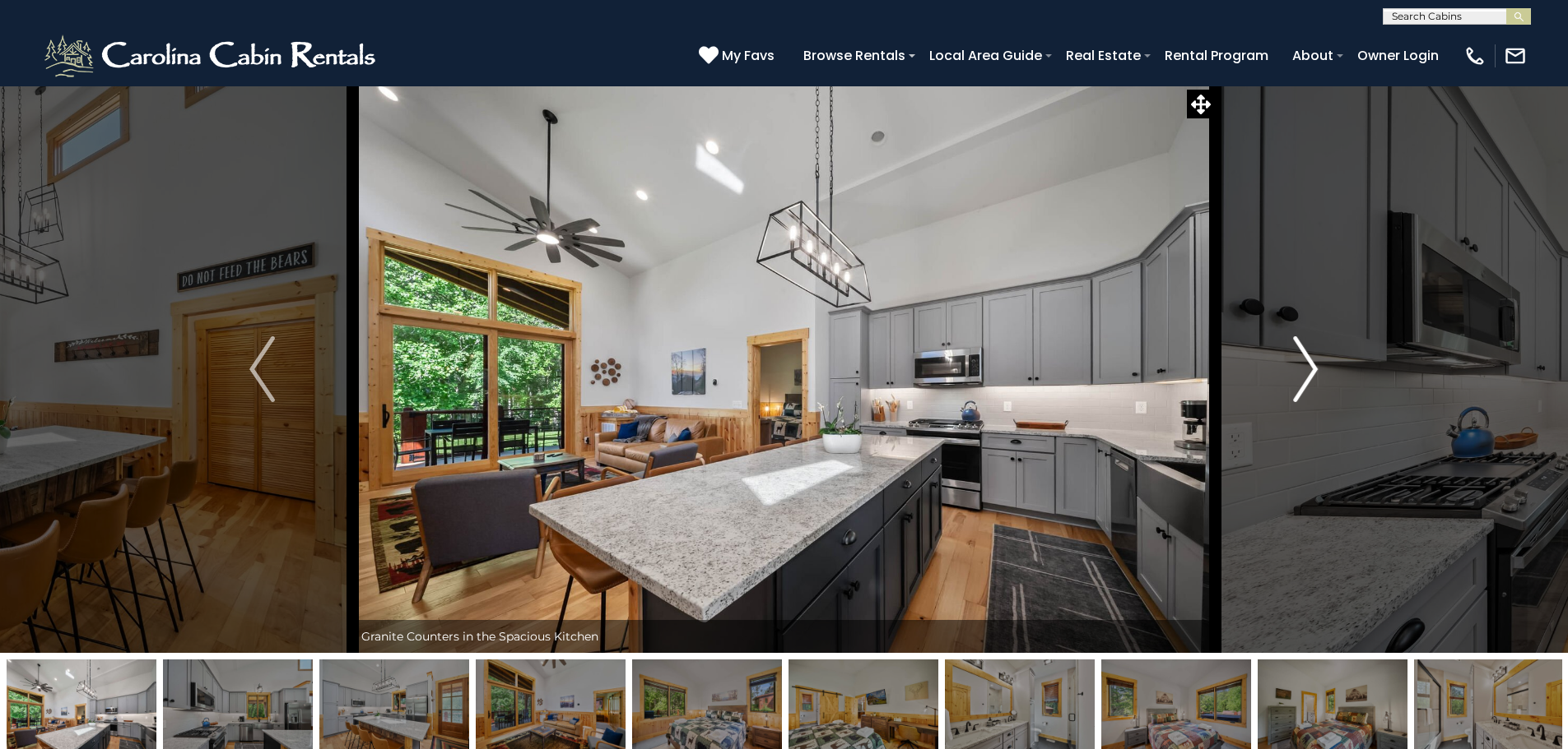
click at [1297, 369] on img "Next" at bounding box center [1305, 369] width 25 height 66
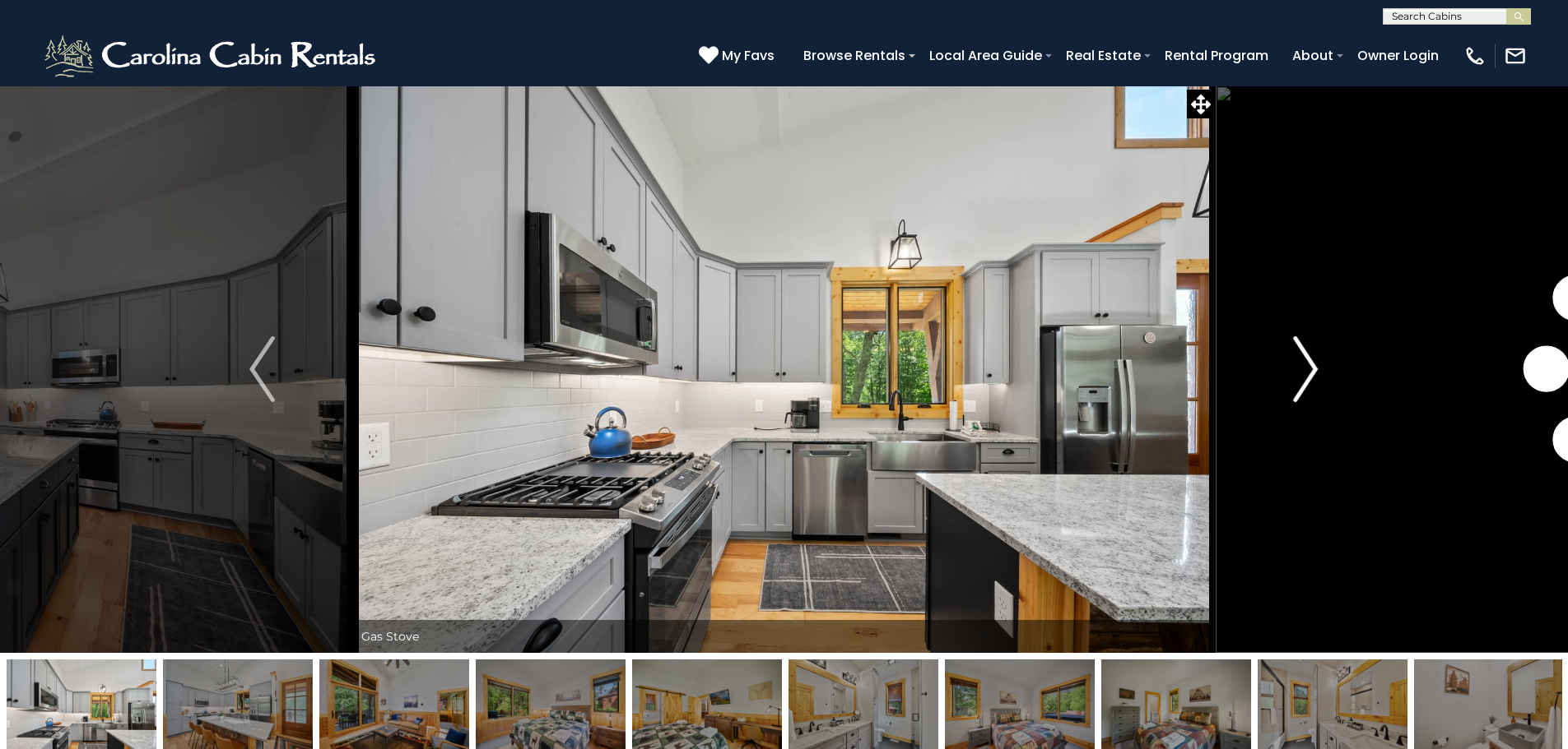
click at [1297, 369] on img "Next" at bounding box center [1305, 369] width 25 height 66
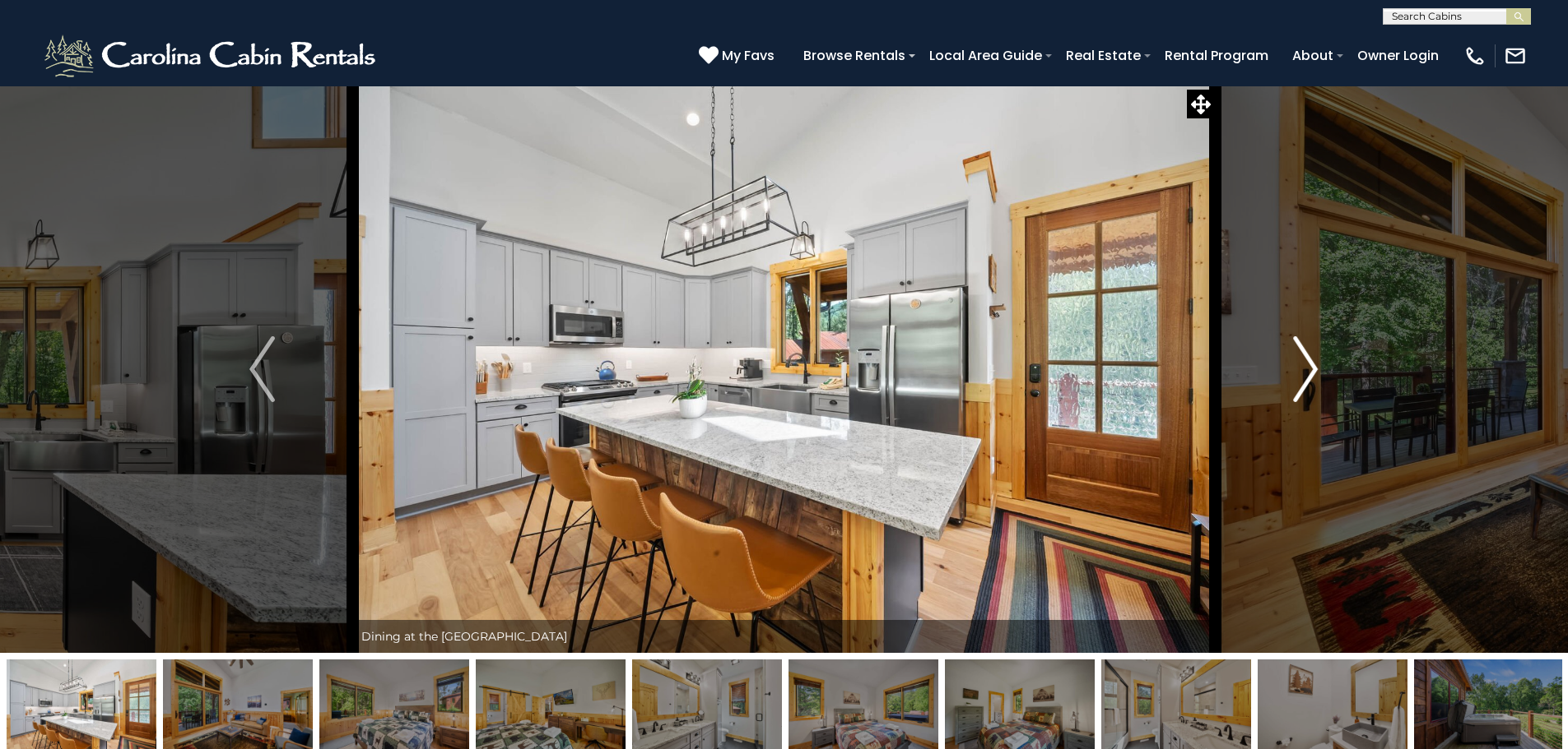
click at [1297, 369] on img "Next" at bounding box center [1305, 369] width 25 height 66
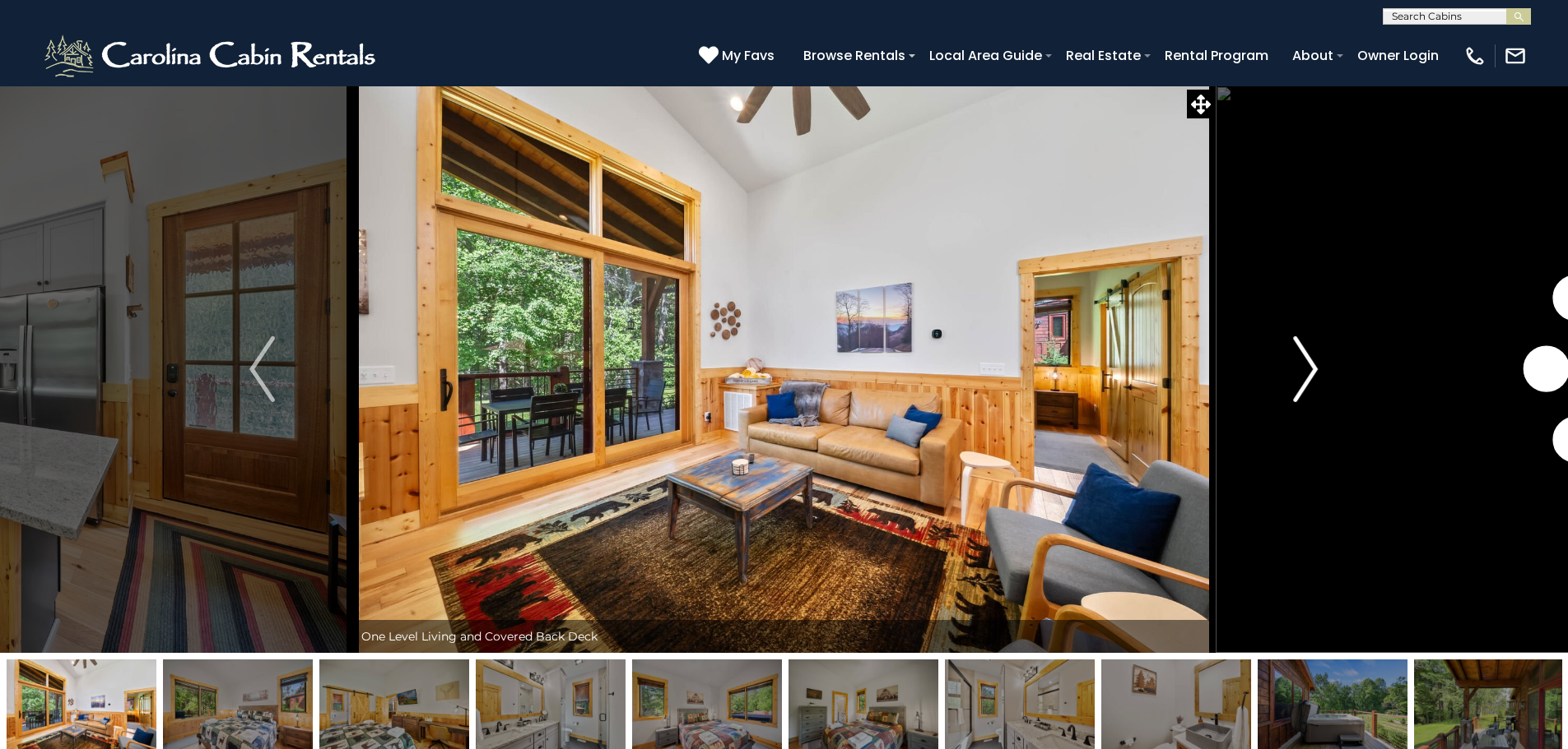
click at [1297, 369] on img "Next" at bounding box center [1305, 369] width 25 height 66
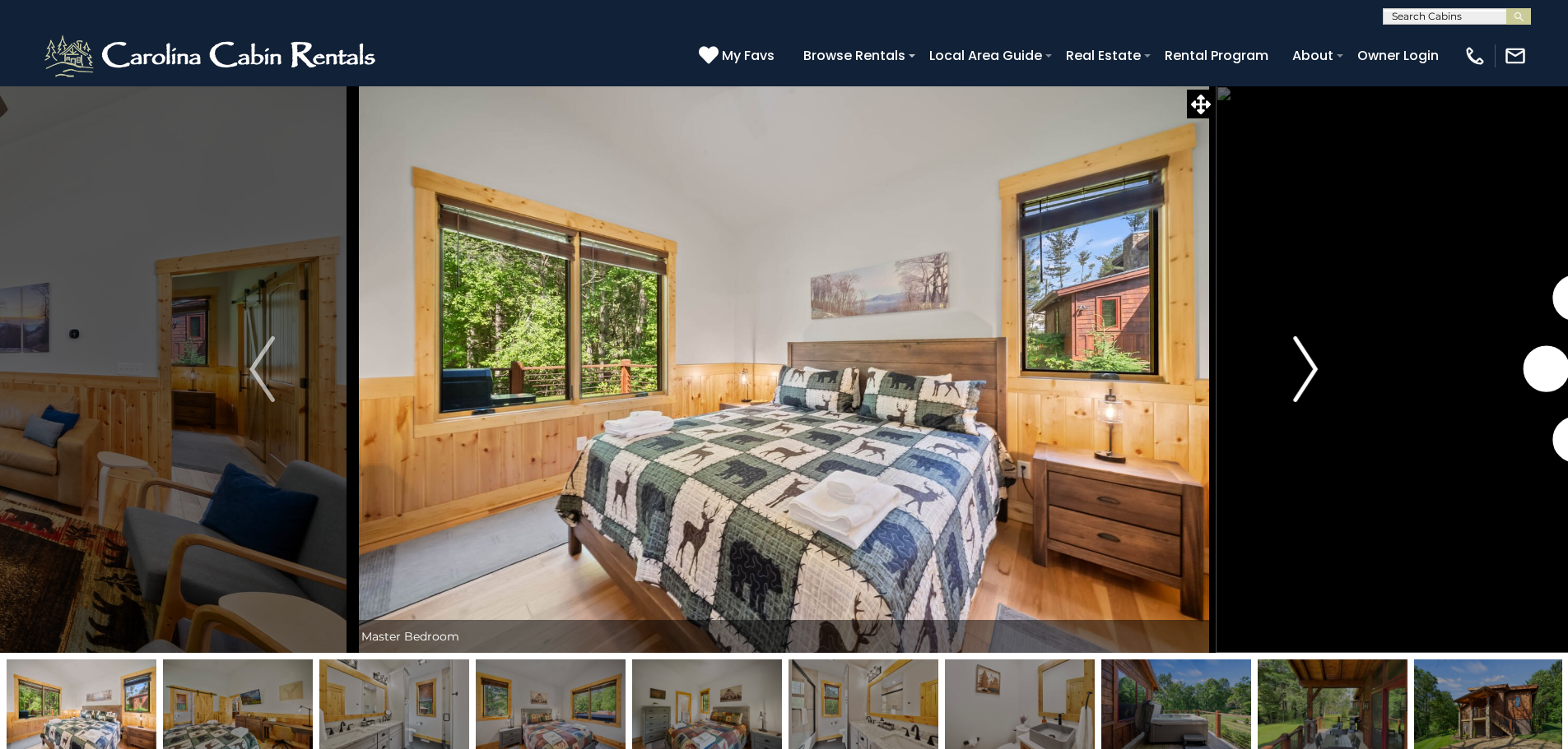
click at [1297, 369] on img "Next" at bounding box center [1305, 369] width 25 height 66
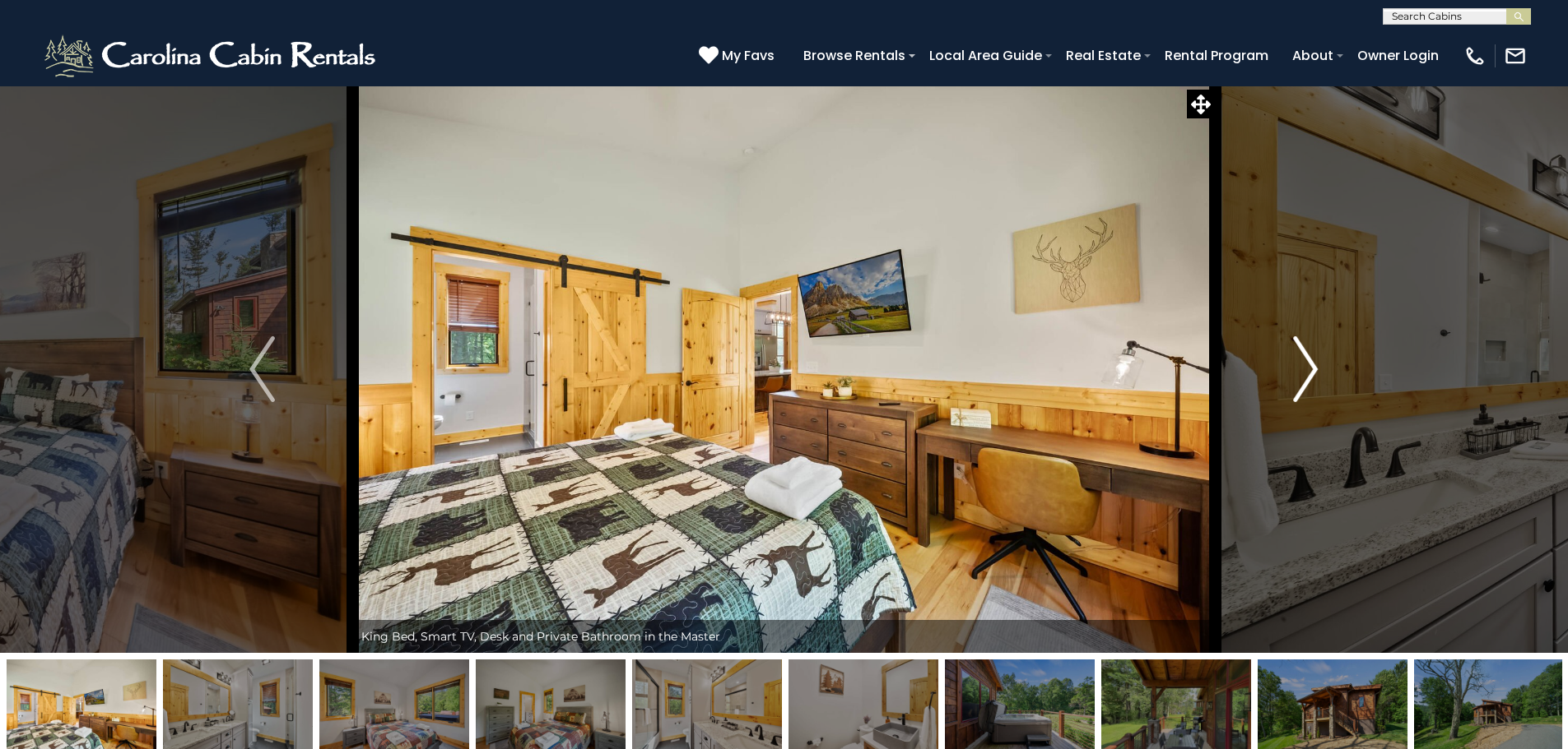
click at [1297, 369] on img "Next" at bounding box center [1305, 369] width 25 height 66
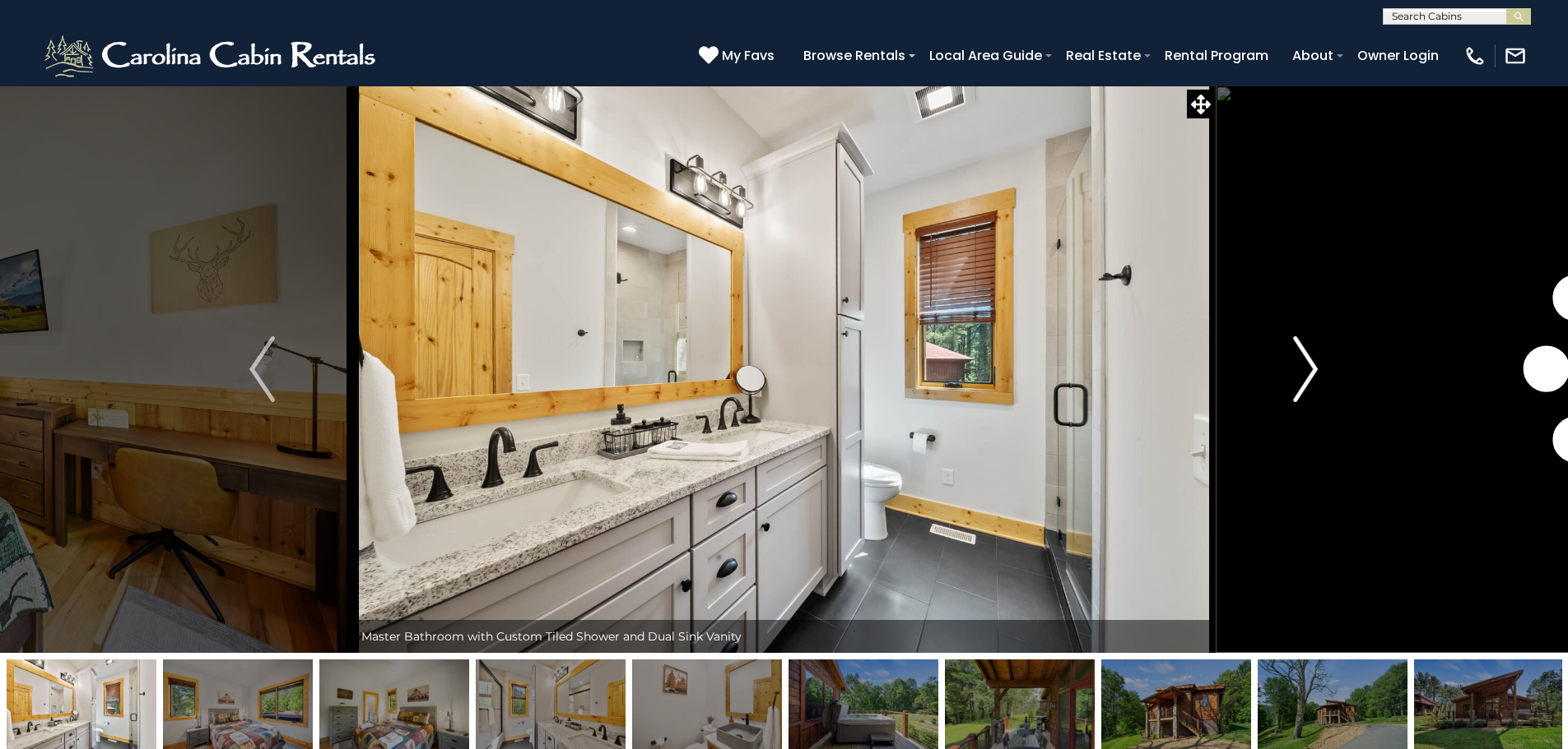
click at [1297, 369] on img "Next" at bounding box center [1305, 369] width 25 height 66
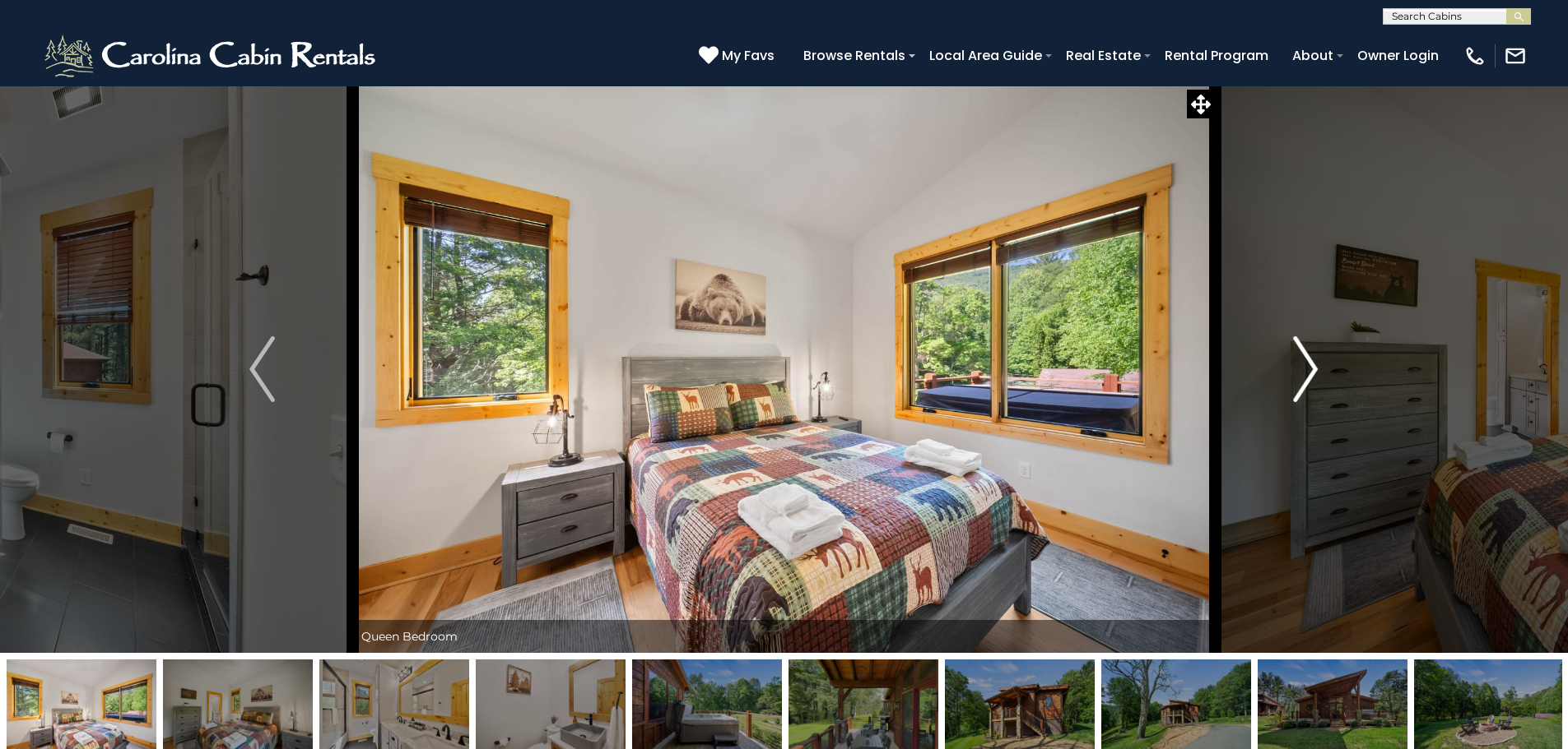
click at [1297, 369] on img "Next" at bounding box center [1305, 369] width 25 height 66
